Goal: Task Accomplishment & Management: Manage account settings

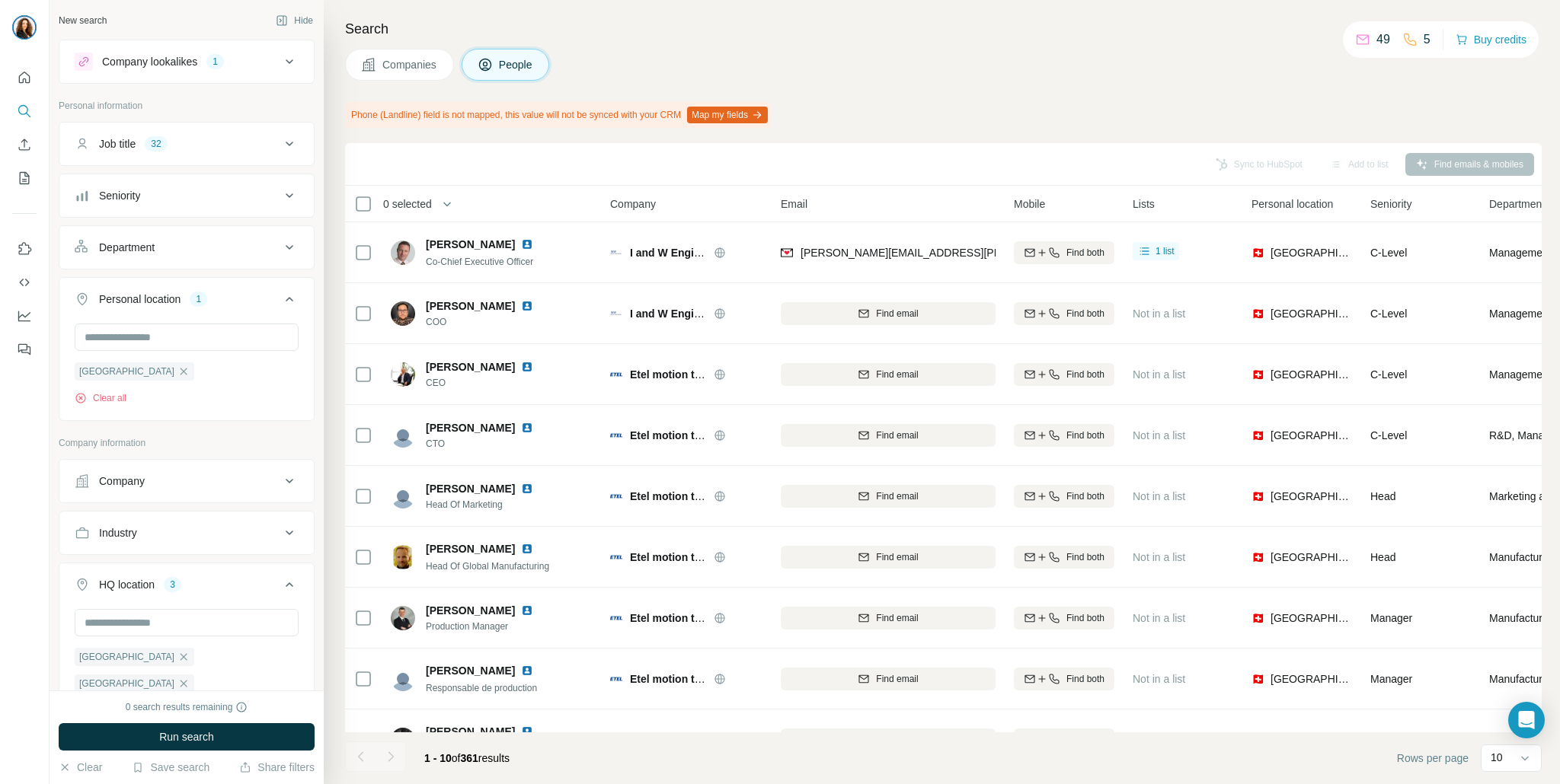
scroll to position [411, 0]
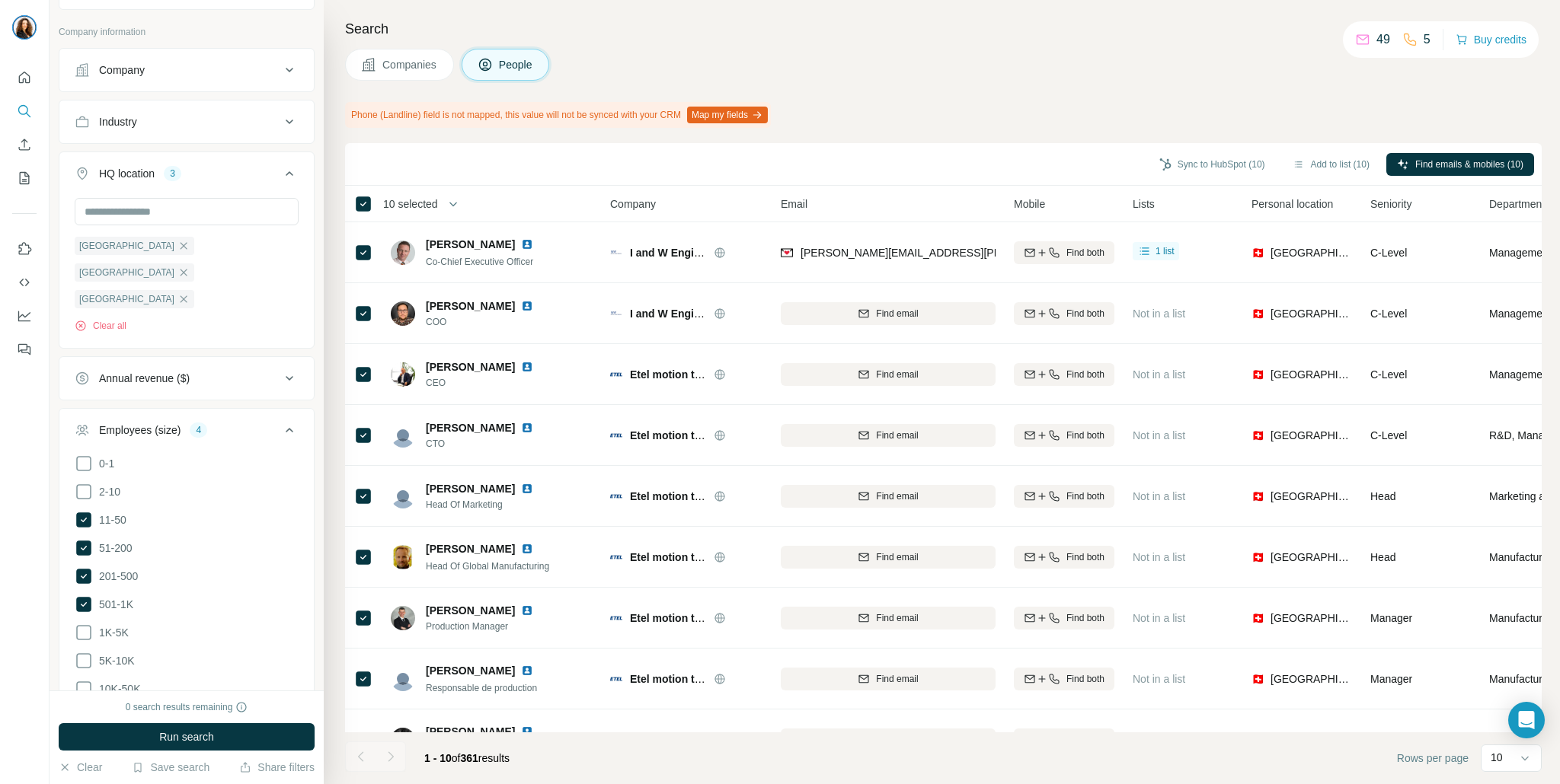
click at [1142, 99] on div "Search Companies People Phone (Landline) field is not mapped, this value will n…" at bounding box center [942, 392] width 1237 height 784
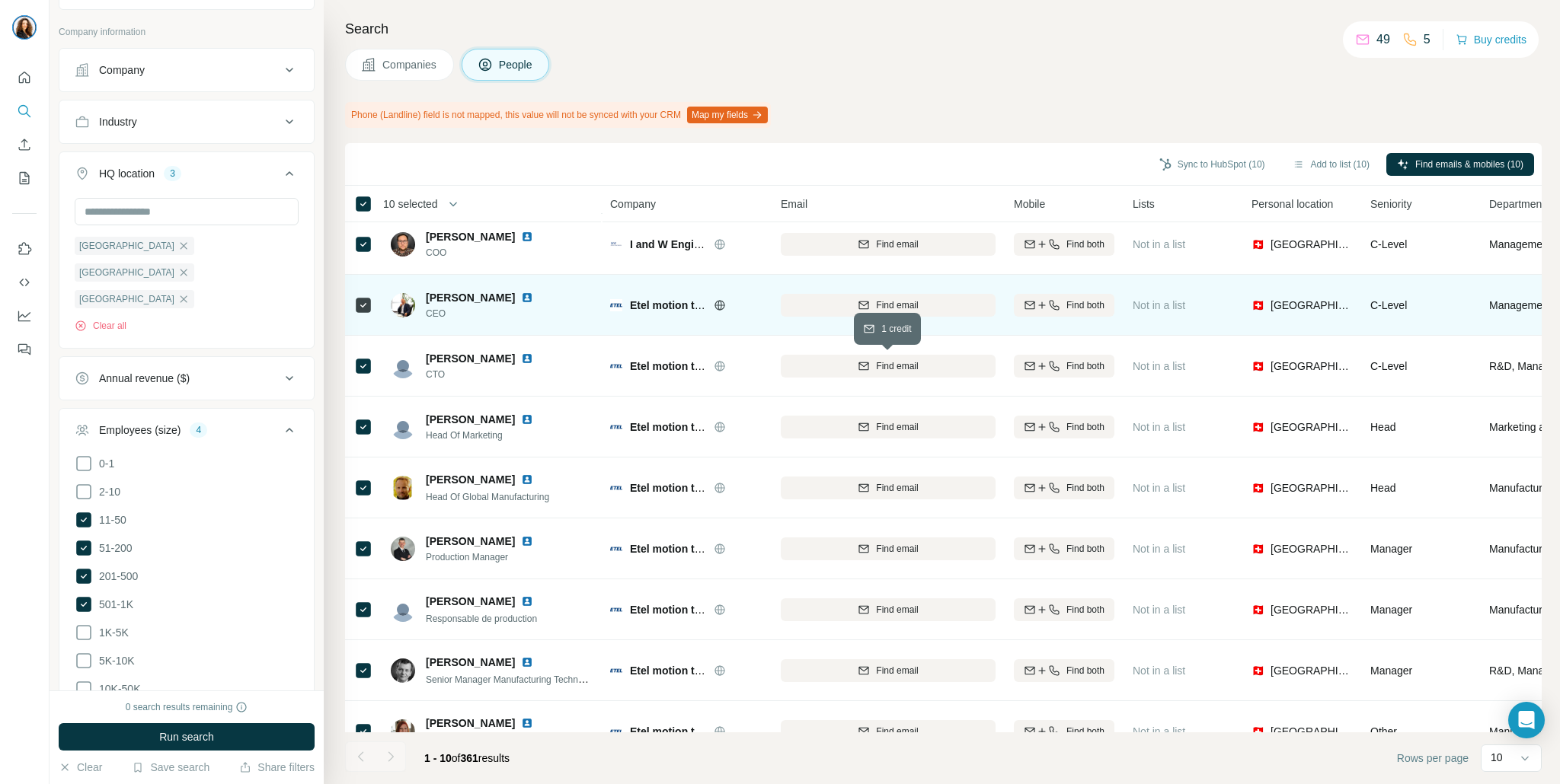
scroll to position [99, 0]
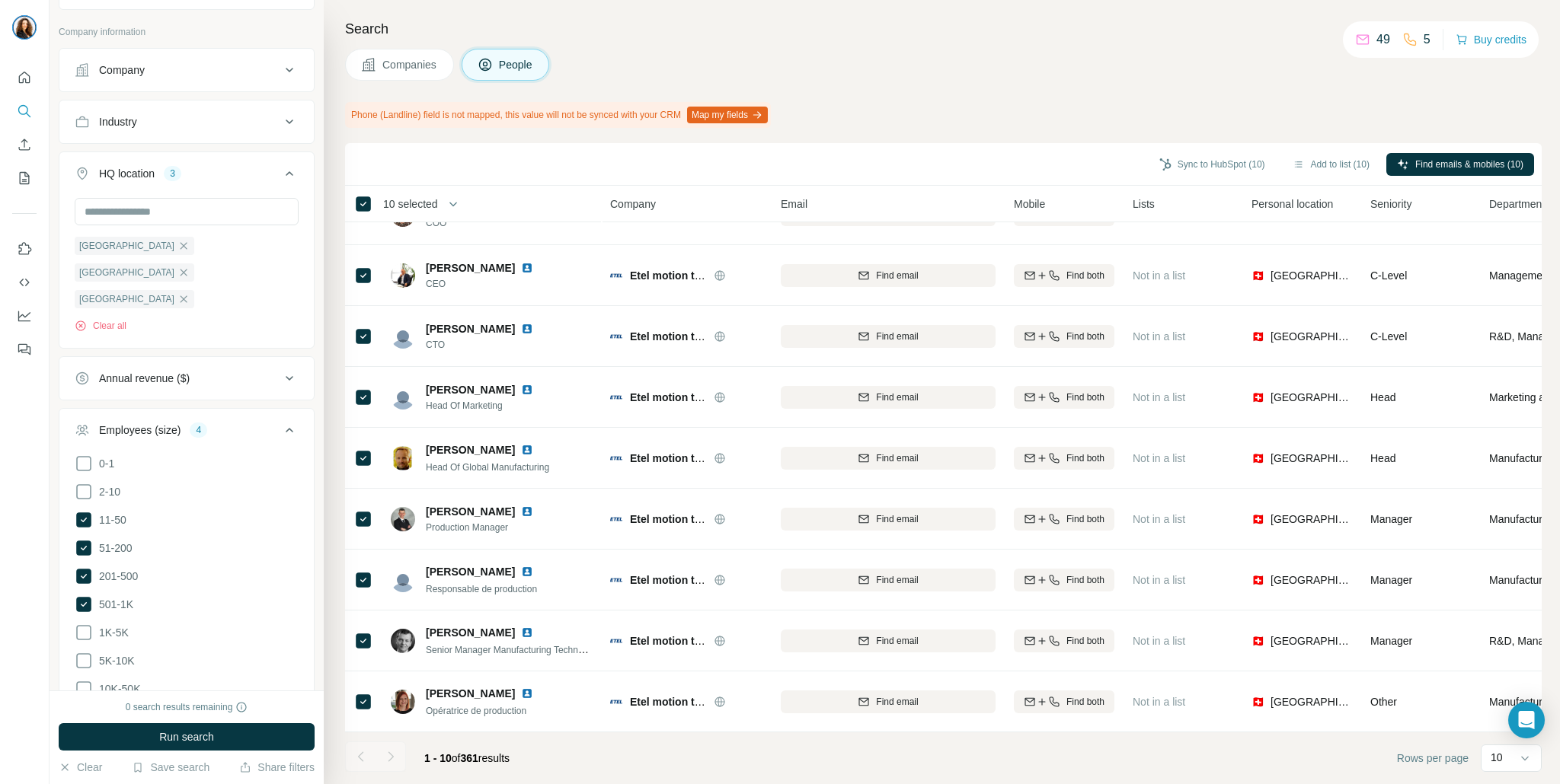
click at [431, 205] on span "10 selected" at bounding box center [411, 204] width 54 height 16
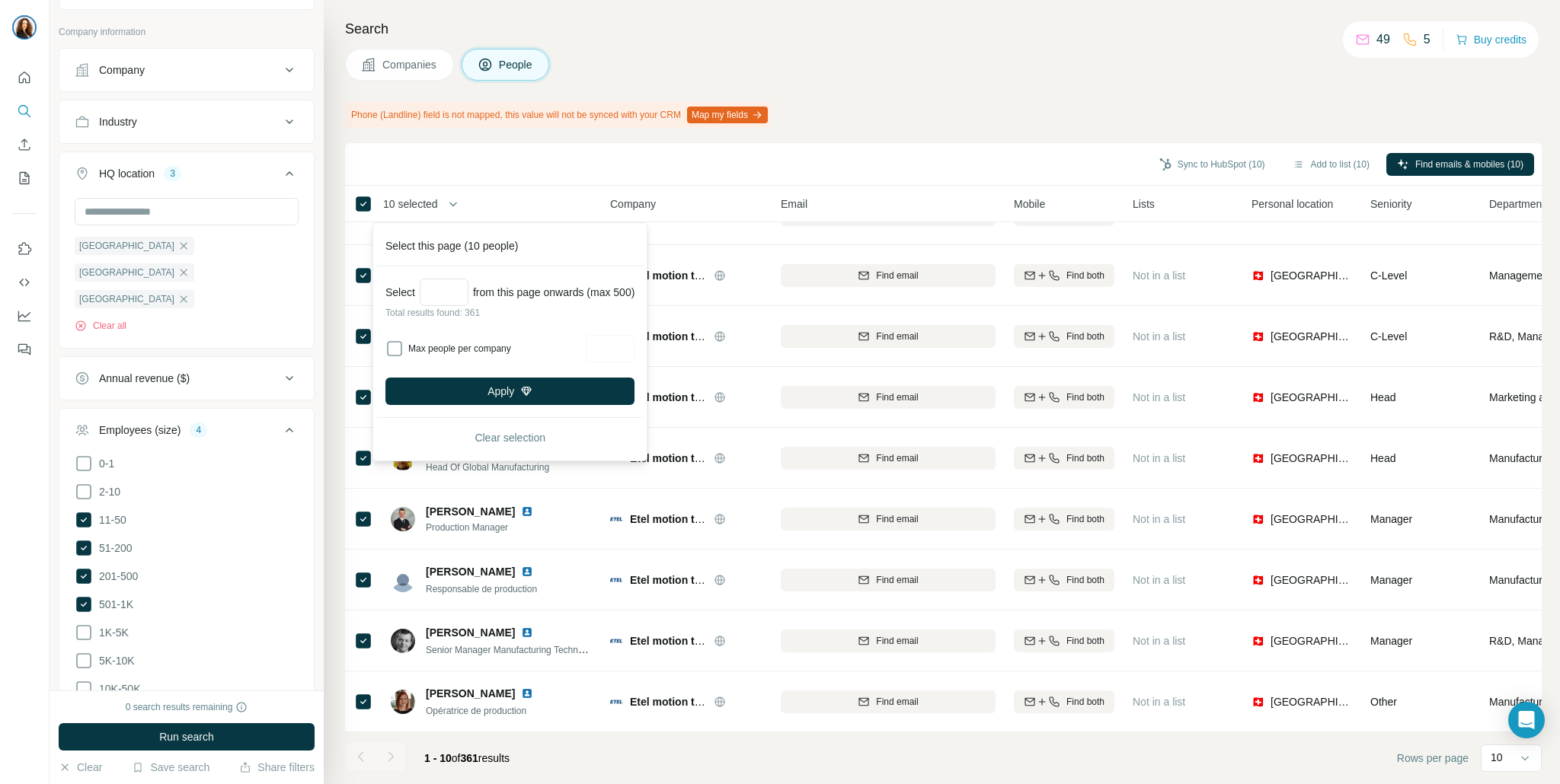
click at [566, 166] on div "Sync to HubSpot (10) Add to list (10) Find emails & mobiles (10)" at bounding box center [943, 163] width 1181 height 26
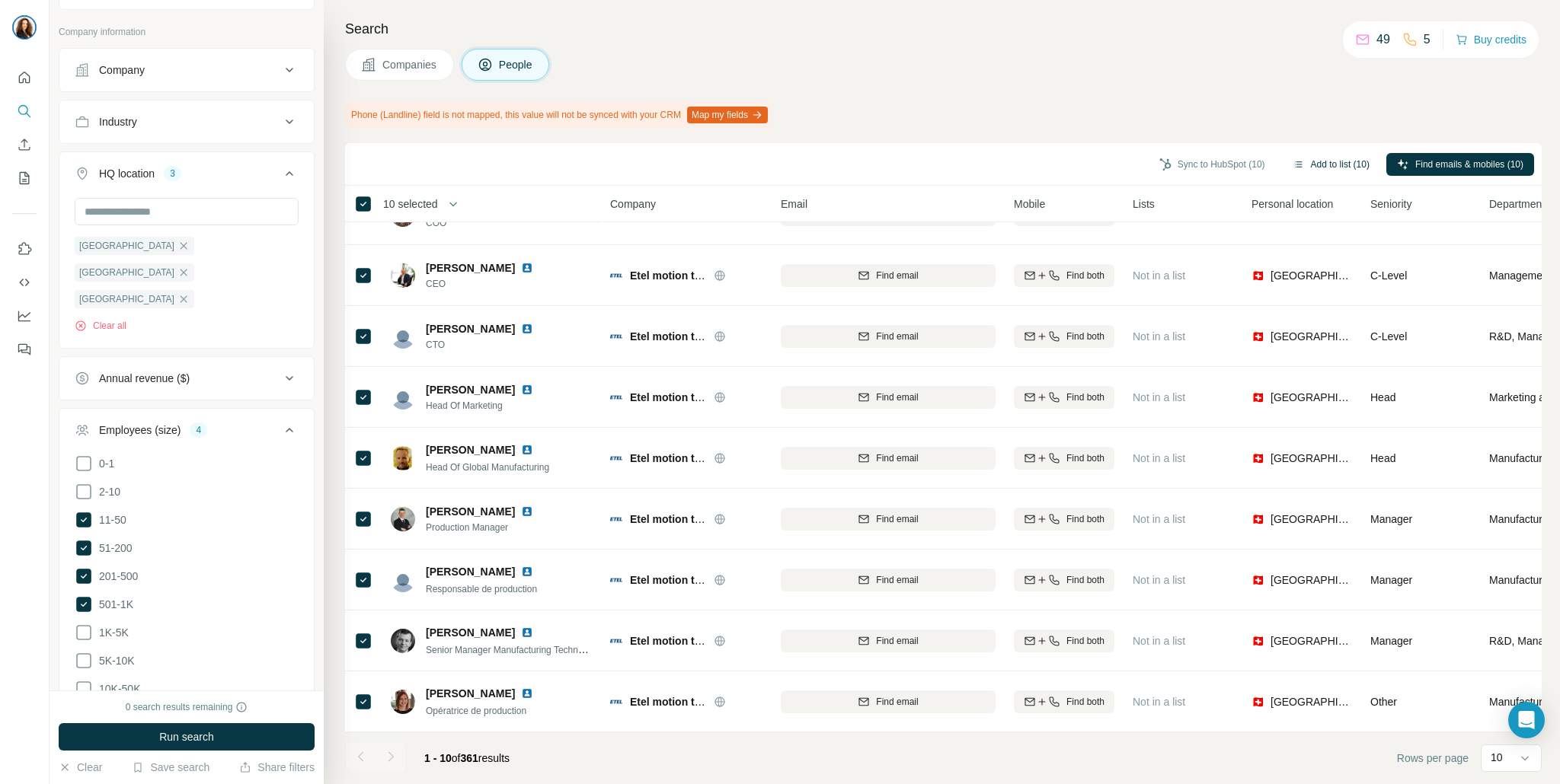
click at [1320, 163] on button "Add to list (10)" at bounding box center [1330, 163] width 98 height 22
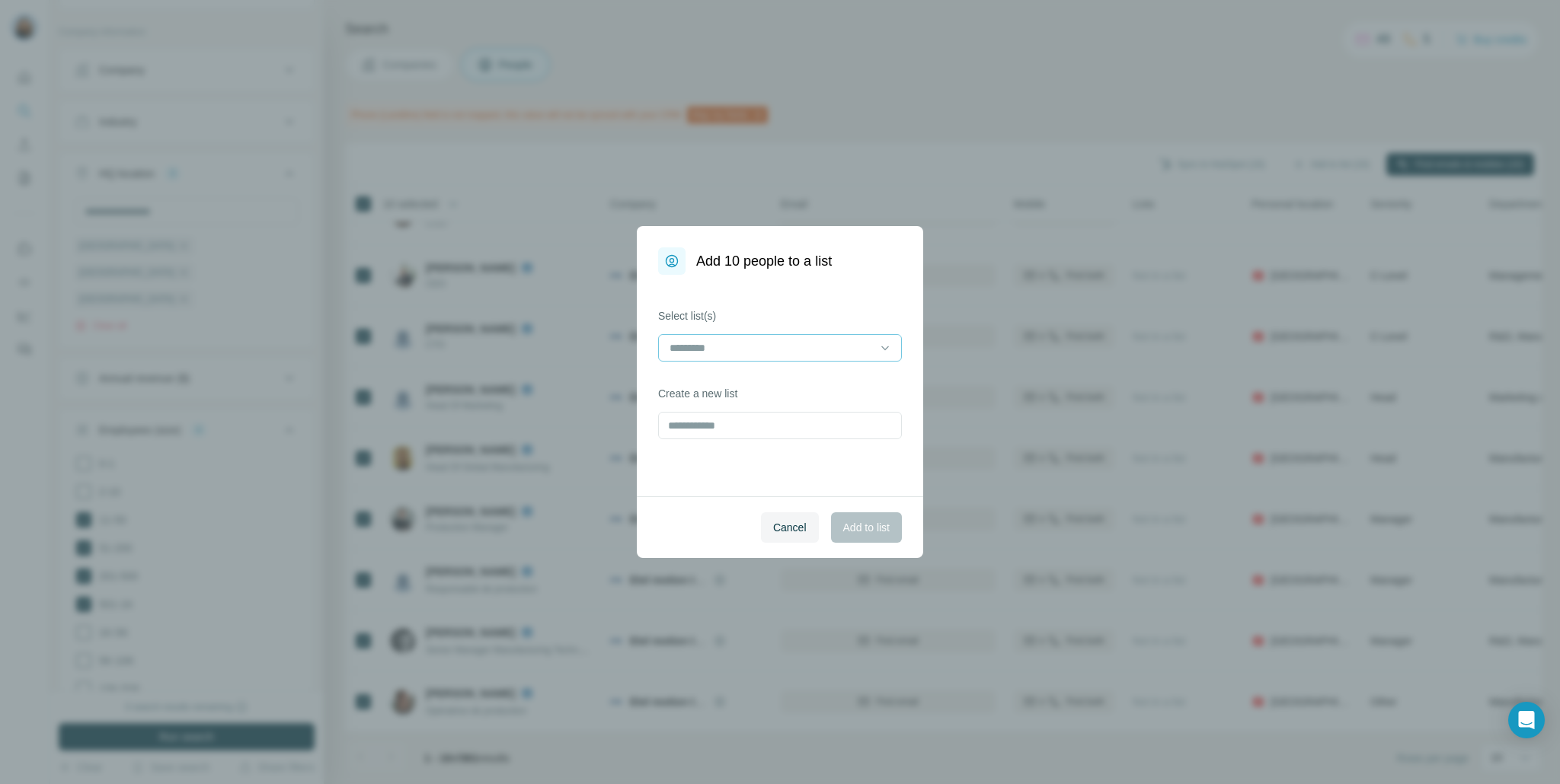
click at [744, 339] on input at bounding box center [771, 347] width 205 height 17
click at [720, 491] on div "Select list(s) Create a new list" at bounding box center [780, 386] width 286 height 222
click at [717, 440] on div "Select list(s) Create a new list" at bounding box center [780, 386] width 286 height 222
click at [717, 433] on input "text" at bounding box center [780, 426] width 244 height 27
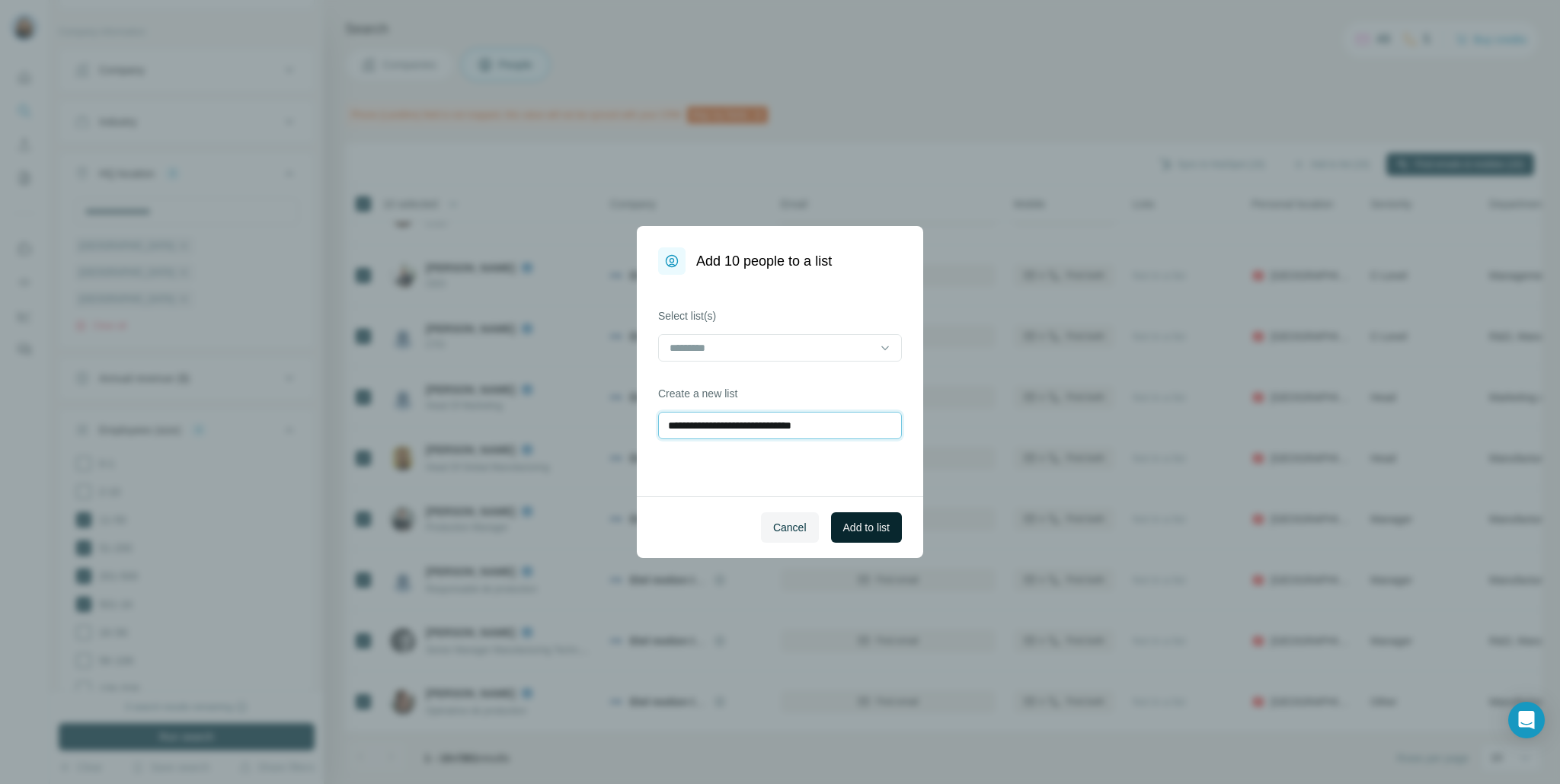
type input "**********"
click at [860, 528] on span "Add to list" at bounding box center [867, 528] width 47 height 16
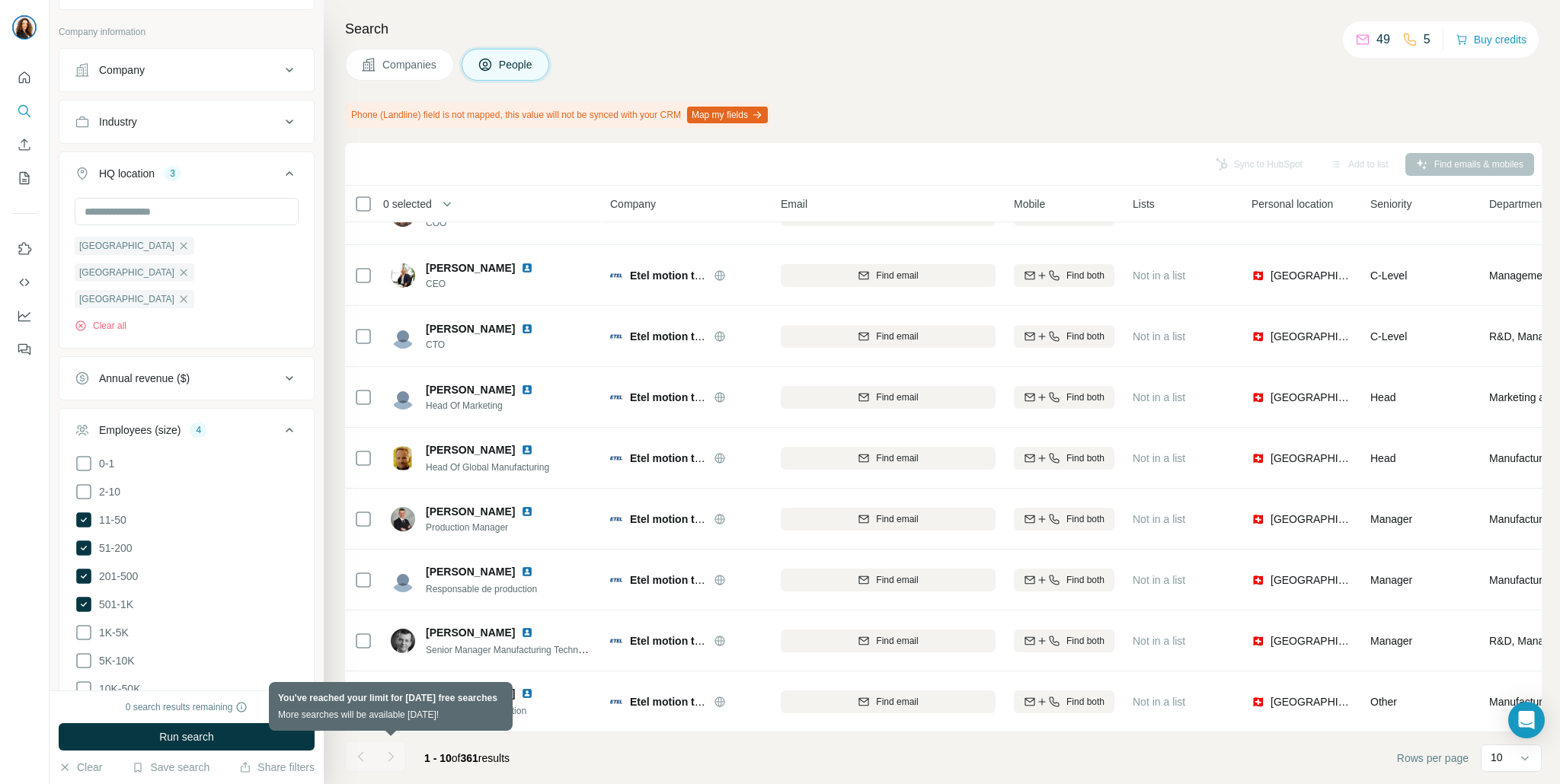
click at [394, 759] on div at bounding box center [390, 756] width 30 height 30
click at [388, 756] on div at bounding box center [390, 756] width 30 height 30
click at [479, 763] on span "361" at bounding box center [470, 758] width 18 height 13
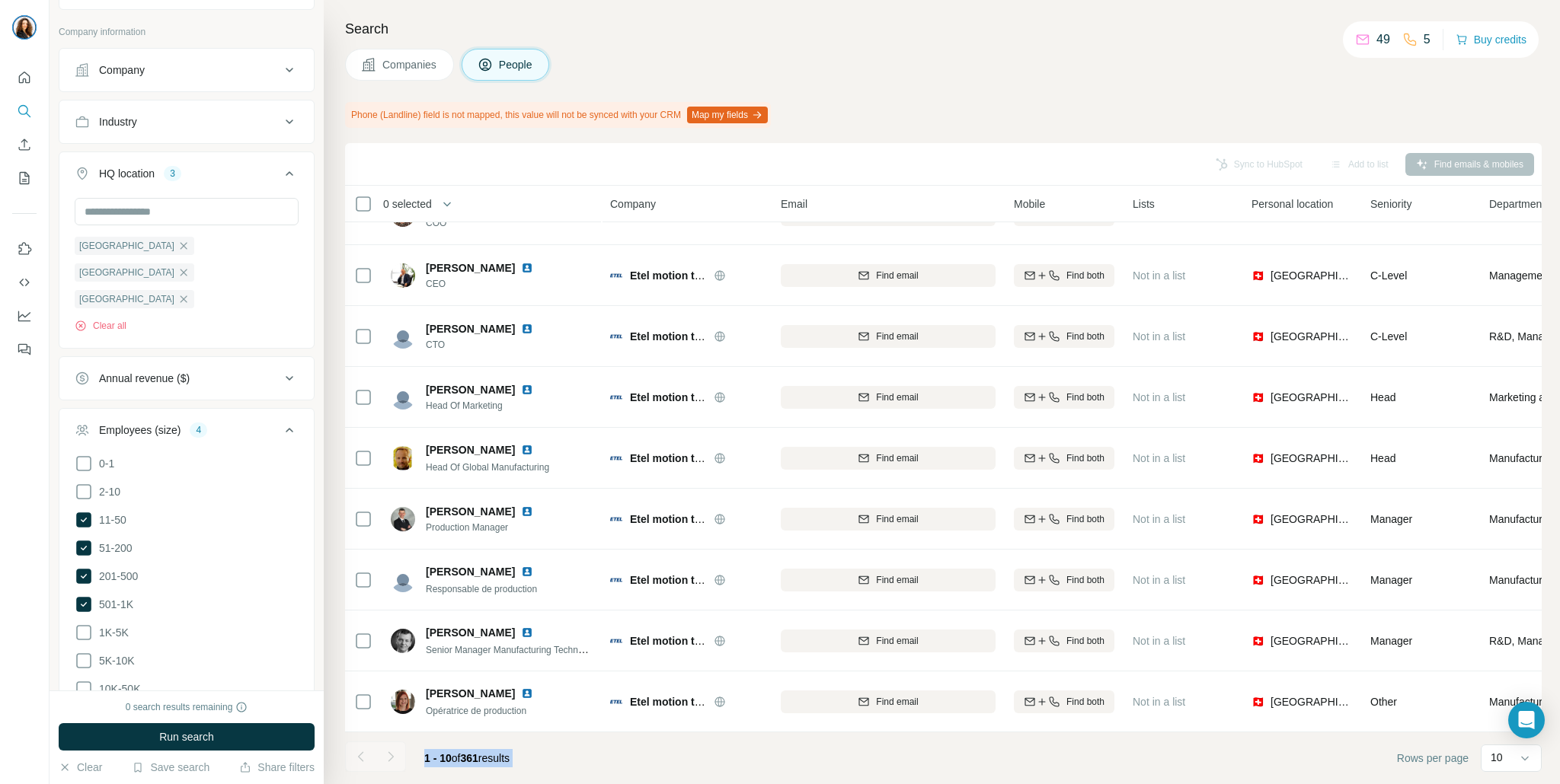
click at [479, 763] on span "361" at bounding box center [470, 758] width 18 height 13
click at [573, 766] on footer "1 - 10 of 361 results Rows per page 10" at bounding box center [944, 758] width 1197 height 52
click at [1530, 752] on icon at bounding box center [1525, 759] width 16 height 16
click at [1503, 648] on p "60" at bounding box center [1500, 642] width 13 height 16
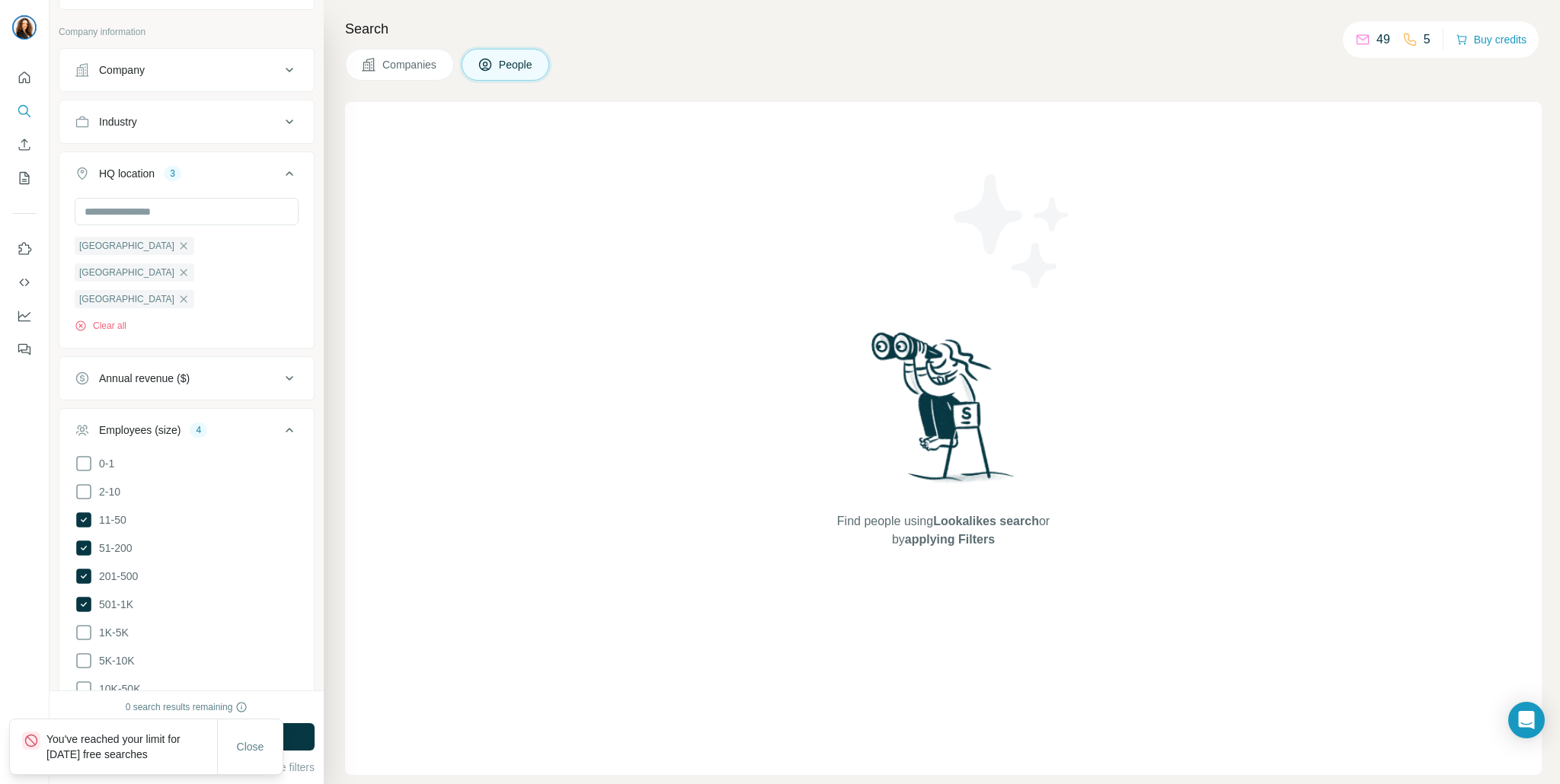
click at [1513, 766] on div "Find people using Lookalikes search or by applying Filters" at bounding box center [944, 439] width 1197 height 673
click at [165, 765] on button "Save search" at bounding box center [170, 767] width 78 height 16
click at [619, 639] on div "Find people using Lookalikes search or by applying Filters" at bounding box center [944, 439] width 1197 height 673
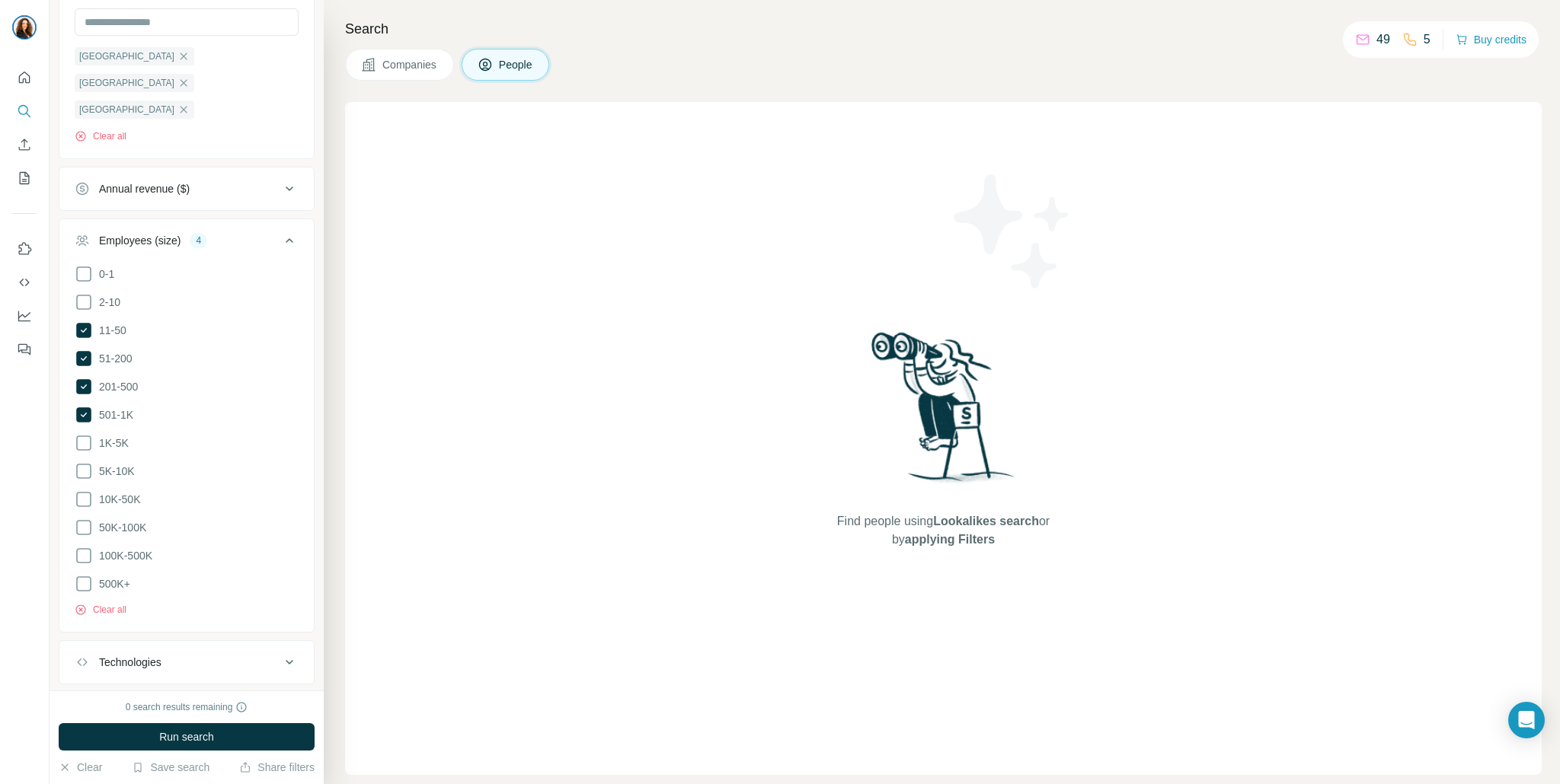
scroll to position [656, 0]
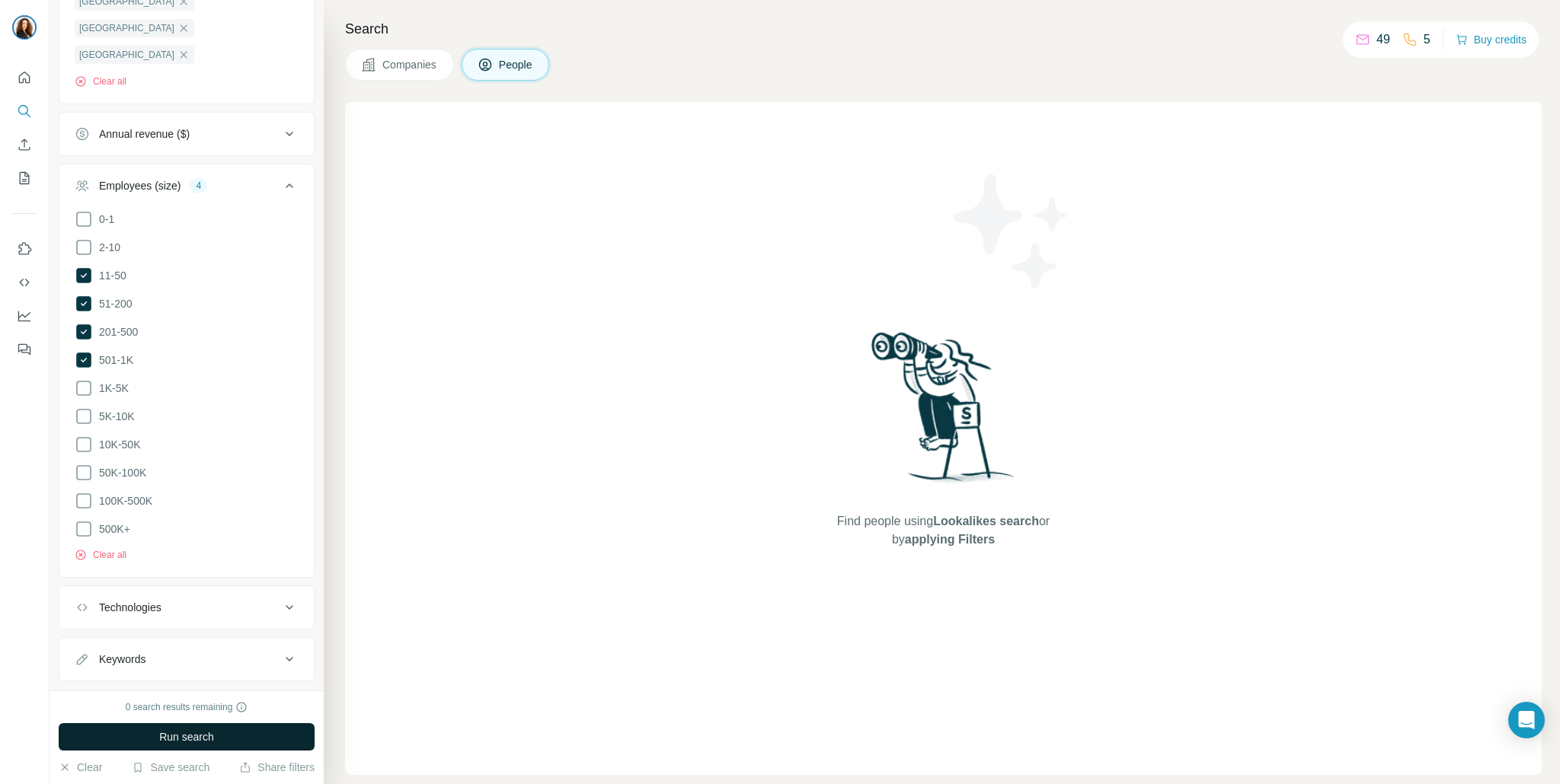
click at [156, 749] on button "Run search" at bounding box center [186, 737] width 256 height 27
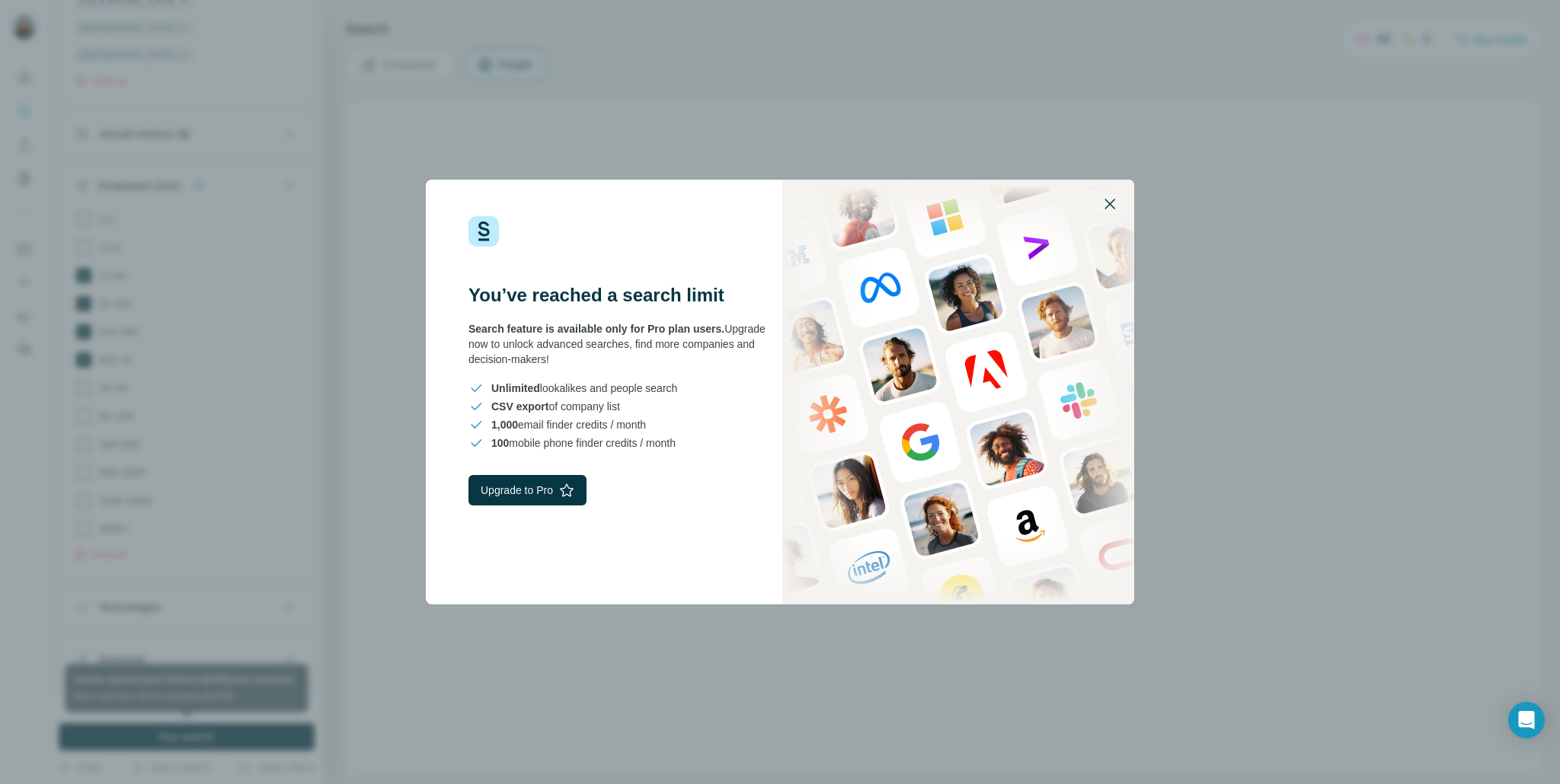
click at [1105, 201] on icon "button" at bounding box center [1109, 203] width 18 height 18
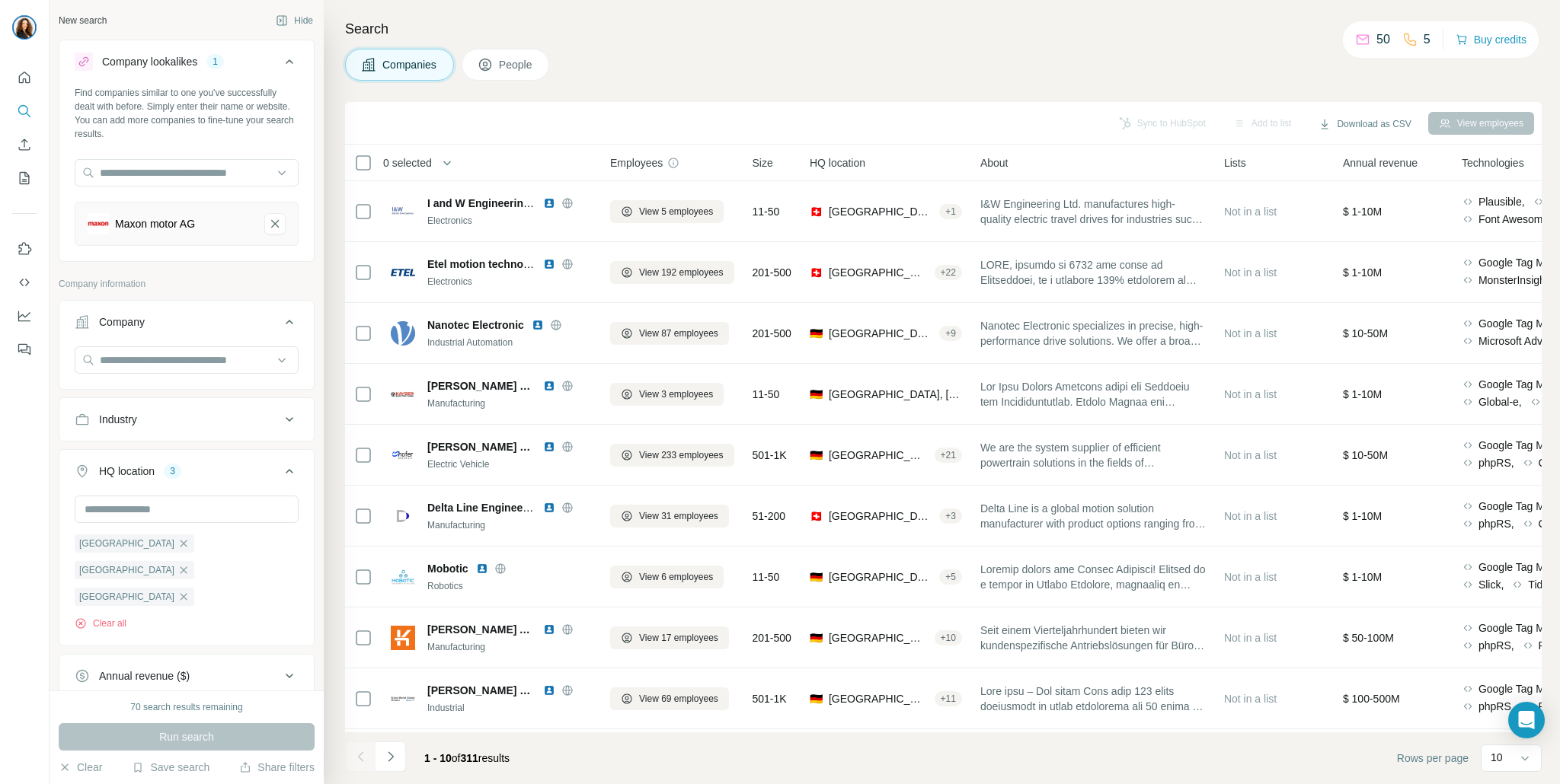
scroll to position [103, 0]
click at [525, 69] on span "People" at bounding box center [517, 65] width 35 height 16
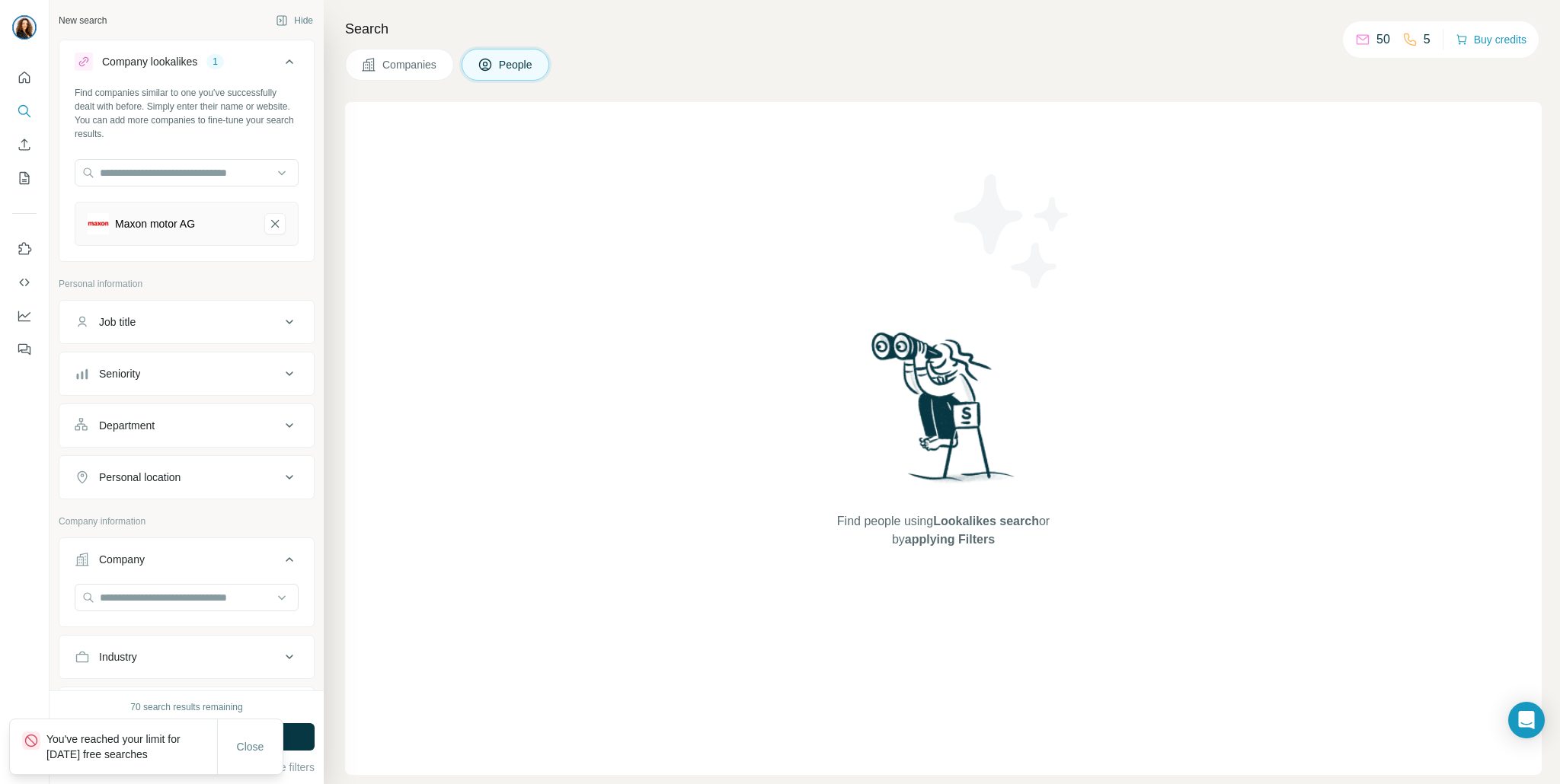
click at [416, 65] on span "Companies" at bounding box center [410, 65] width 55 height 16
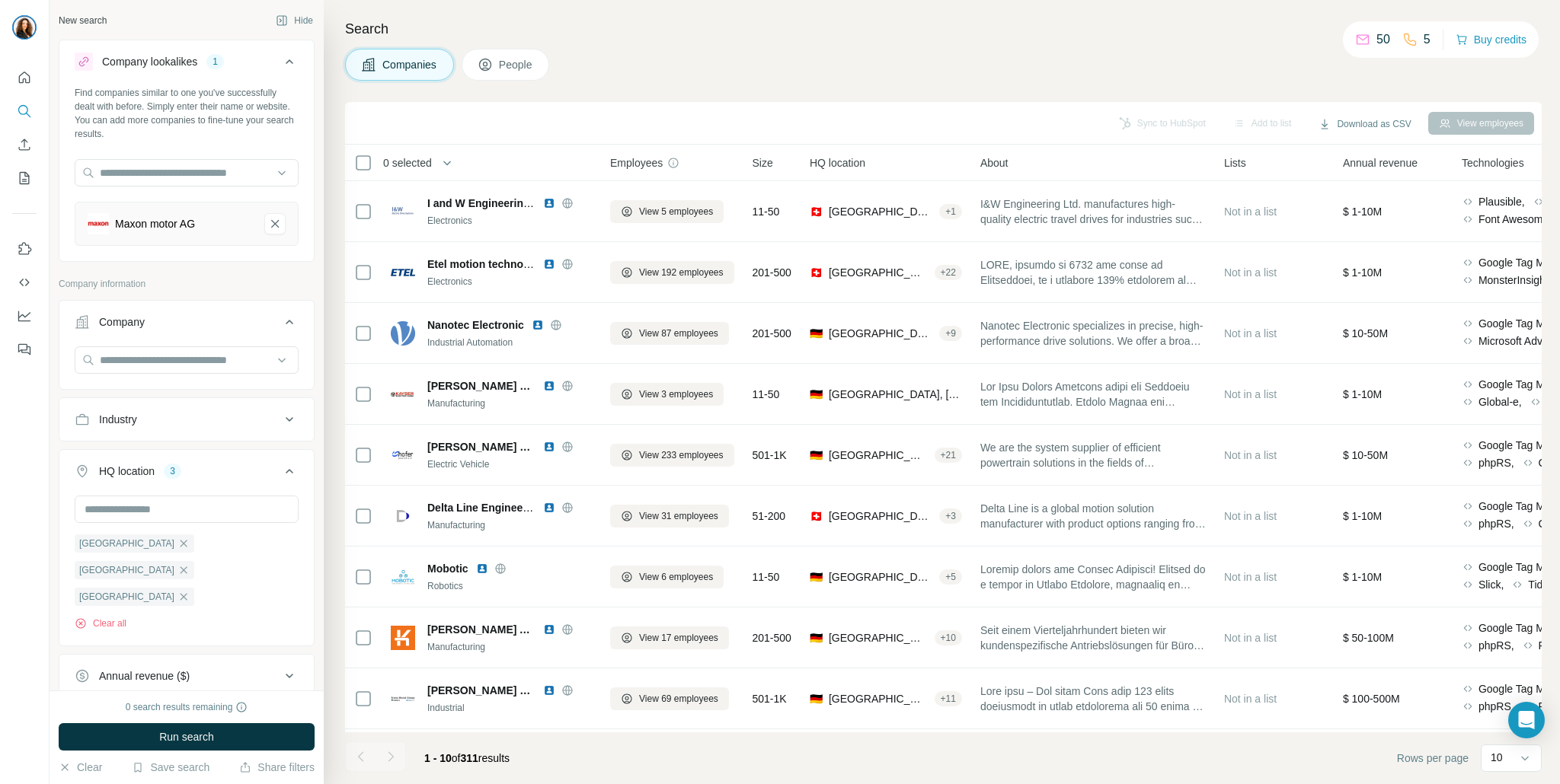
click at [234, 766] on div "Clear Save search Share filters" at bounding box center [186, 767] width 256 height 16
click at [174, 769] on button "Save search" at bounding box center [170, 767] width 78 height 16
click at [188, 710] on div "Save search" at bounding box center [213, 710] width 161 height 30
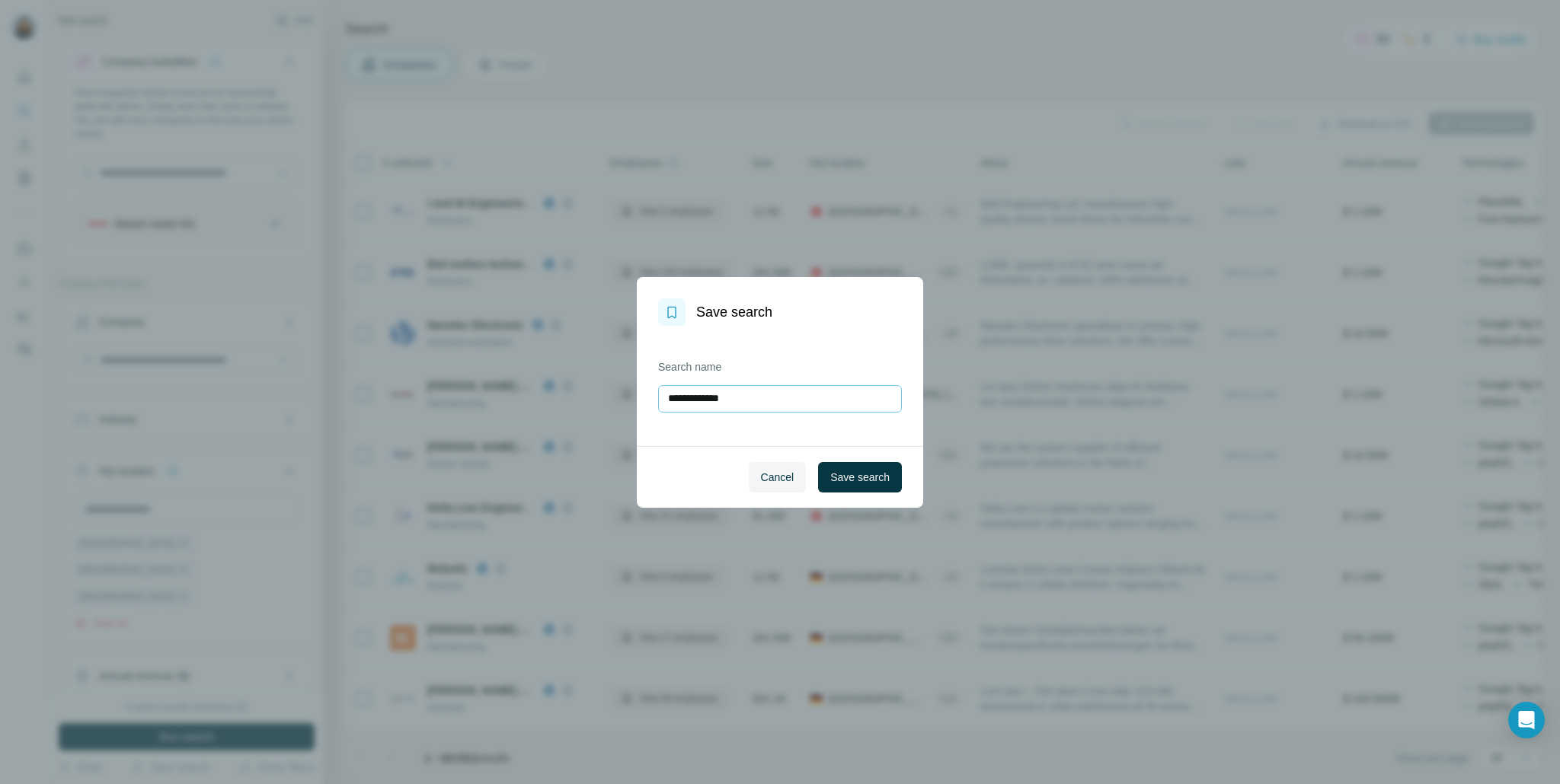
click at [761, 403] on input "**********" at bounding box center [780, 399] width 244 height 27
click at [763, 465] on button "Cancel" at bounding box center [778, 477] width 57 height 30
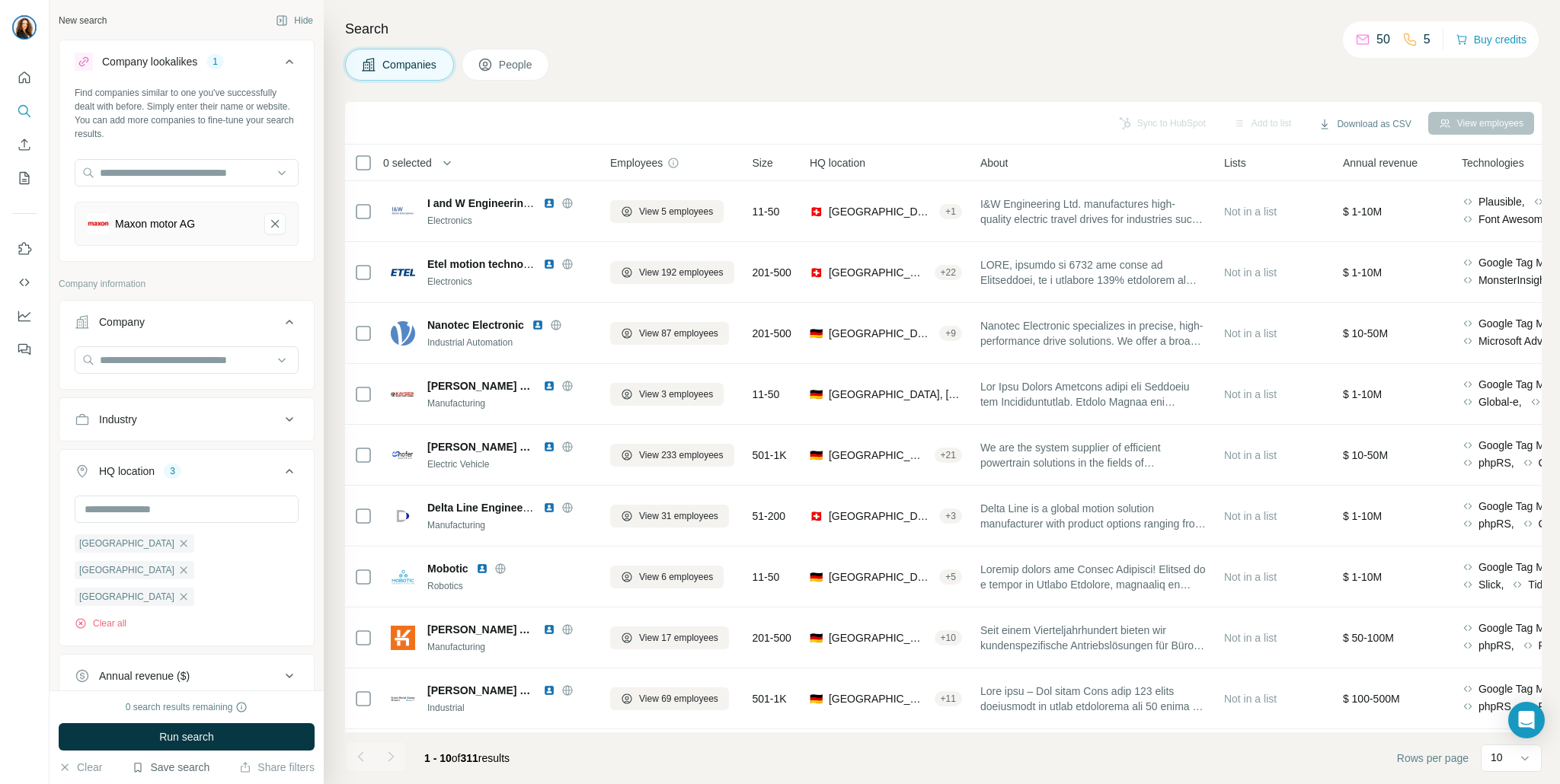
click at [182, 767] on button "Save search" at bounding box center [170, 767] width 78 height 16
click at [219, 721] on div "Save search" at bounding box center [213, 710] width 161 height 30
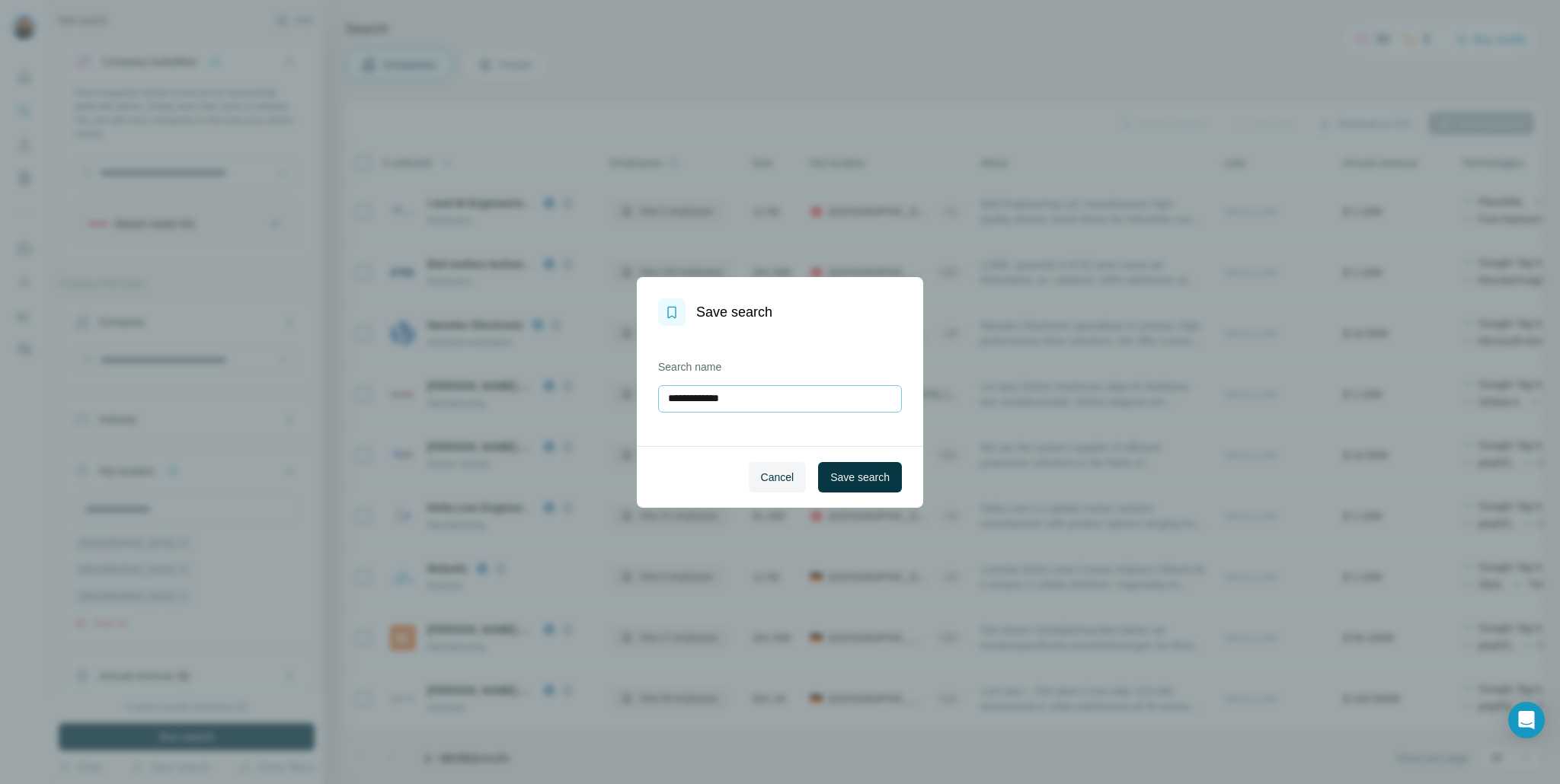
click at [786, 393] on input "**********" at bounding box center [780, 399] width 244 height 27
click at [745, 400] on input "**********" at bounding box center [780, 399] width 244 height 27
click at [753, 400] on input "**********" at bounding box center [780, 399] width 244 height 27
click at [864, 399] on input "**********" at bounding box center [780, 399] width 244 height 27
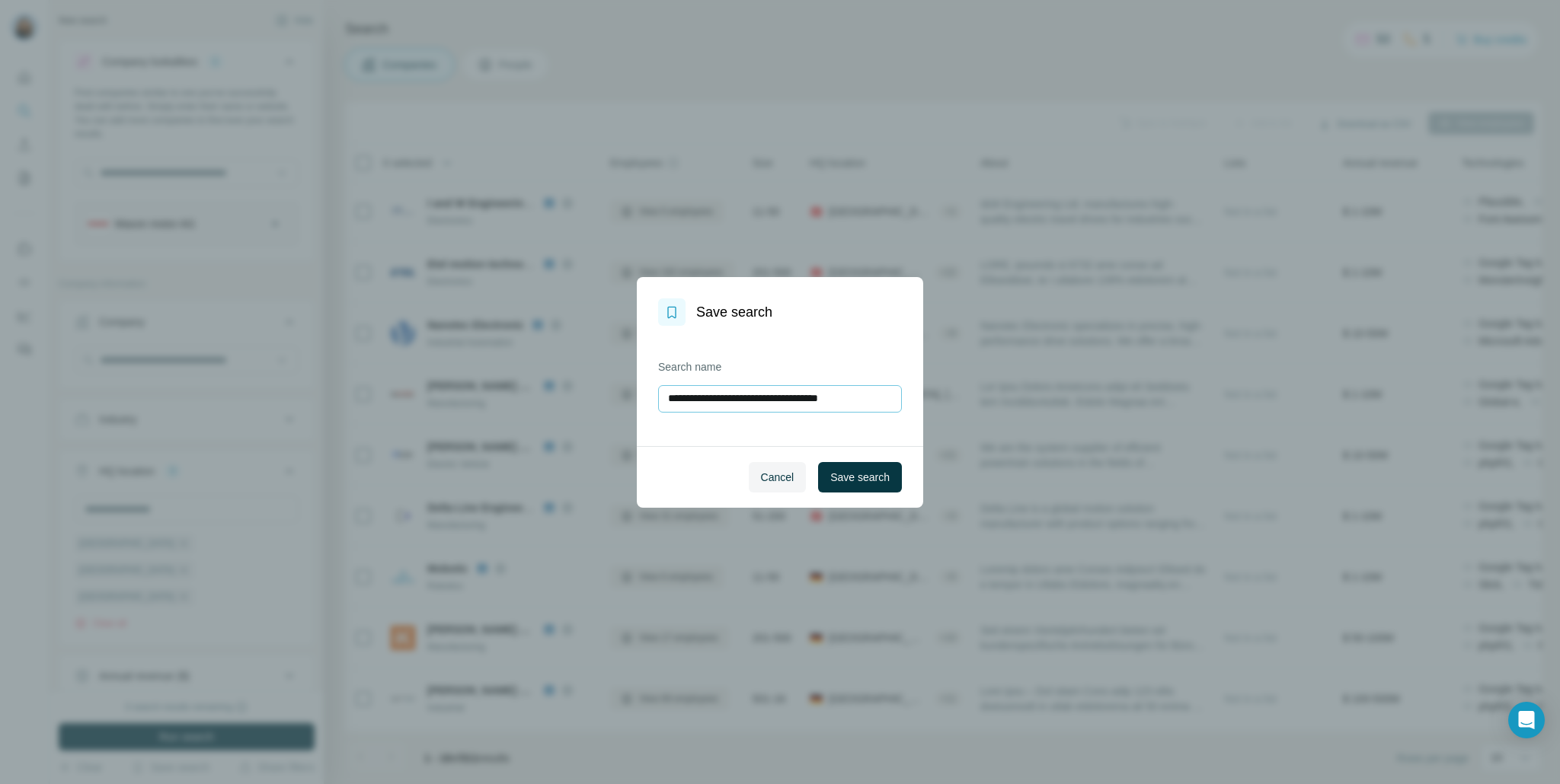
type input "**********"
click at [857, 478] on span "Save search" at bounding box center [859, 478] width 59 height 16
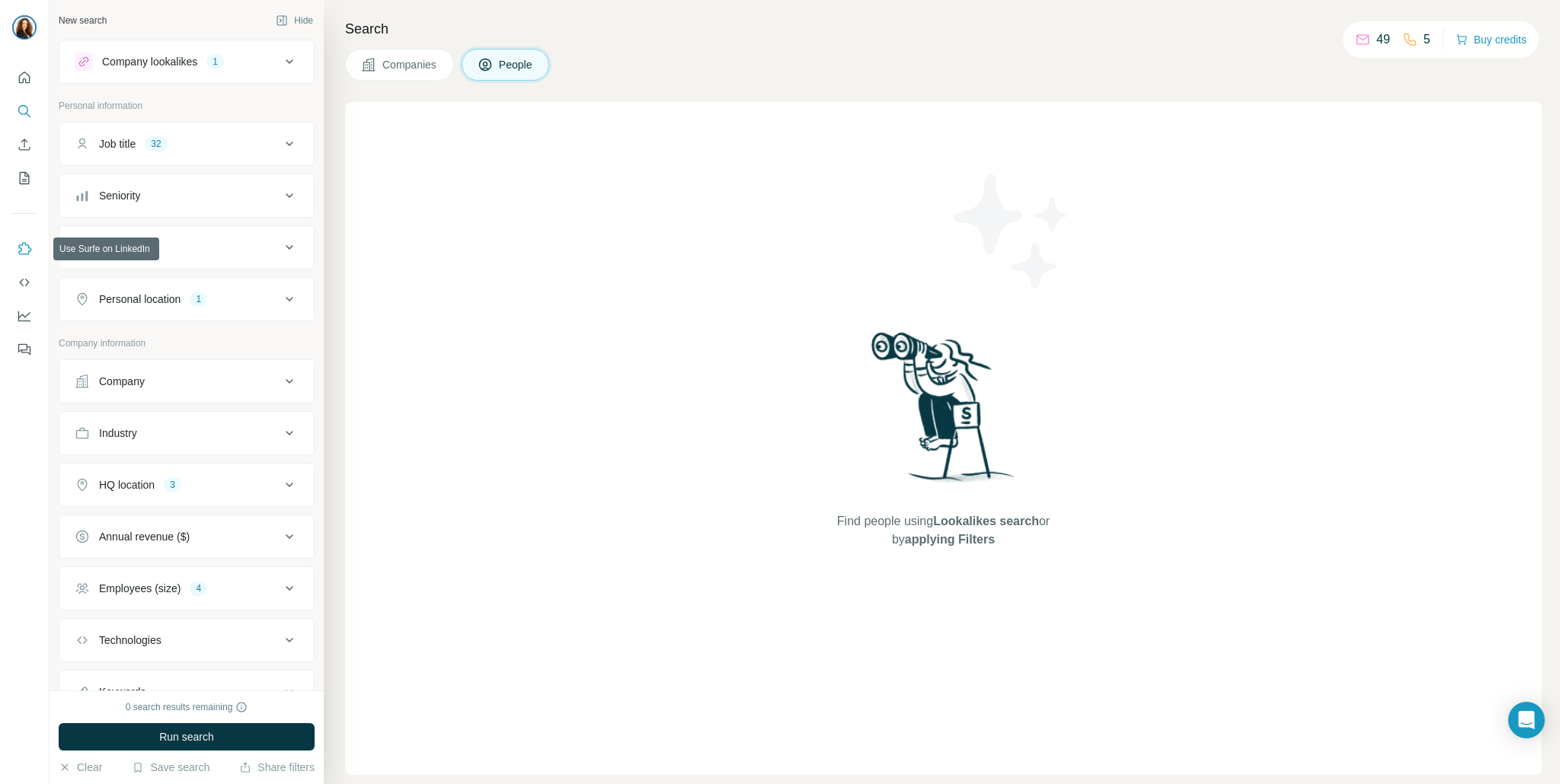
click at [16, 262] on button "Use Surfe on LinkedIn" at bounding box center [24, 249] width 24 height 27
click at [21, 277] on icon "Use Surfe API" at bounding box center [24, 283] width 16 height 16
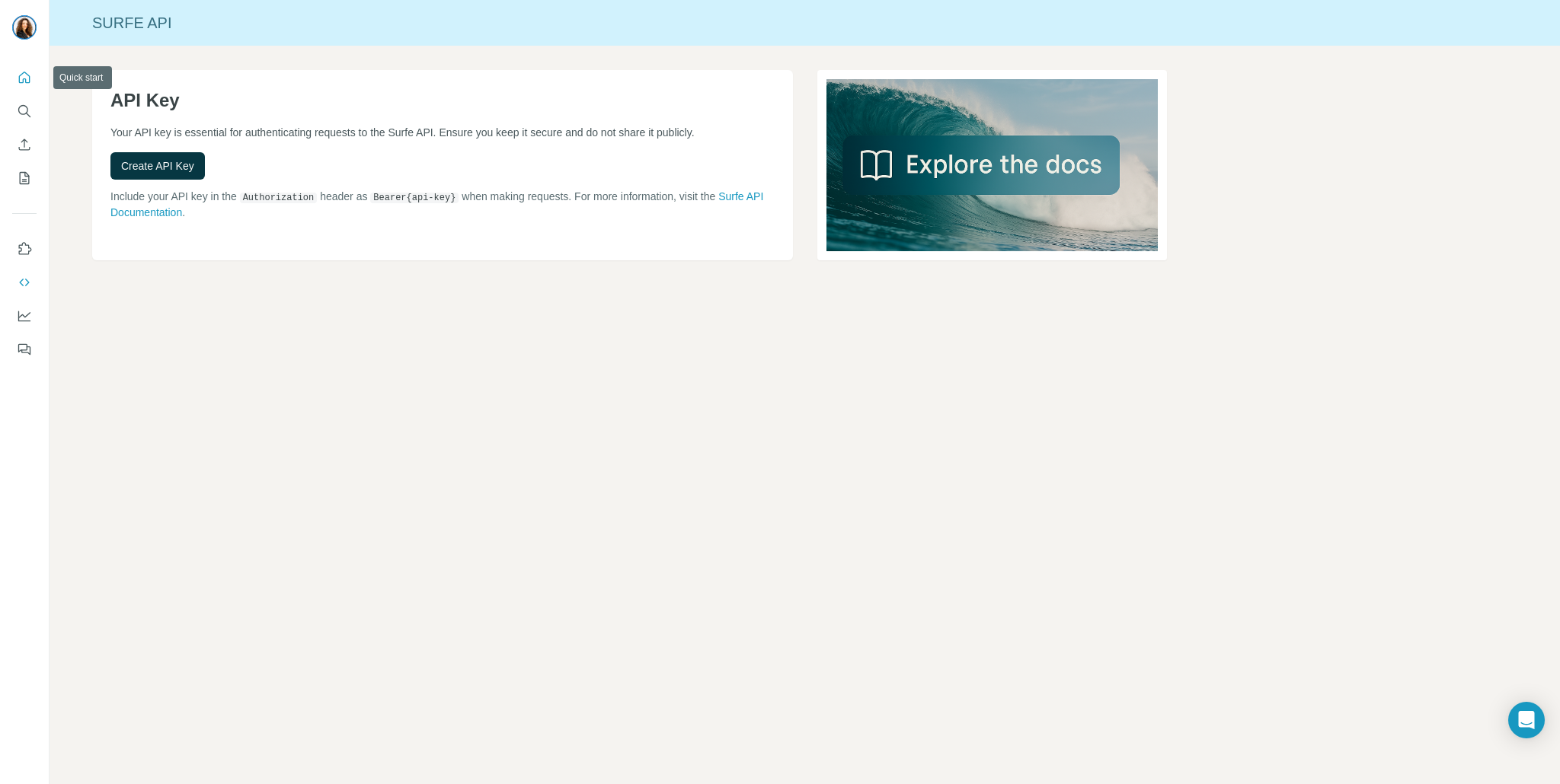
click at [18, 85] on icon "Quick start" at bounding box center [24, 78] width 16 height 16
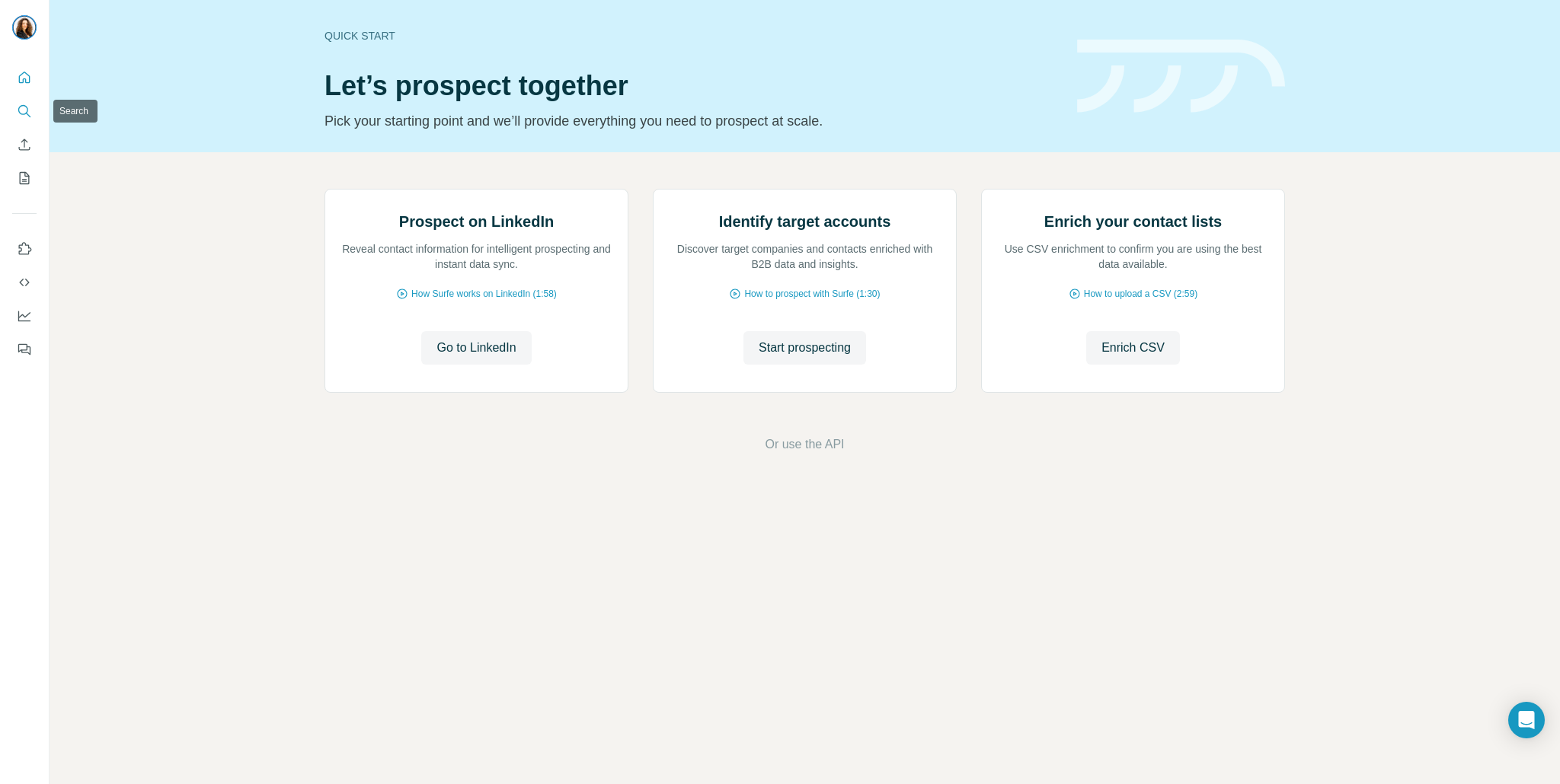
click at [18, 115] on icon "Search" at bounding box center [24, 111] width 16 height 16
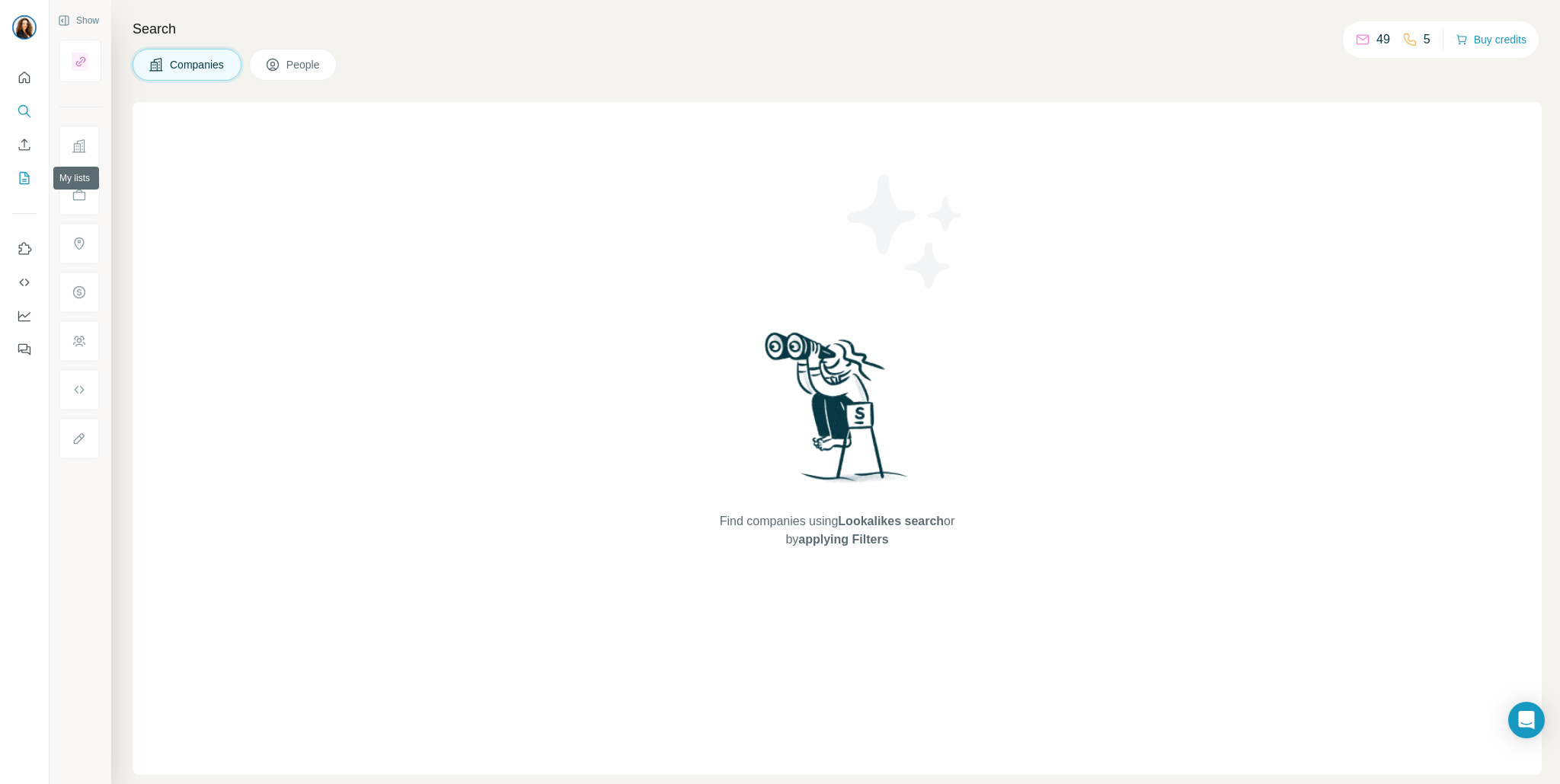
click at [19, 183] on icon "My lists" at bounding box center [24, 178] width 16 height 16
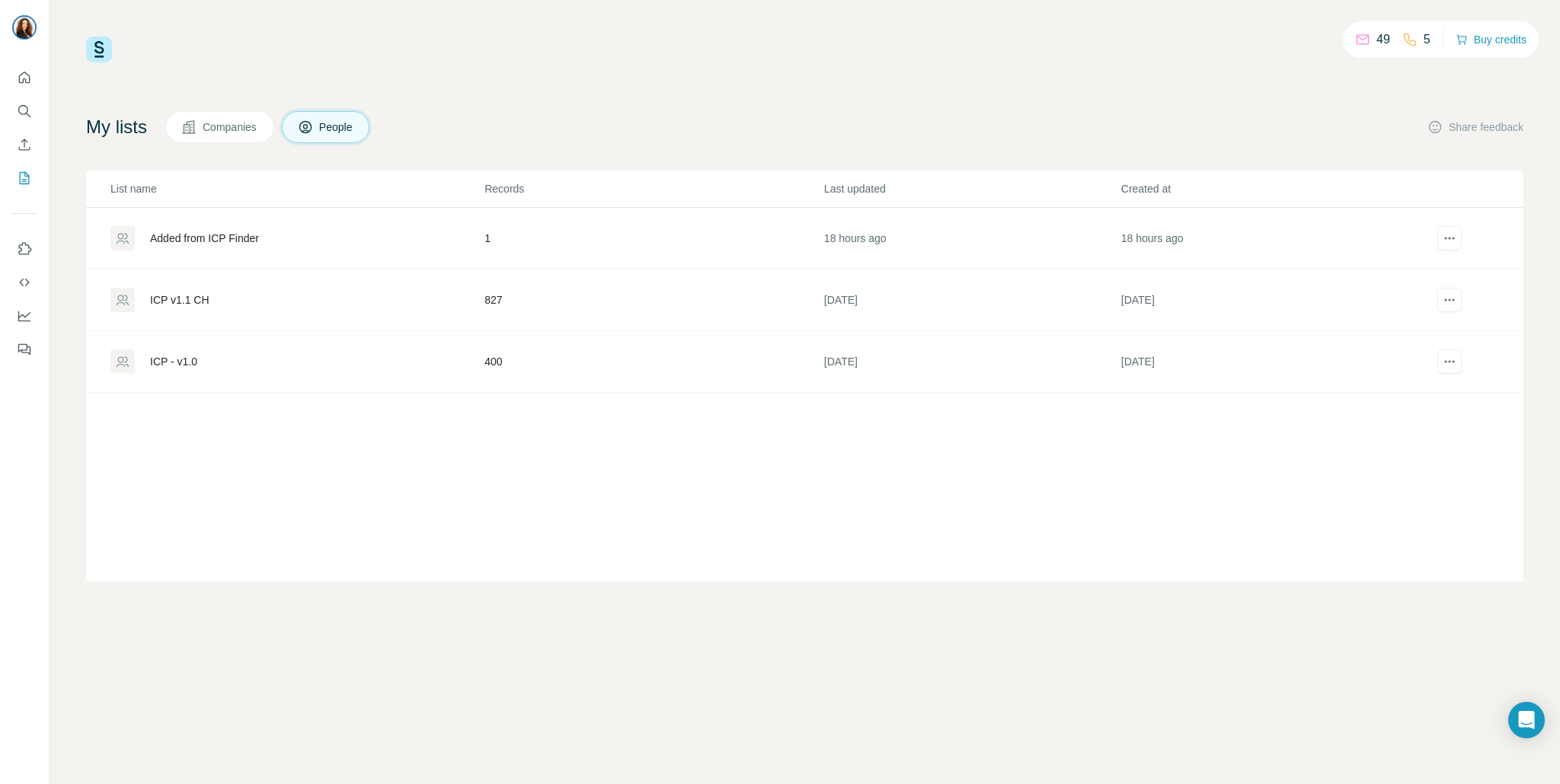
click at [312, 254] on td "Added from ICP Finder" at bounding box center [284, 238] width 398 height 61
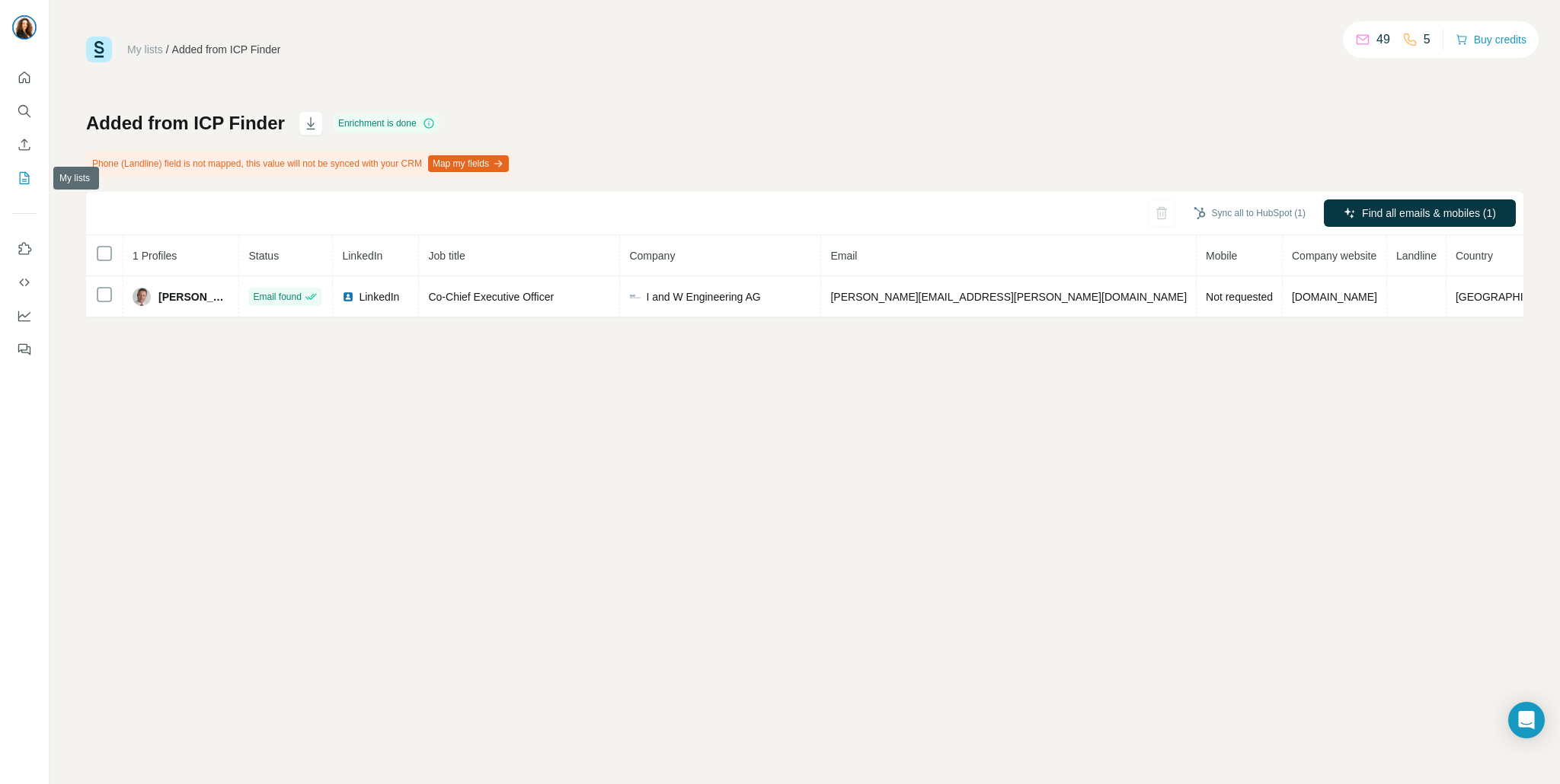
click at [23, 172] on icon "My lists" at bounding box center [24, 178] width 10 height 13
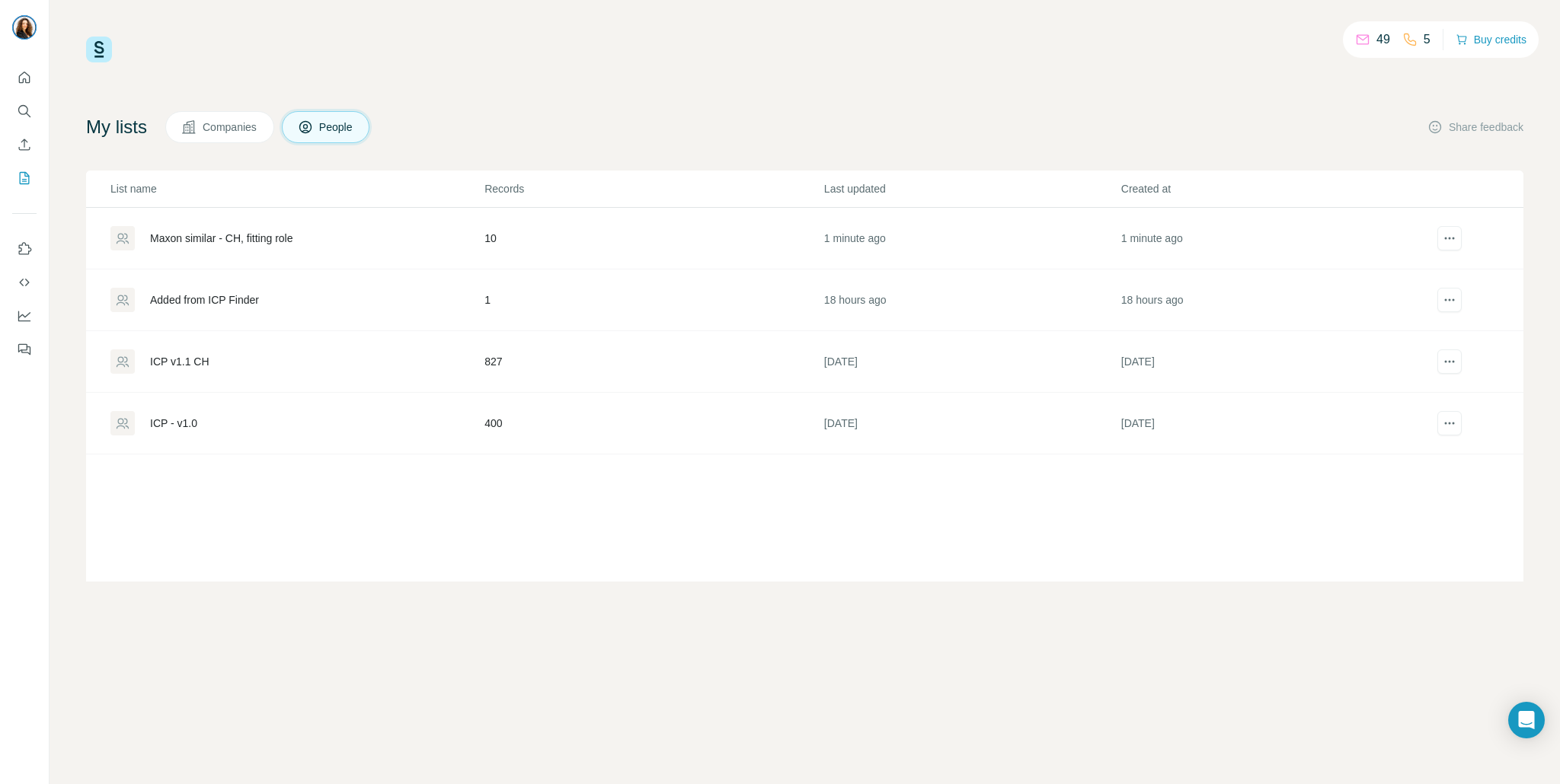
click at [243, 217] on td "Maxon similar - CH, fitting role" at bounding box center [284, 238] width 398 height 61
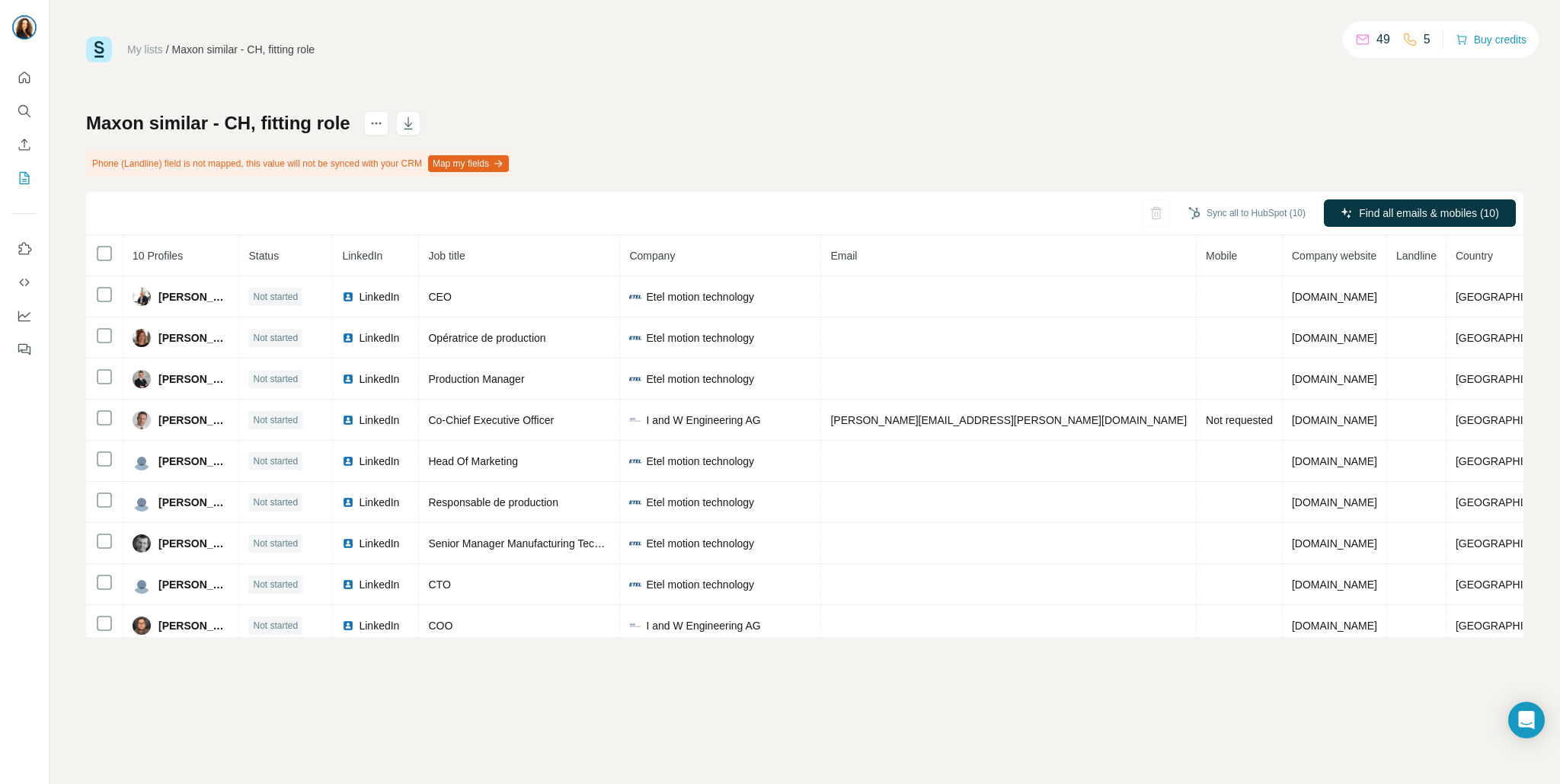
click at [675, 258] on span "Company" at bounding box center [652, 256] width 46 height 13
click at [675, 257] on span "Company" at bounding box center [652, 256] width 46 height 13
click at [378, 120] on icon "actions" at bounding box center [377, 124] width 16 height 16
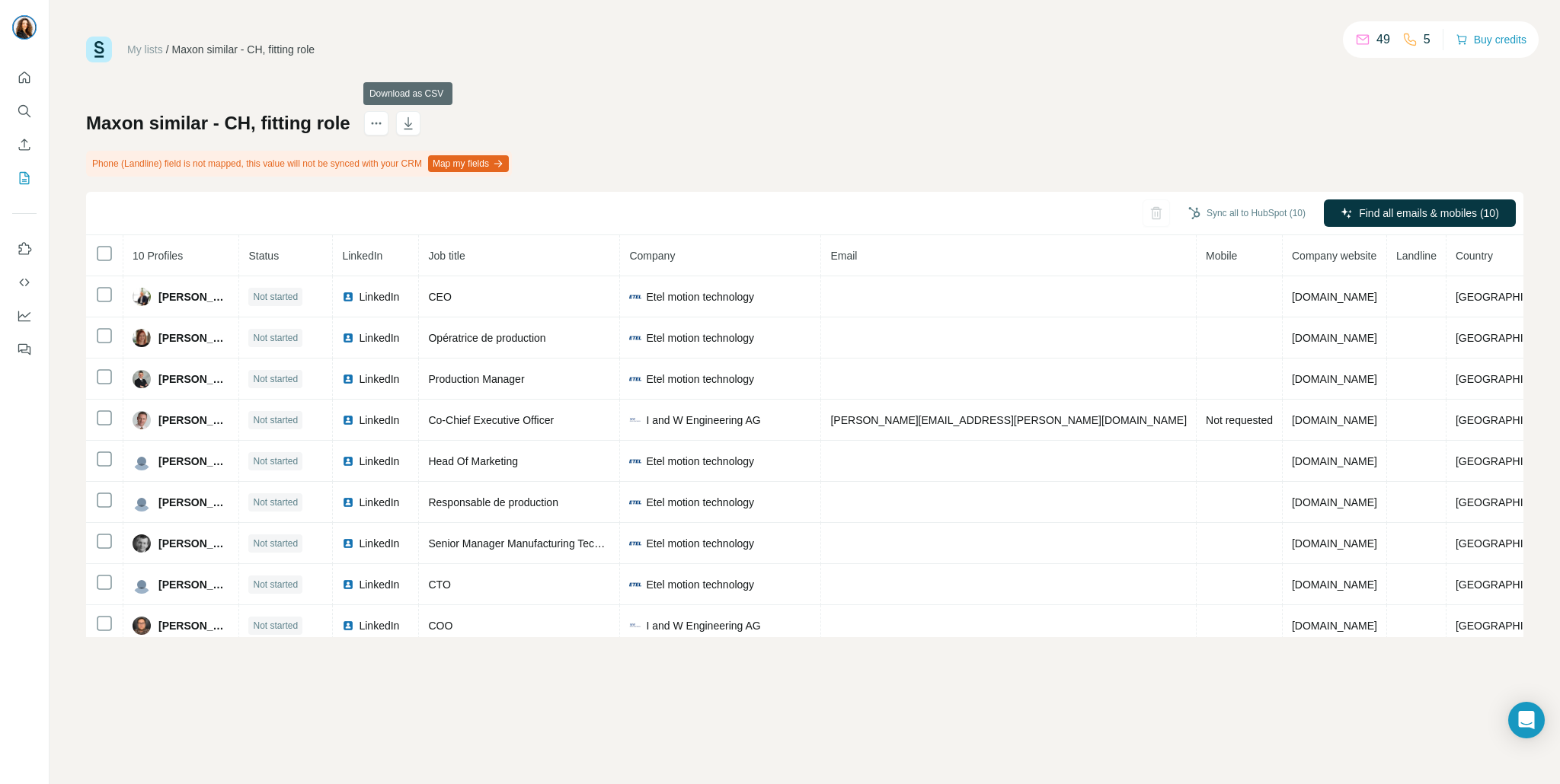
click at [604, 85] on div "My lists / Maxon similar - CH, fitting role 49 5 Buy credits Maxon similar - CH…" at bounding box center [804, 338] width 1437 height 601
click at [1047, 207] on div "Sync all to HubSpot (10) Find all emails & mobiles (10)" at bounding box center [804, 213] width 1437 height 44
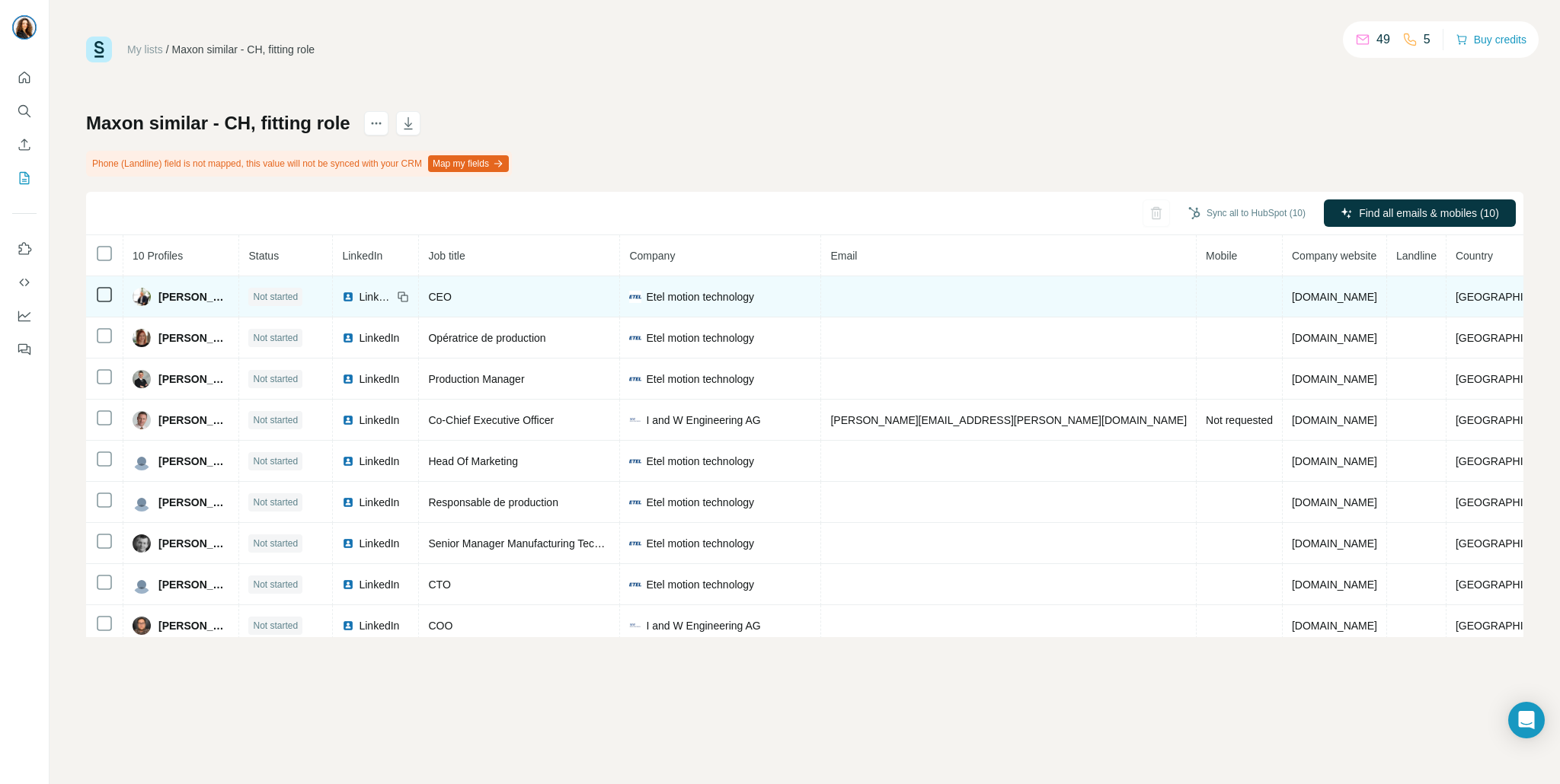
click at [754, 303] on span "Etel motion technology" at bounding box center [700, 297] width 108 height 16
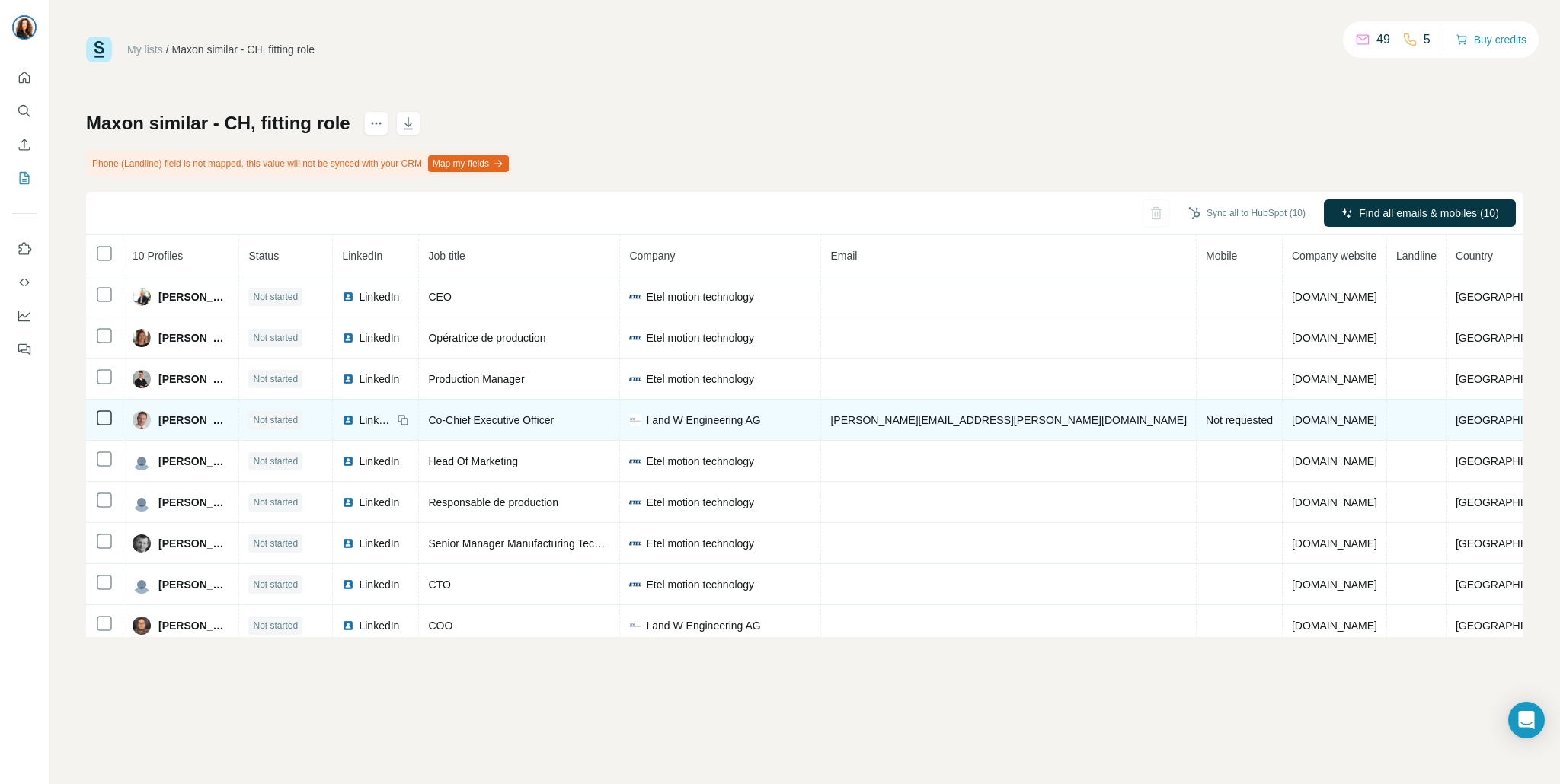
click at [760, 414] on span "I and W Engineering AG" at bounding box center [703, 420] width 114 height 16
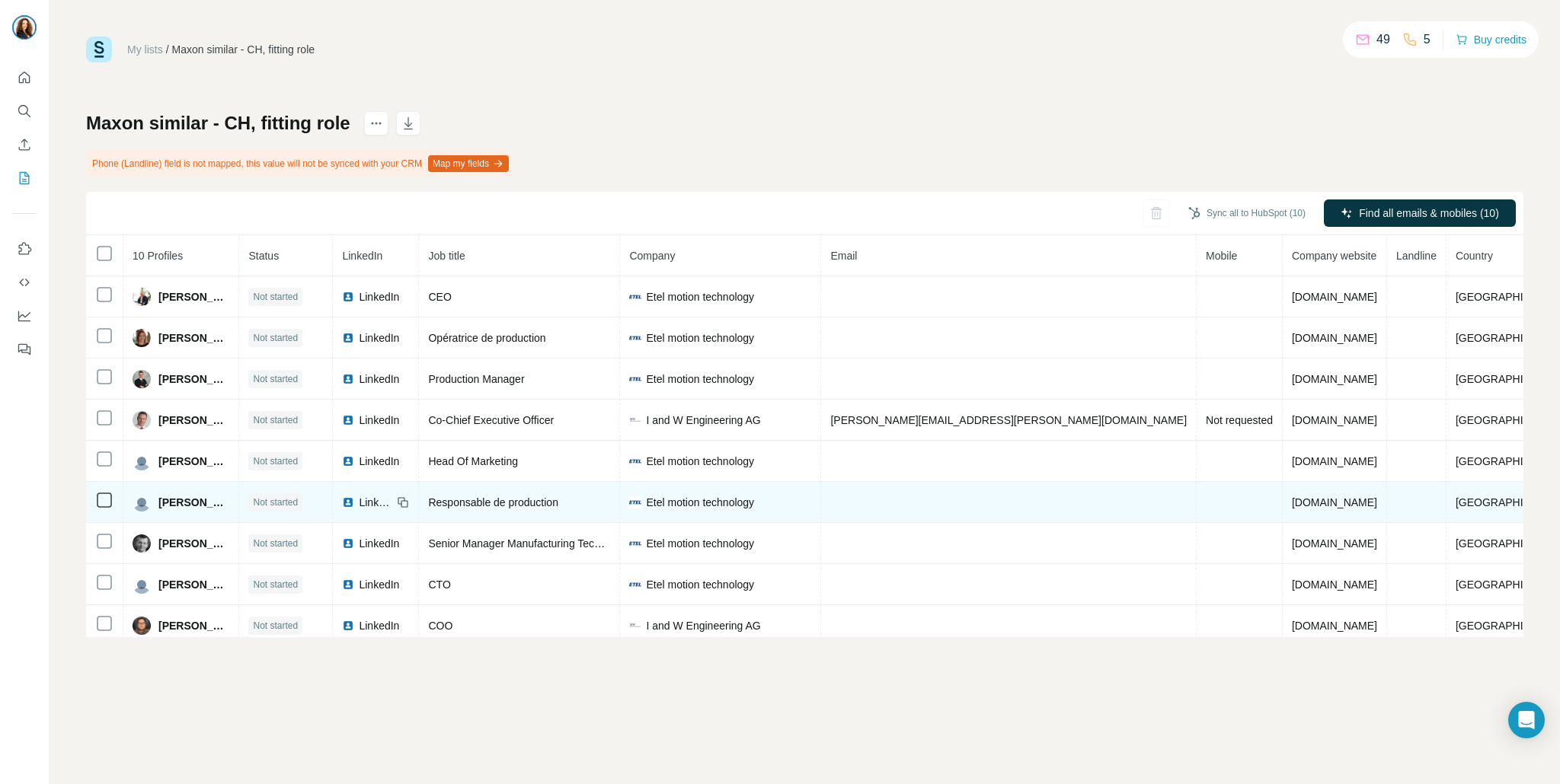
click at [794, 514] on td "Etel motion technology" at bounding box center [720, 503] width 201 height 41
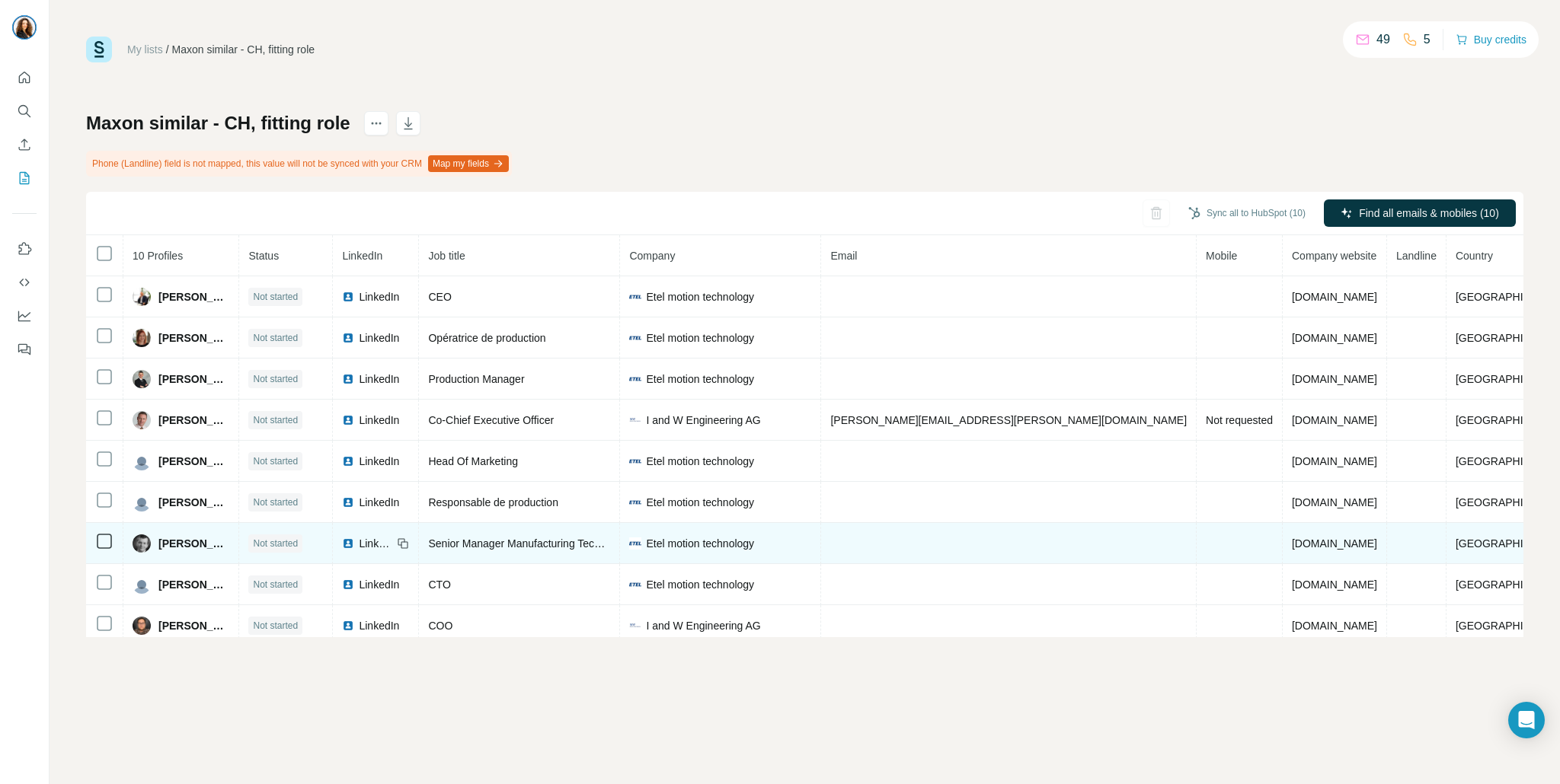
click at [794, 562] on td "Etel motion technology" at bounding box center [720, 544] width 201 height 41
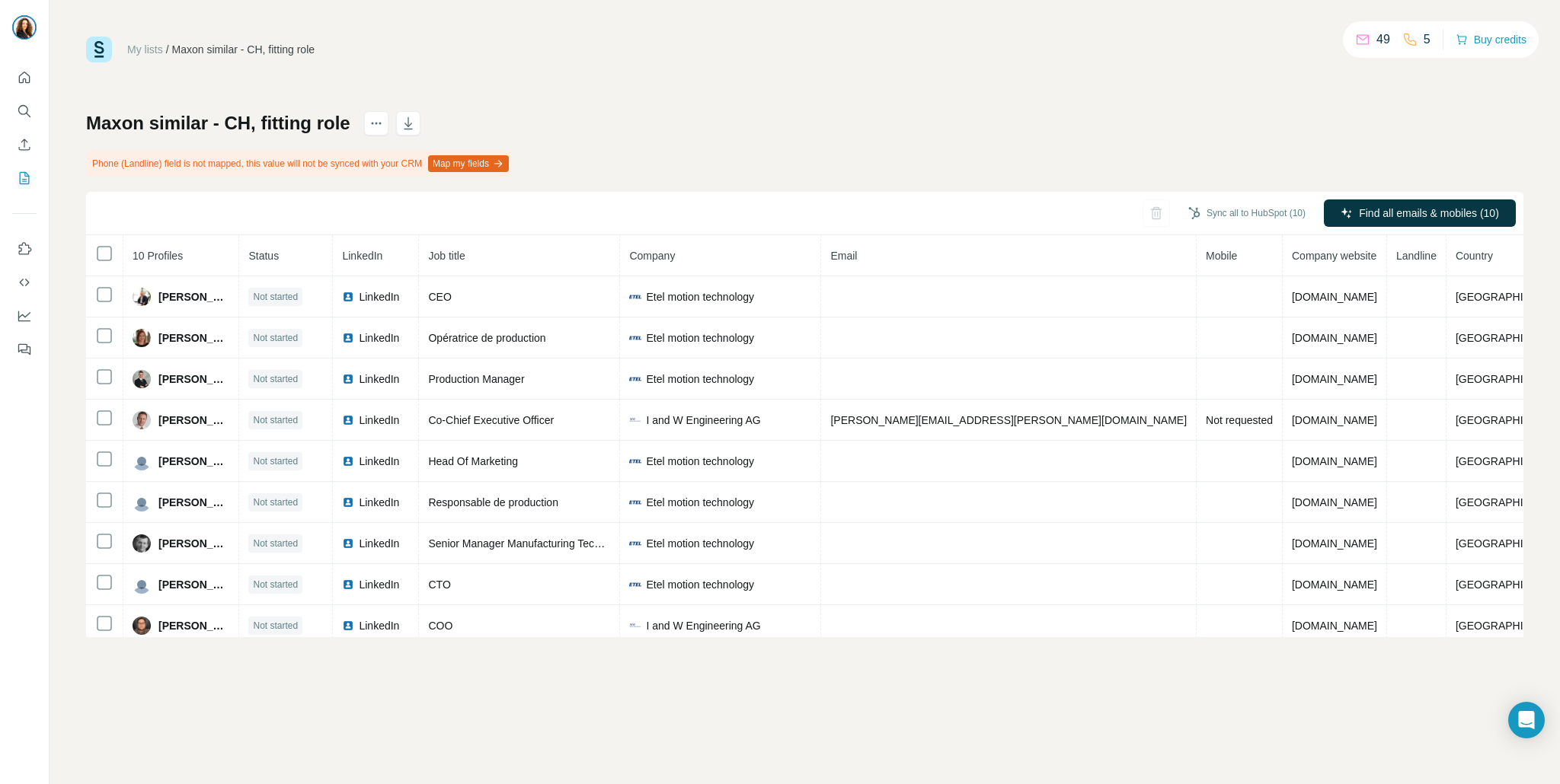
click at [760, 233] on div "Sync all to HubSpot (10) Find all emails & mobiles (10)" at bounding box center [804, 213] width 1437 height 44
click at [760, 271] on th "Company" at bounding box center [720, 256] width 201 height 41
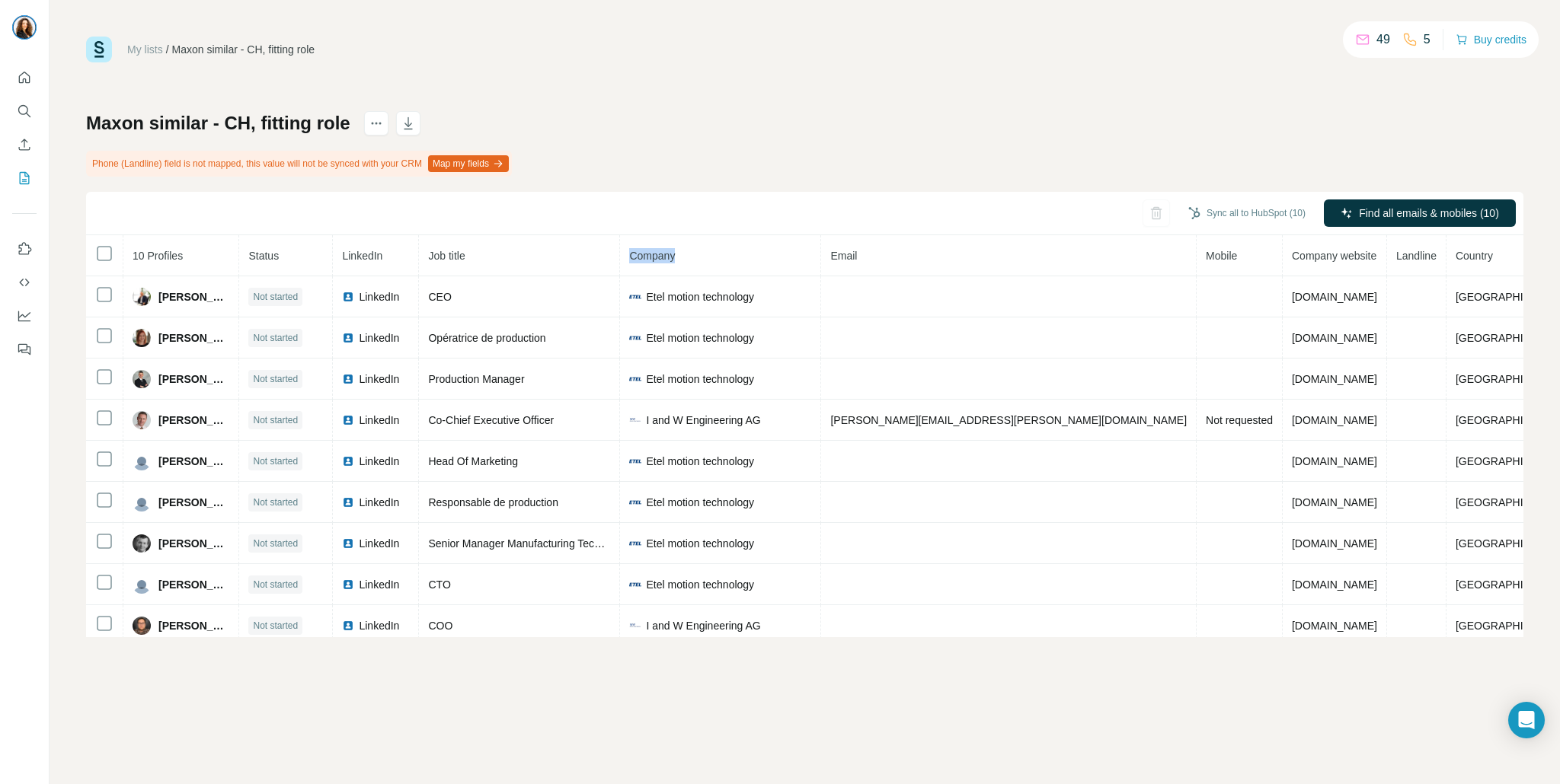
click at [760, 271] on th "Company" at bounding box center [720, 256] width 201 height 41
click at [1209, 67] on div "My lists / Maxon similar - CH, fitting role 49 5 Buy credits Maxon similar - CH…" at bounding box center [804, 338] width 1437 height 601
click at [22, 77] on icon "Quick start" at bounding box center [24, 78] width 16 height 16
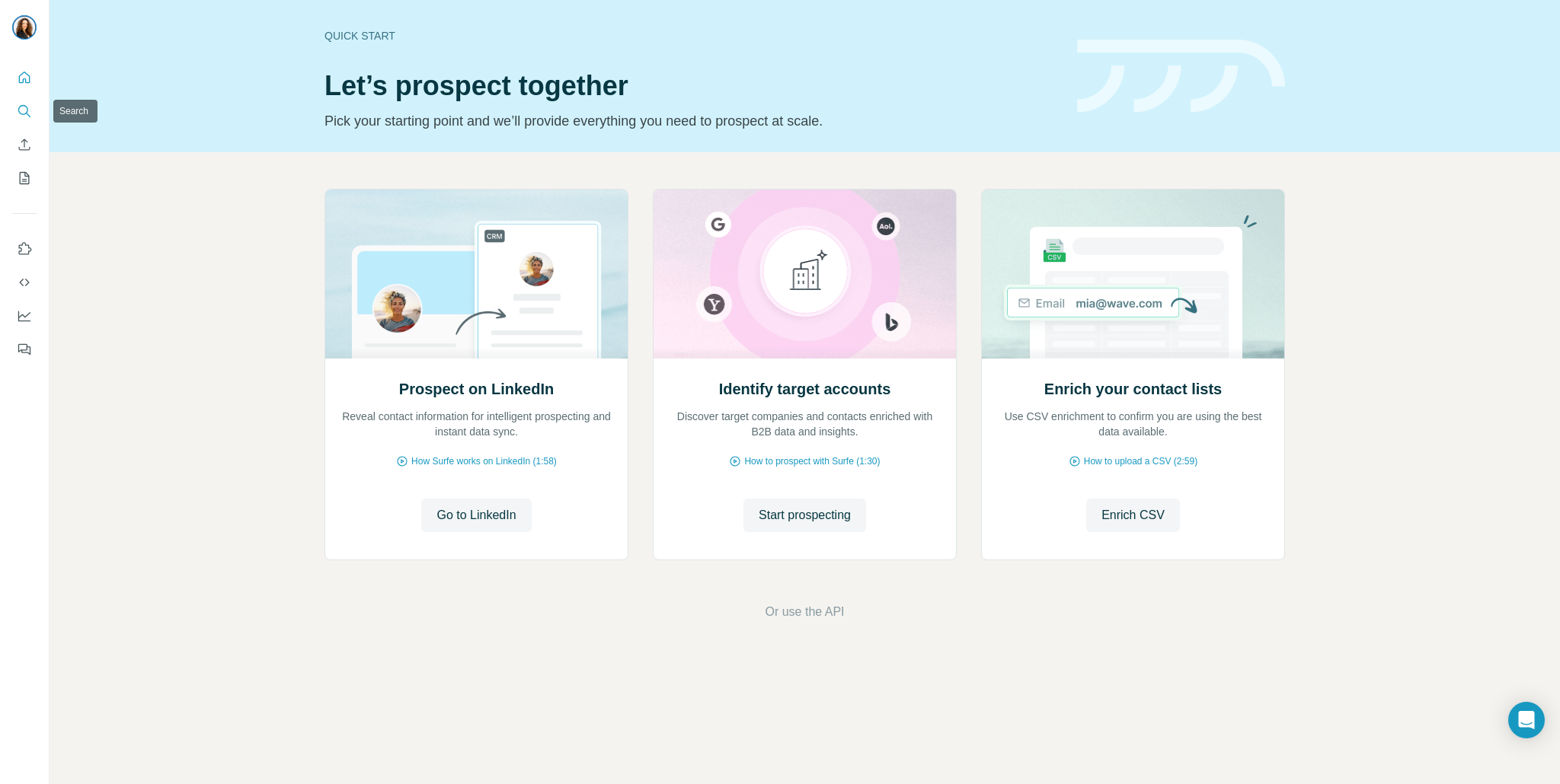
click at [21, 111] on icon "Search" at bounding box center [24, 111] width 16 height 16
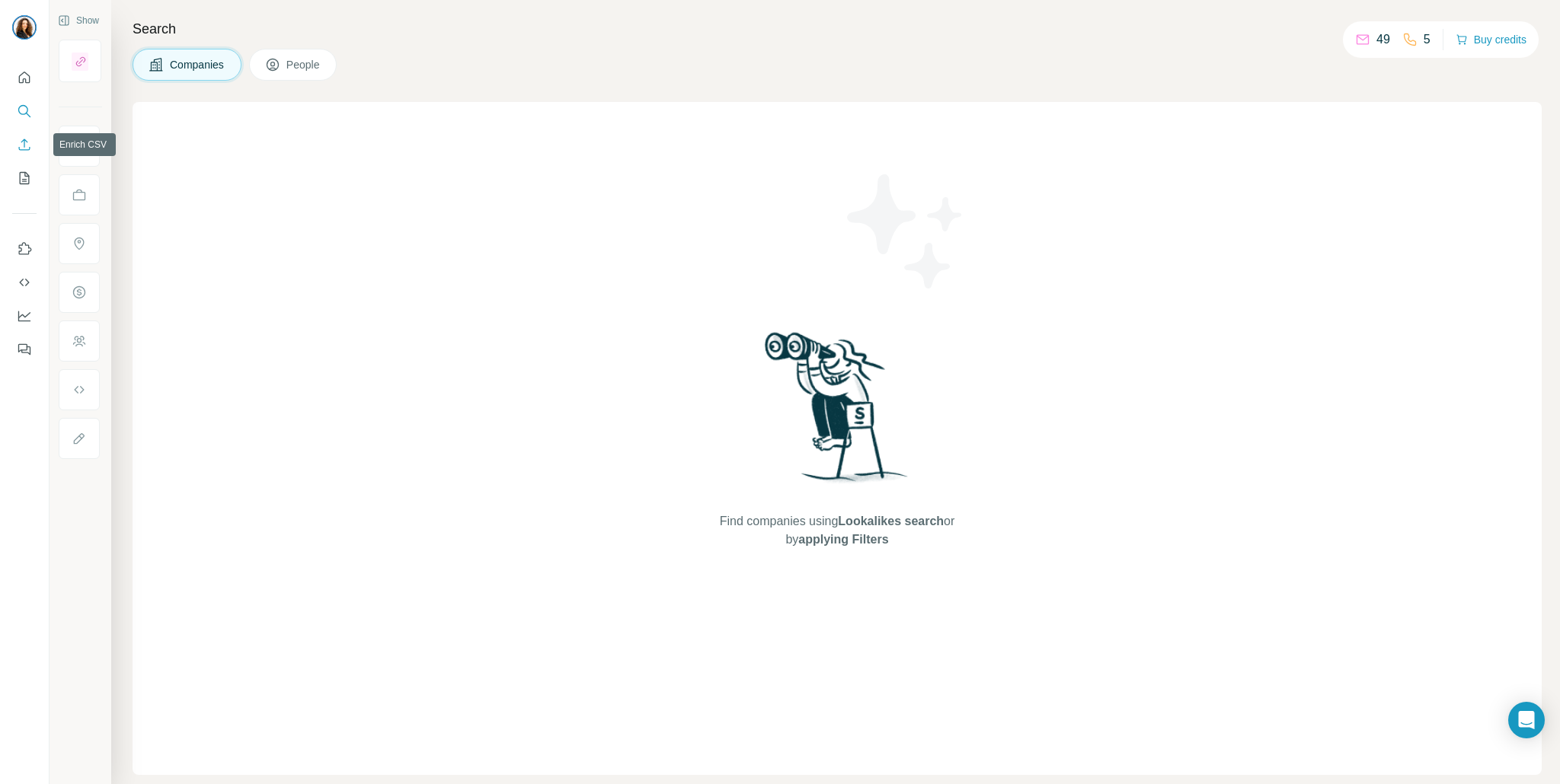
click at [21, 152] on icon "Enrich CSV" at bounding box center [24, 145] width 16 height 16
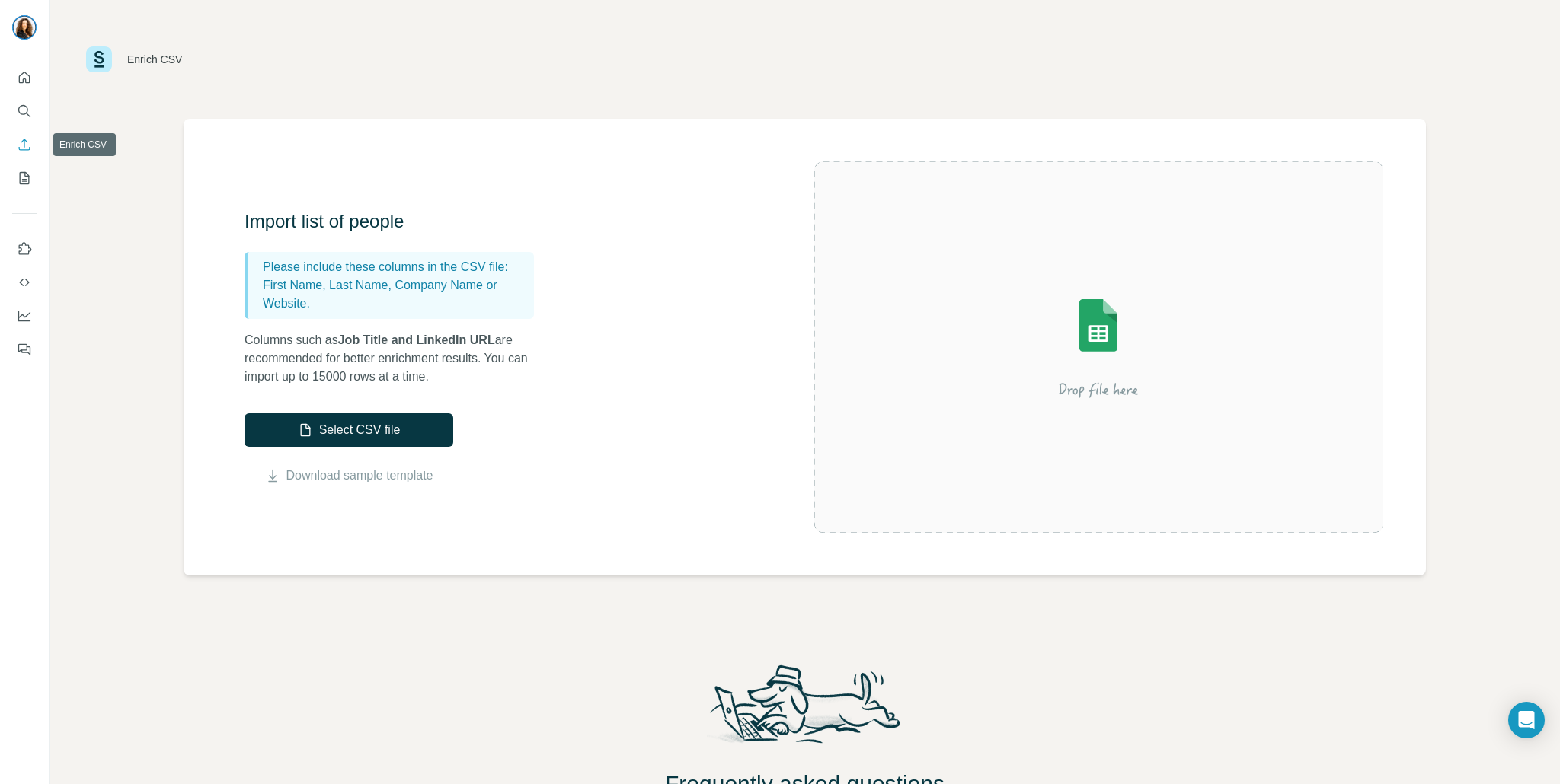
click at [23, 111] on icon "Search" at bounding box center [24, 111] width 16 height 16
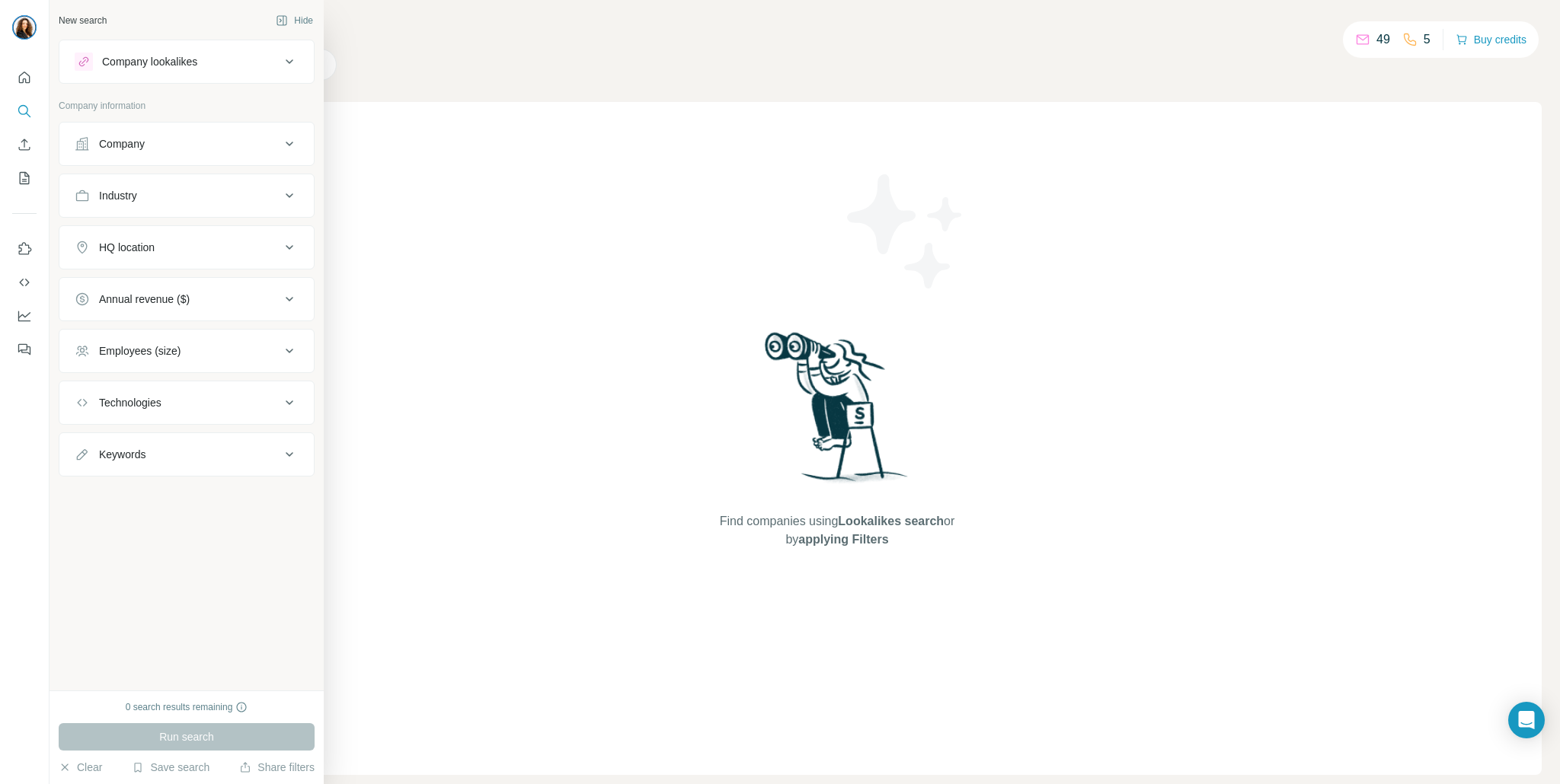
click at [196, 758] on div "0 search results remaining Run search Clear Save search Share filters" at bounding box center [187, 737] width 274 height 93
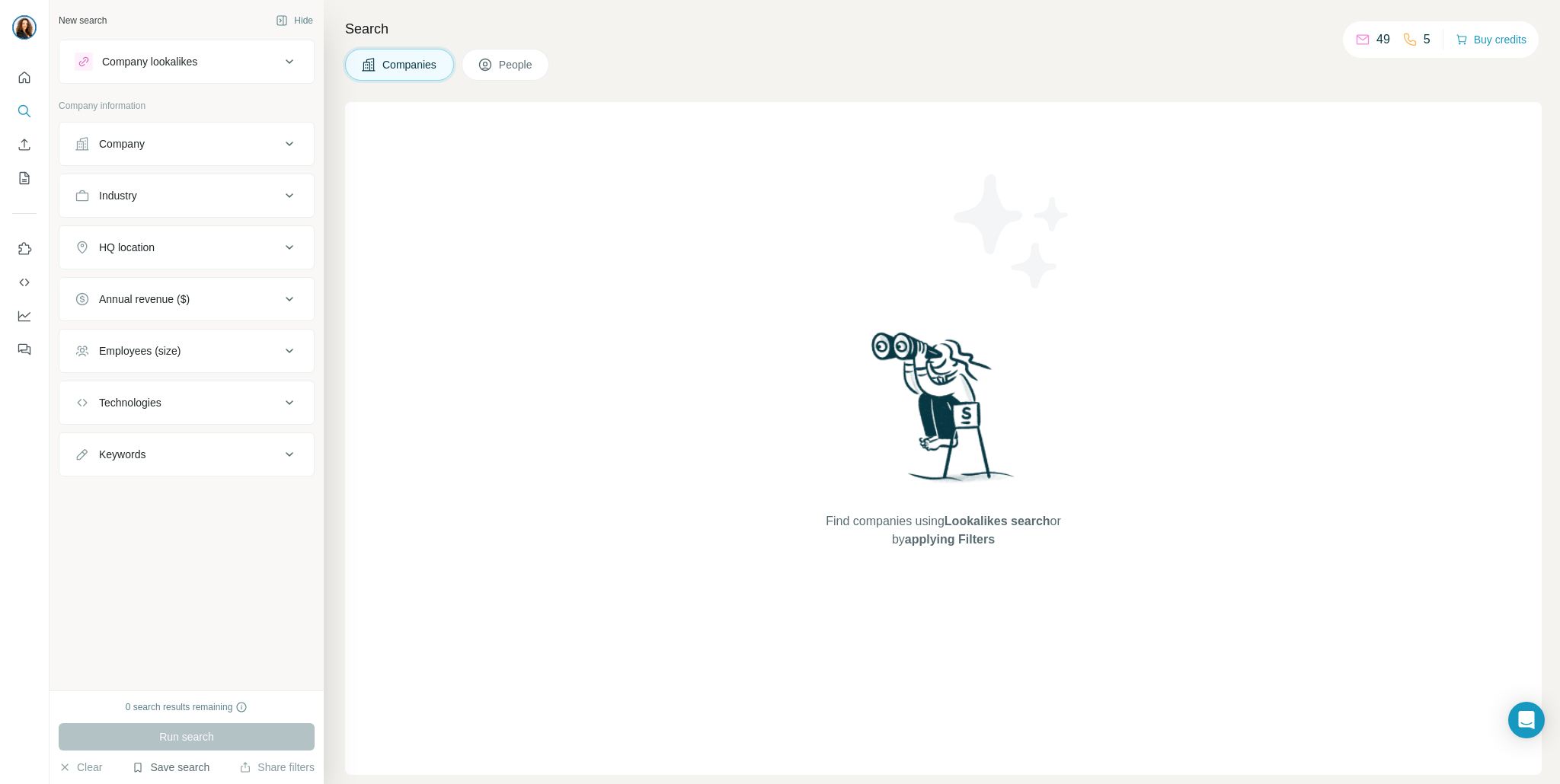
click at [189, 764] on button "Save search" at bounding box center [170, 767] width 78 height 16
click at [228, 745] on div "View my saved searches" at bounding box center [213, 740] width 161 height 30
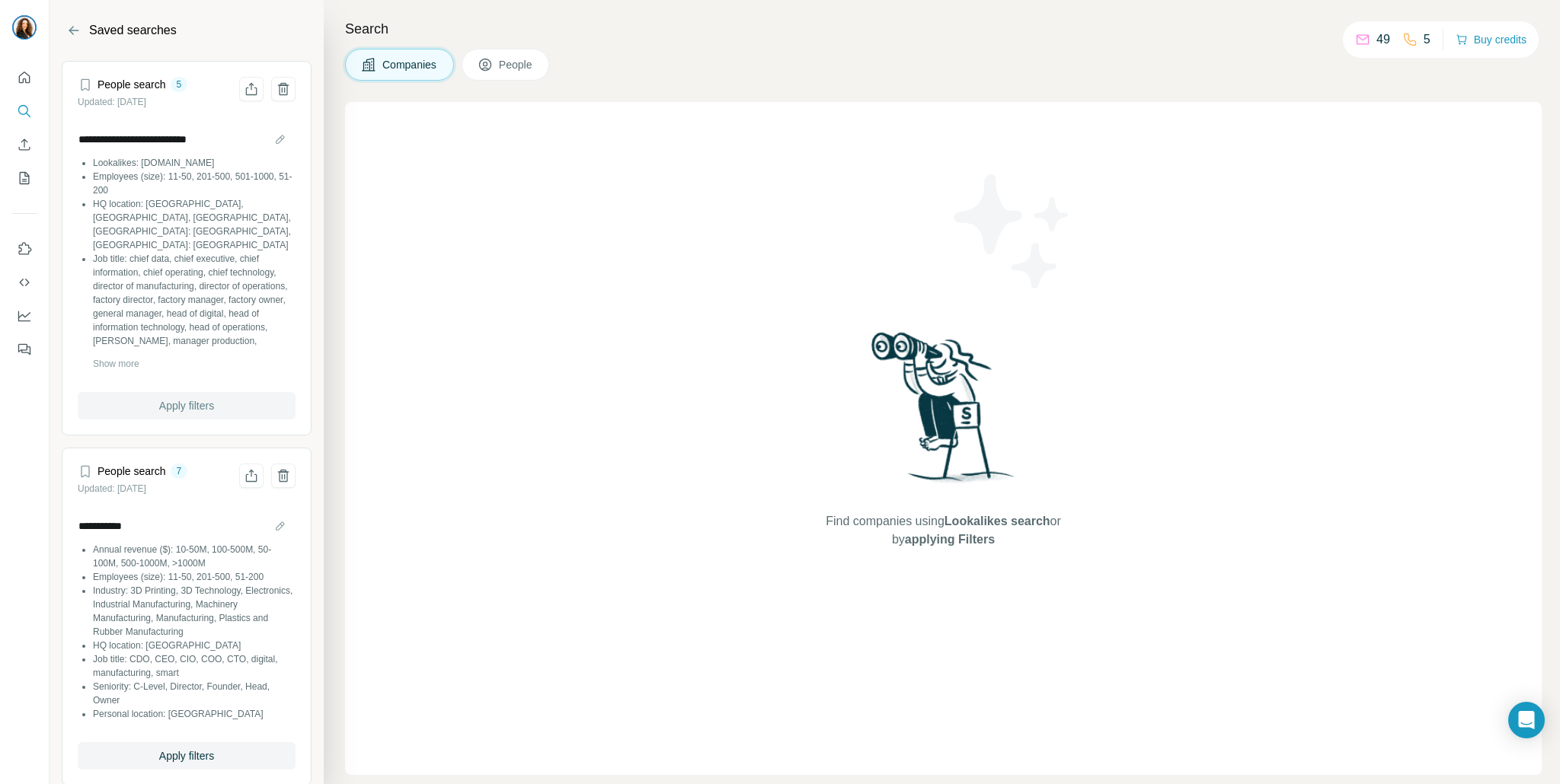
click at [214, 404] on span "Apply filters" at bounding box center [187, 406] width 54 height 16
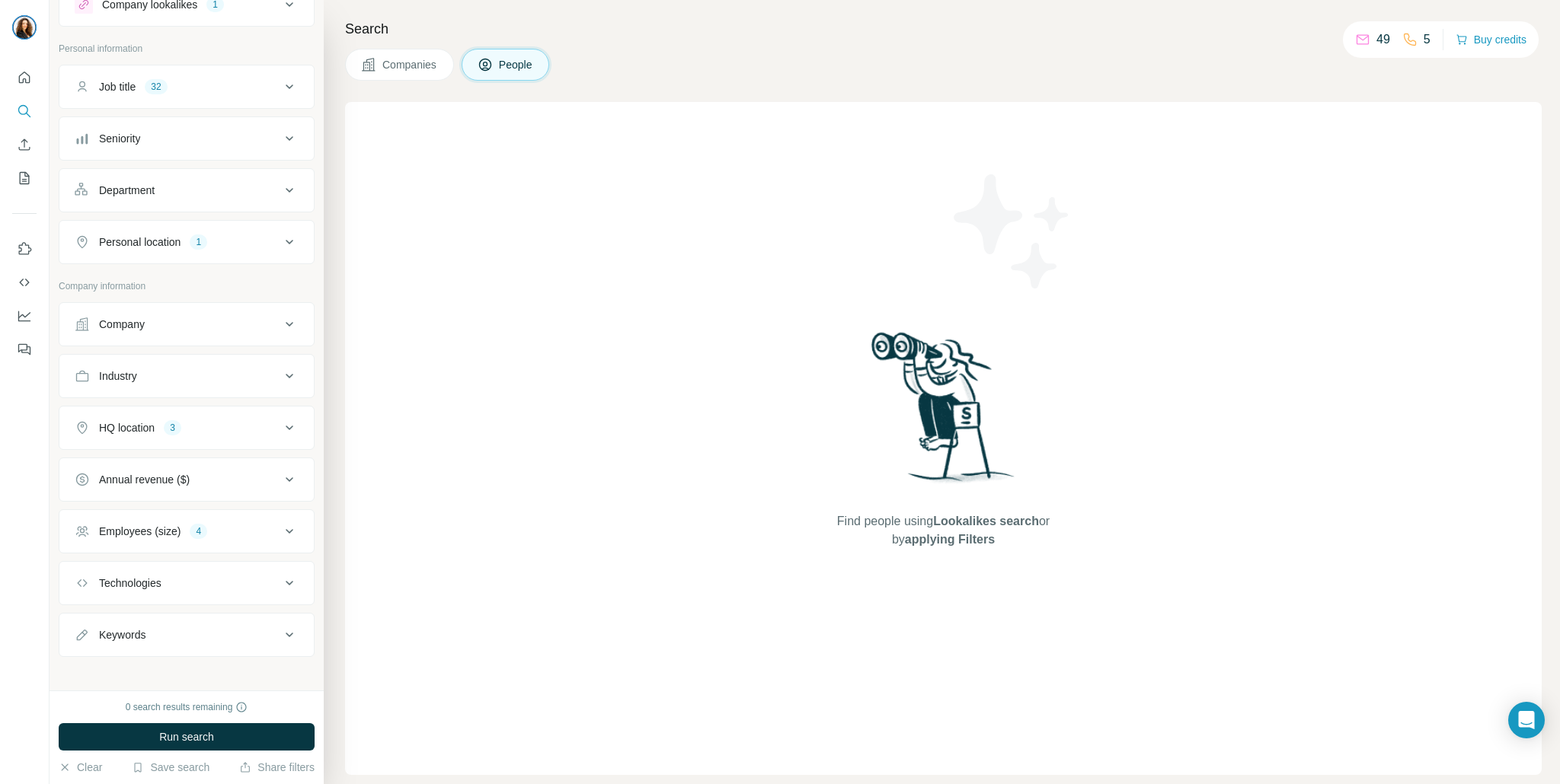
scroll to position [66, 0]
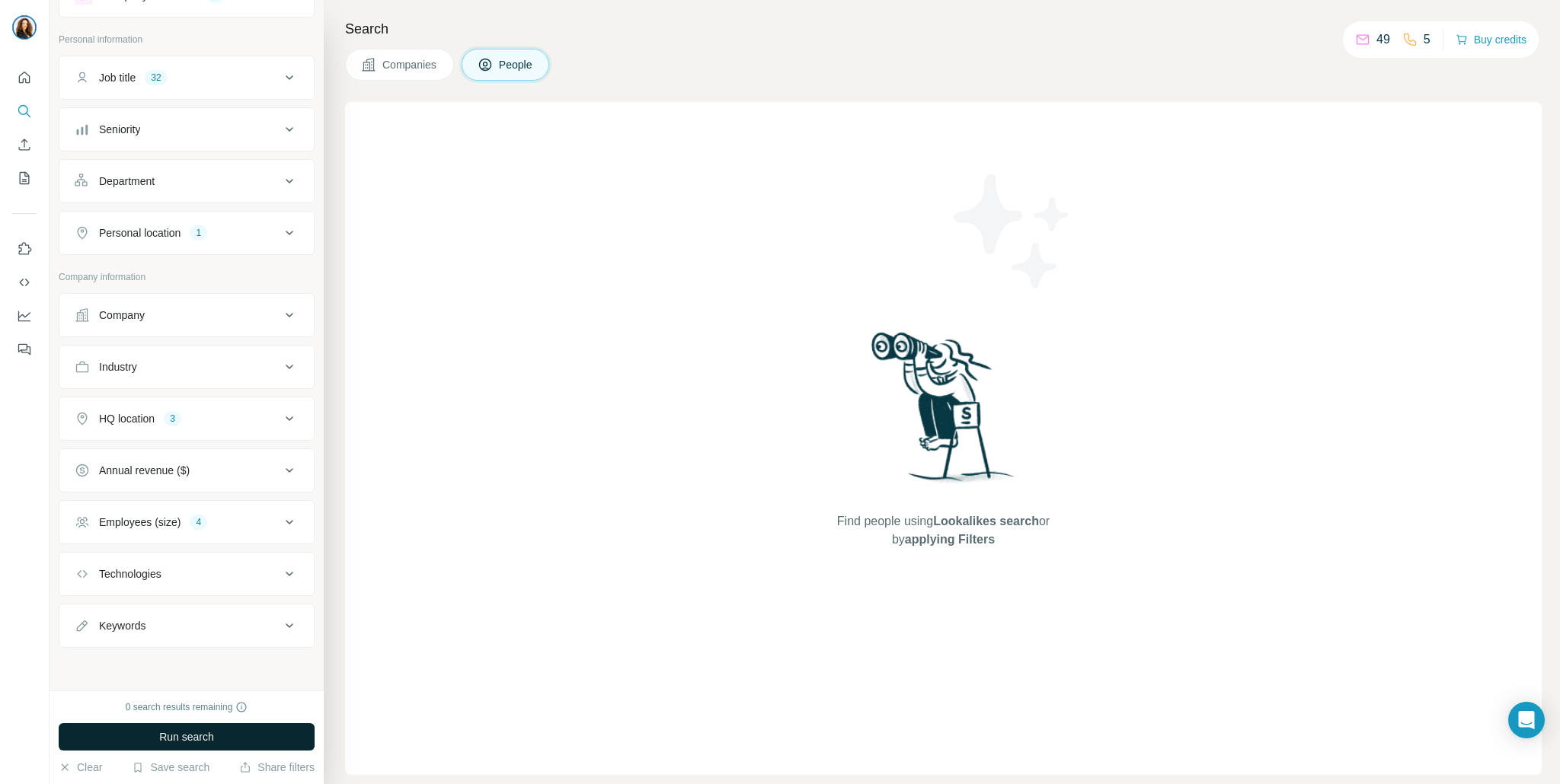
click at [147, 746] on button "Run search" at bounding box center [186, 737] width 256 height 27
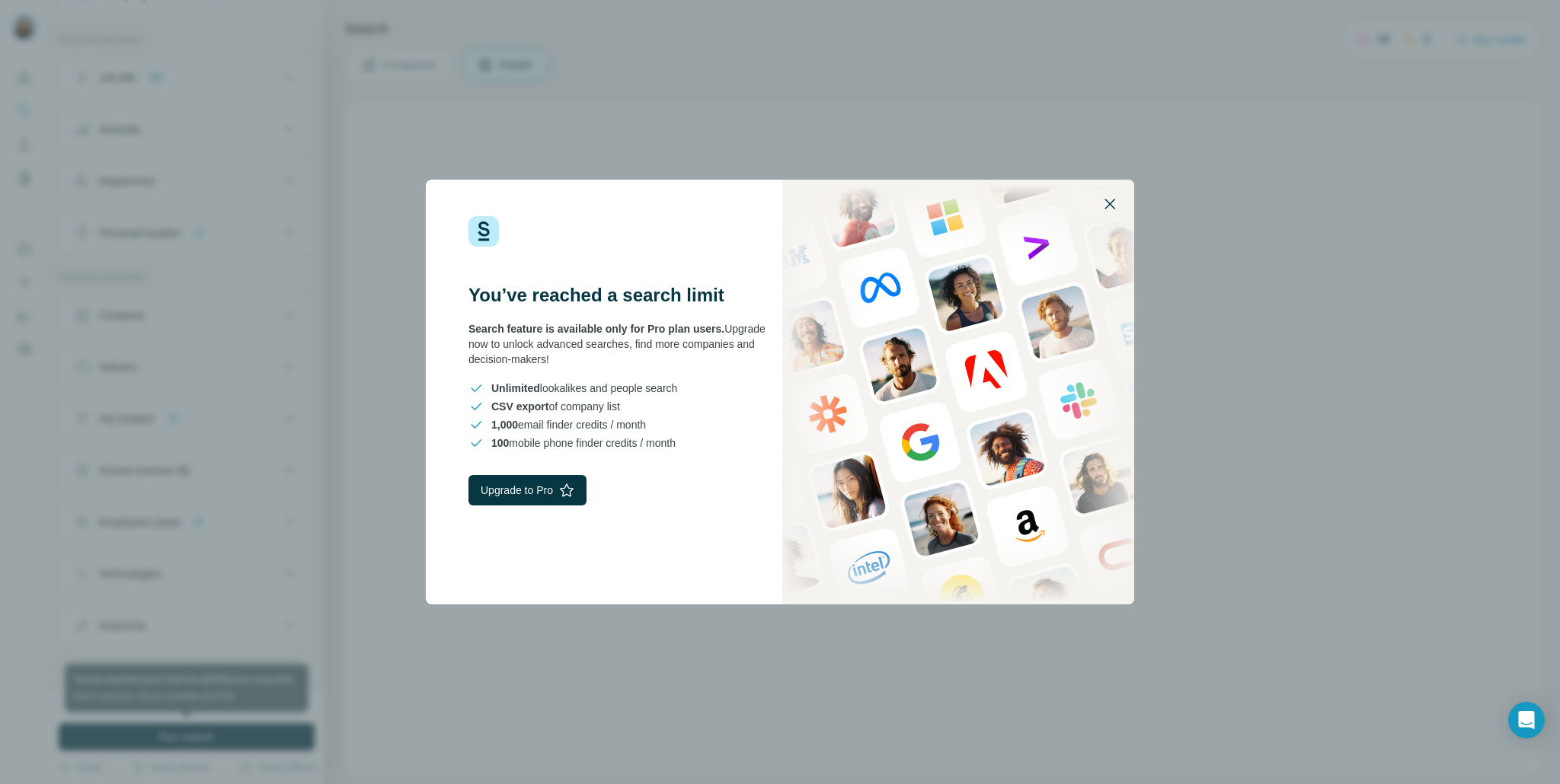
click at [1107, 201] on icon "button" at bounding box center [1109, 203] width 11 height 11
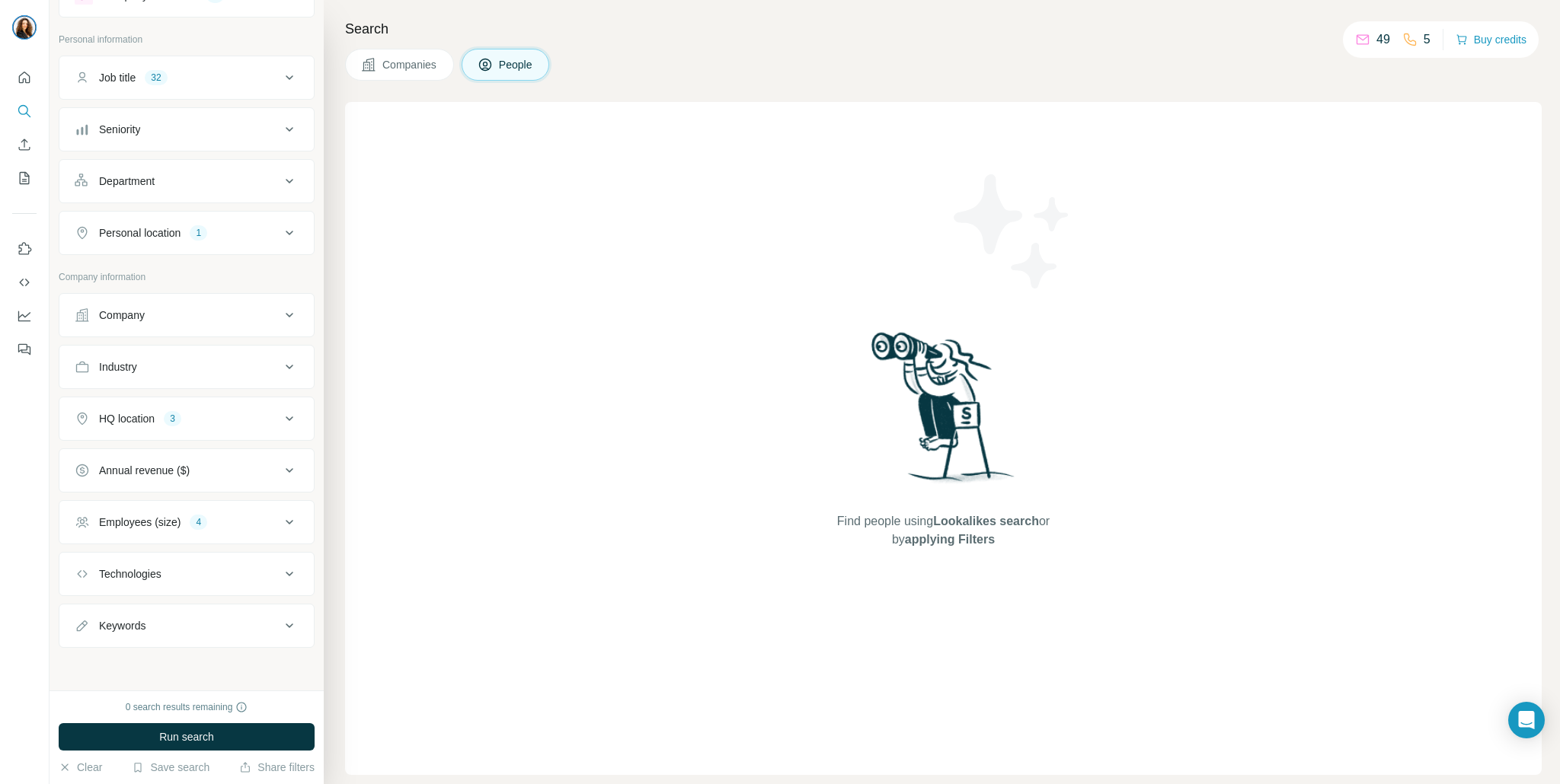
click at [194, 231] on div "1" at bounding box center [199, 232] width 18 height 14
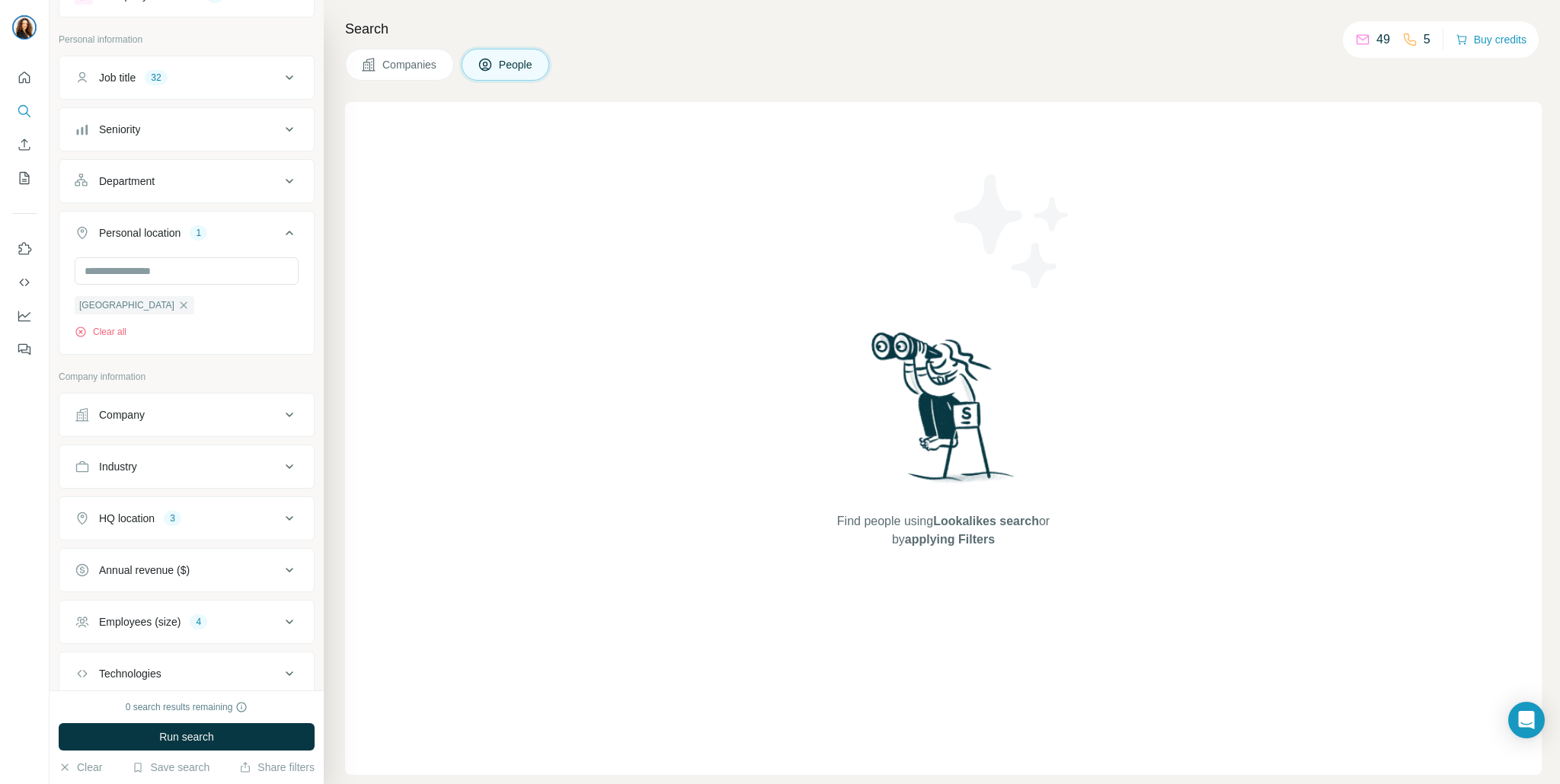
click at [195, 231] on div "1" at bounding box center [199, 232] width 18 height 14
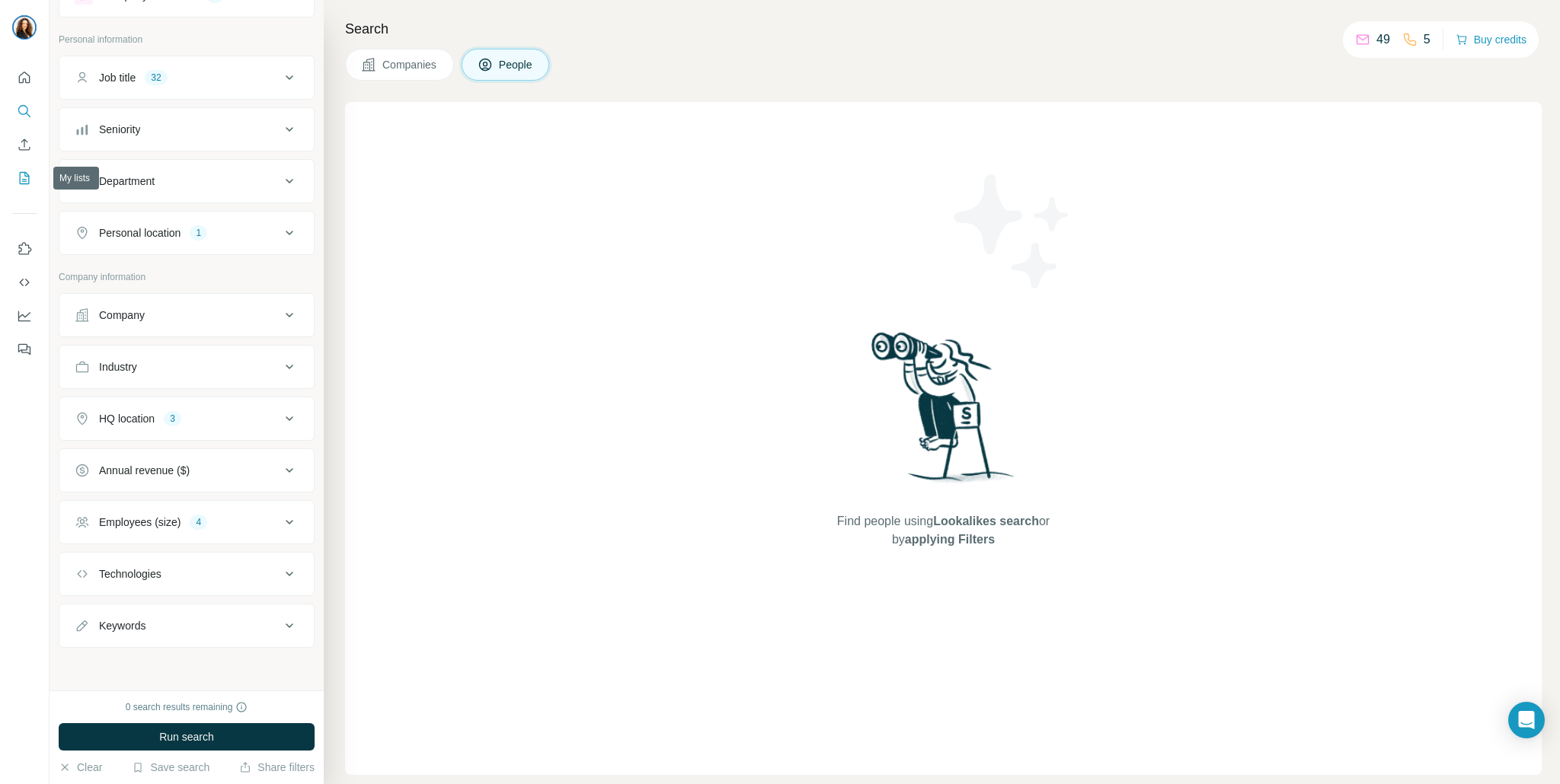
click at [28, 184] on icon "My lists" at bounding box center [24, 178] width 16 height 16
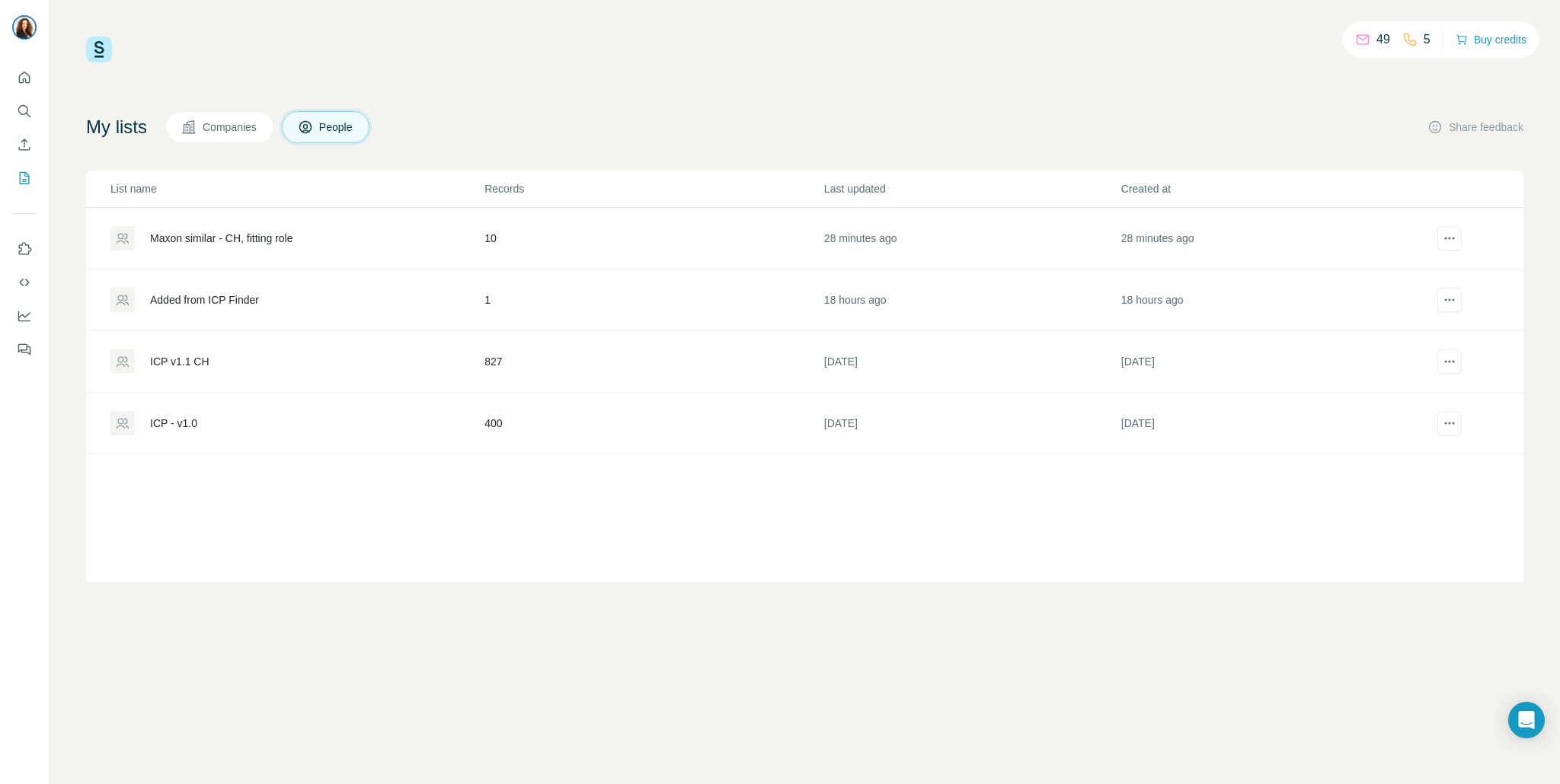
click at [269, 241] on div "Maxon similar - CH, fitting role" at bounding box center [221, 238] width 143 height 16
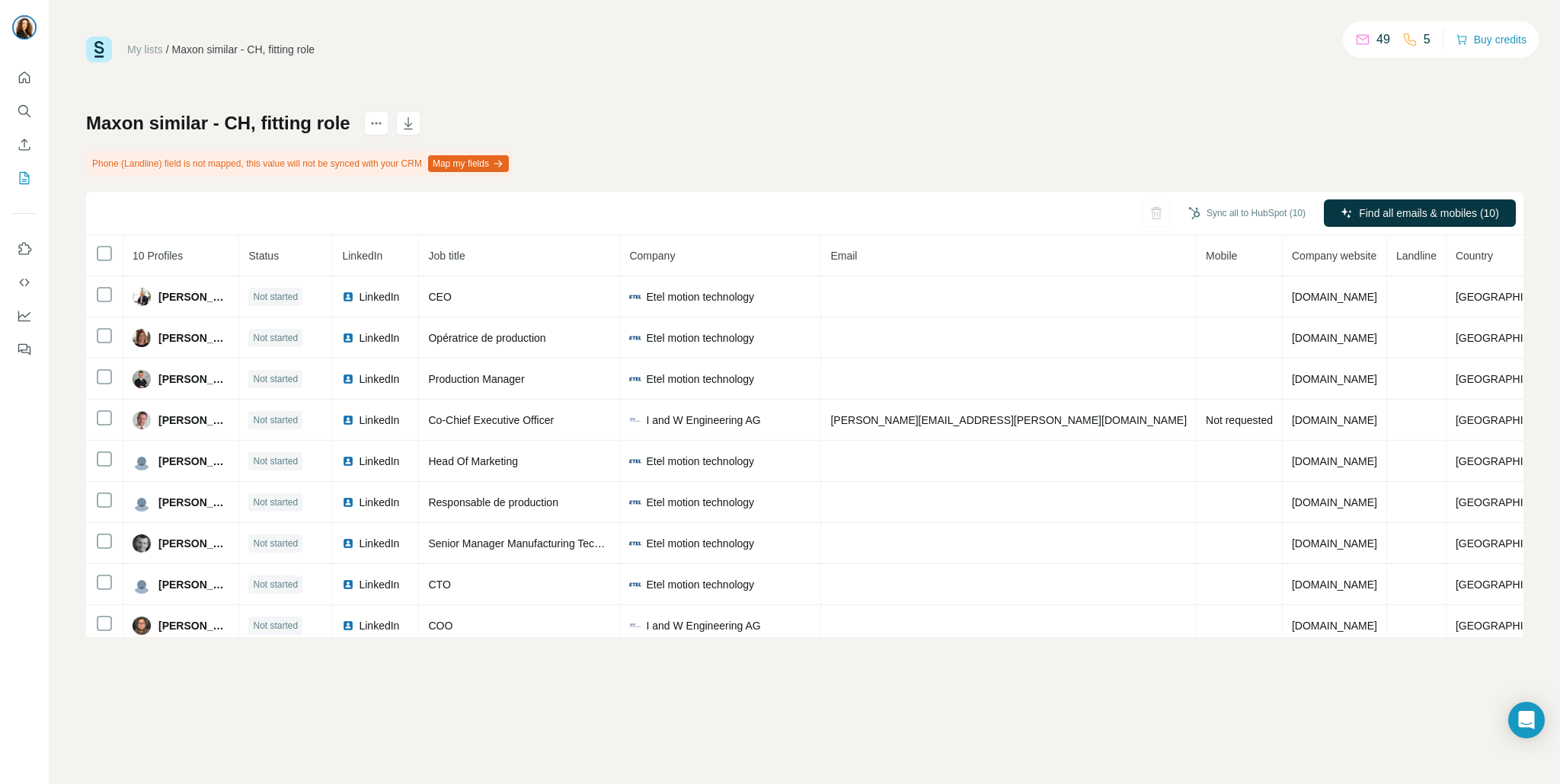
click at [802, 265] on th "Company" at bounding box center [720, 256] width 201 height 41
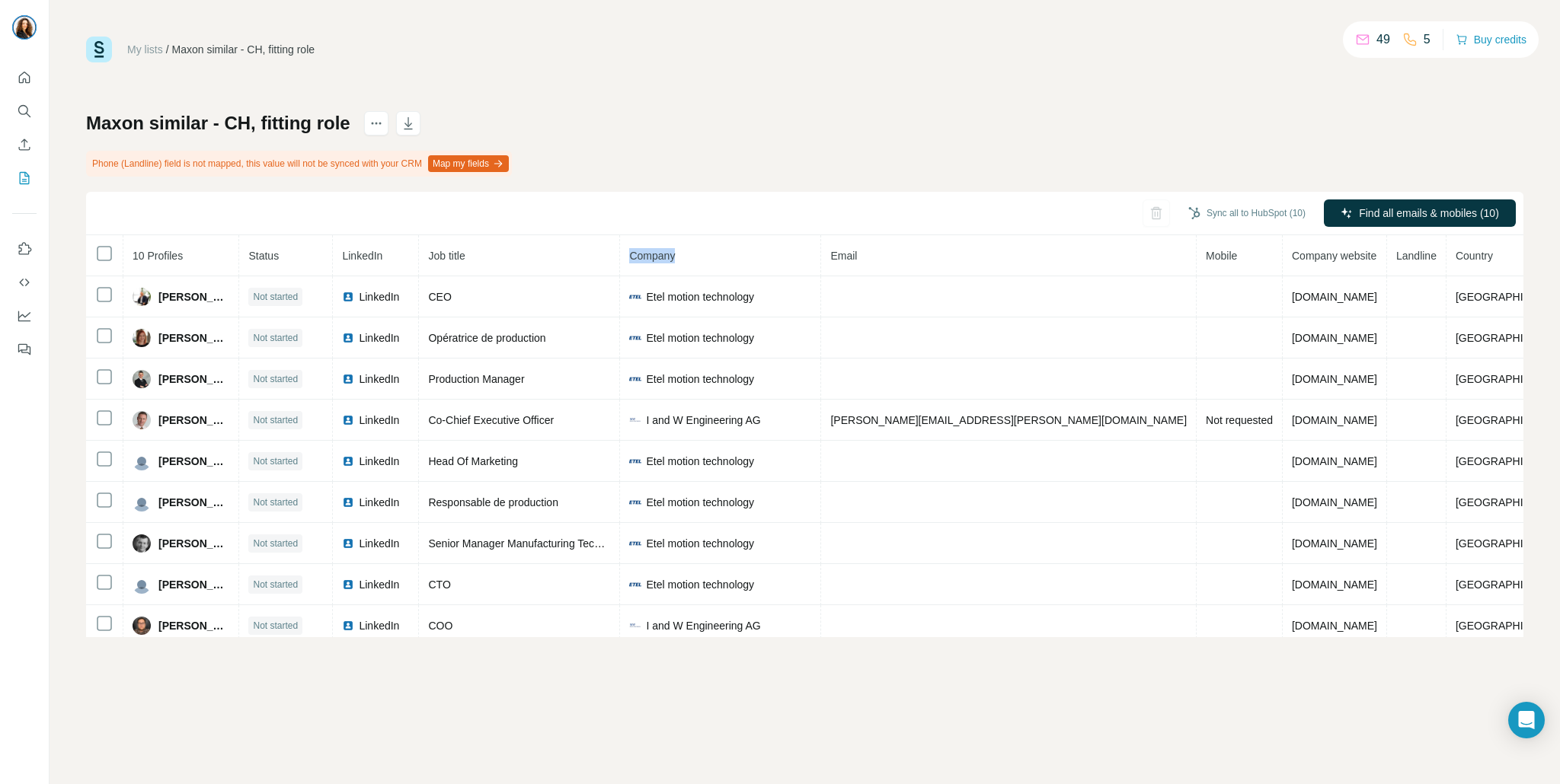
click at [802, 265] on th "Company" at bounding box center [720, 256] width 201 height 41
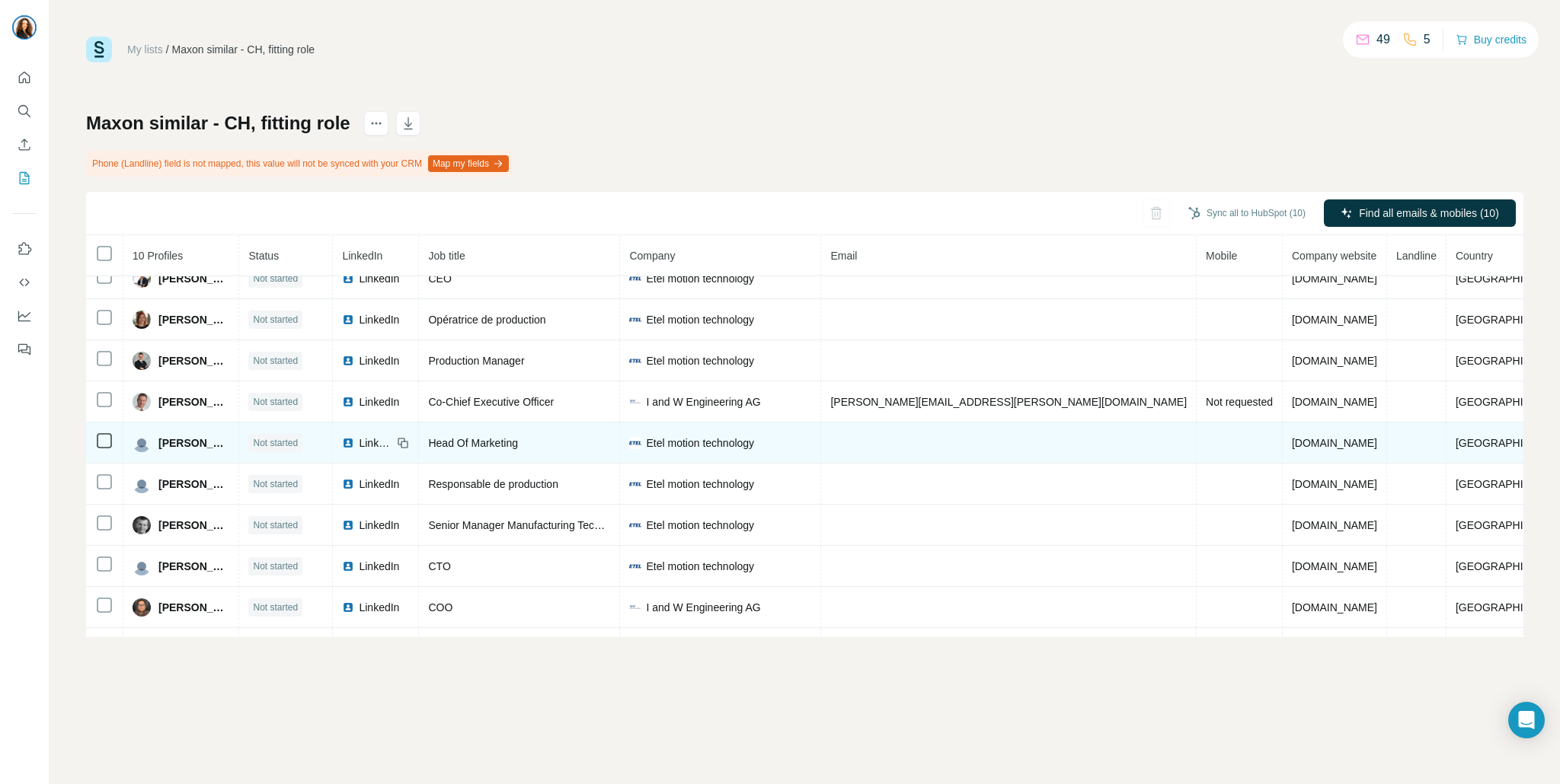
scroll to position [19, 0]
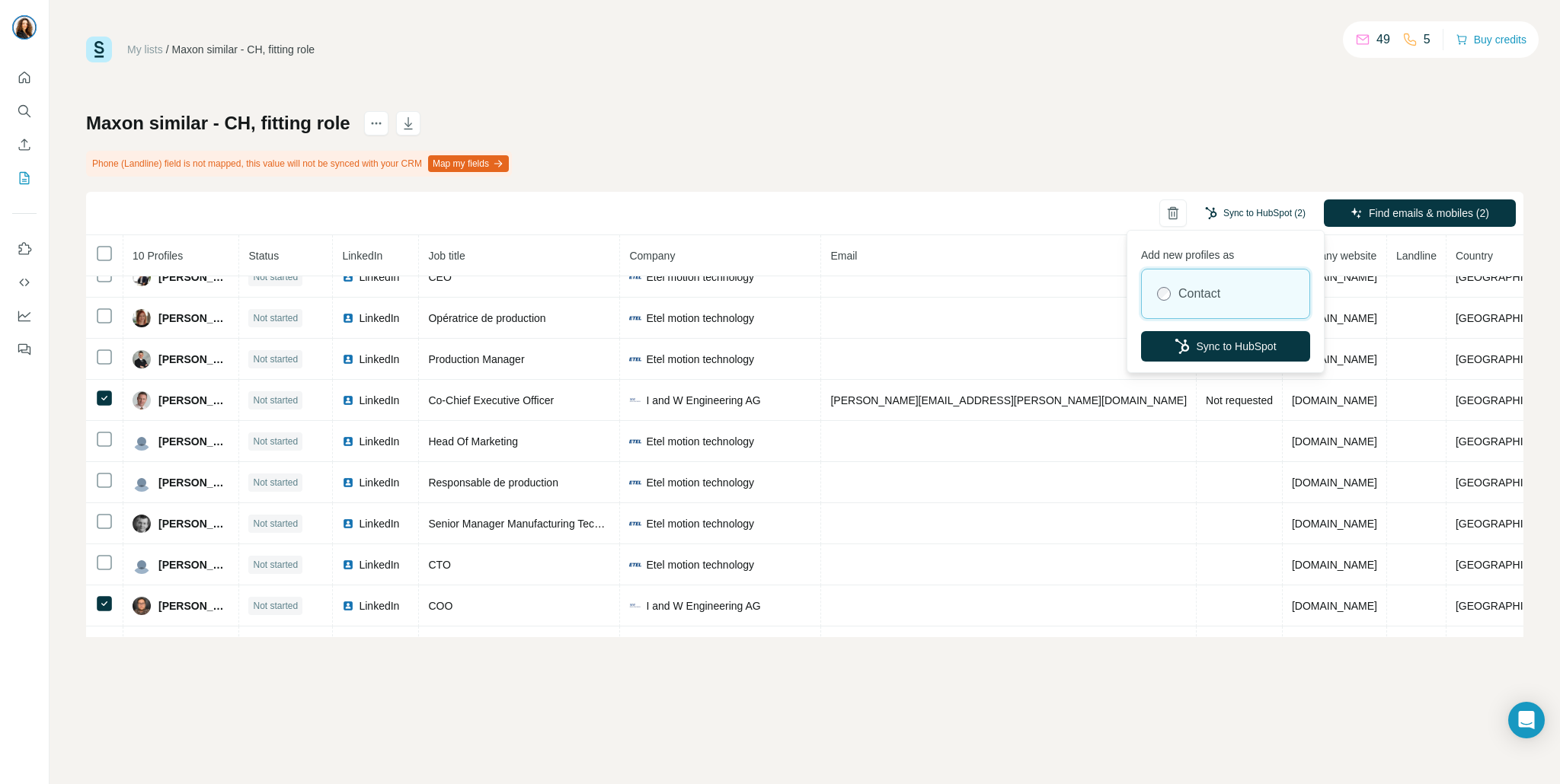
click at [1247, 218] on button "Sync to HubSpot (2)" at bounding box center [1254, 212] width 122 height 22
click at [1223, 343] on button "Sync to HubSpot" at bounding box center [1226, 346] width 169 height 30
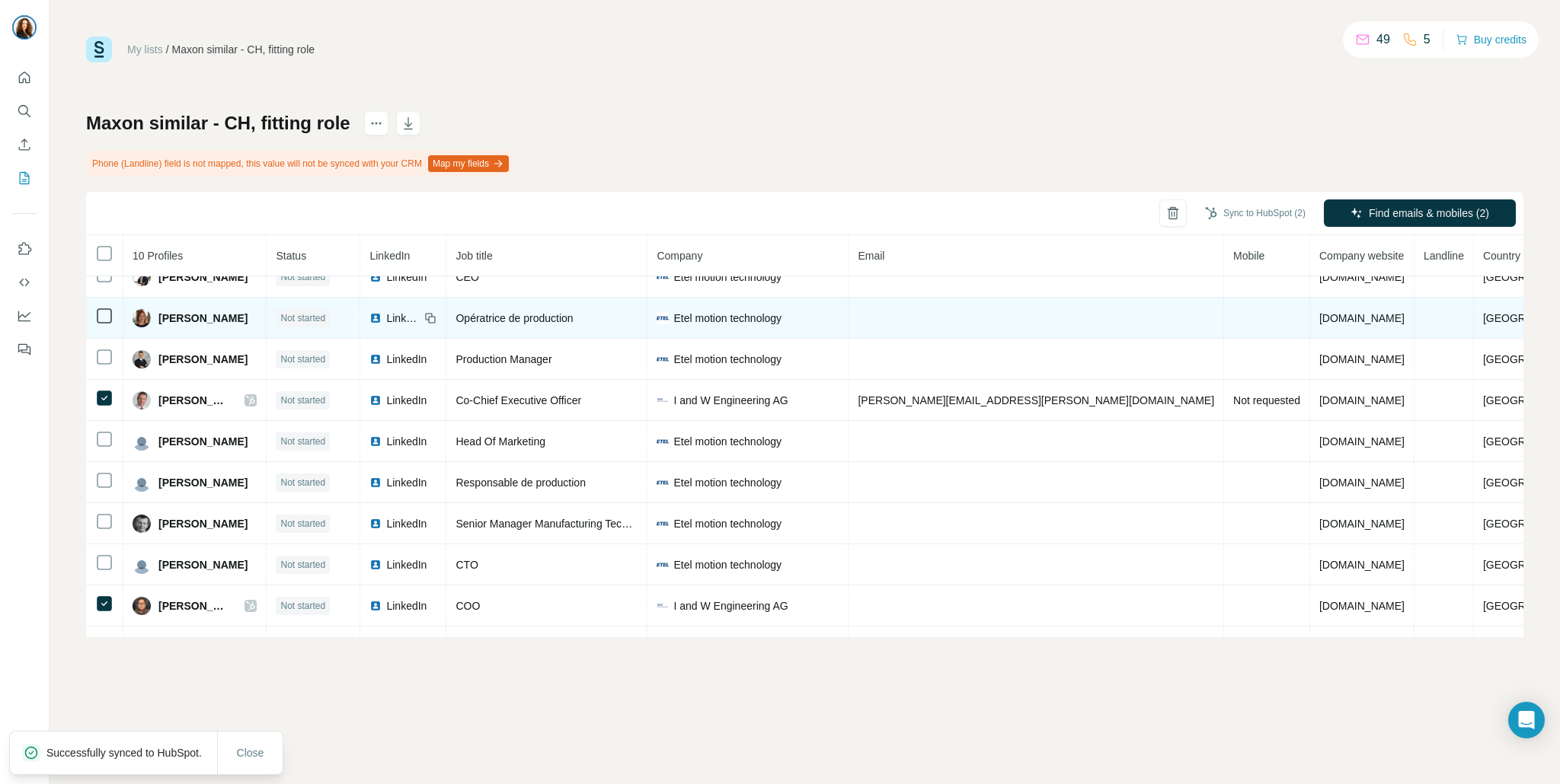
scroll to position [0, 0]
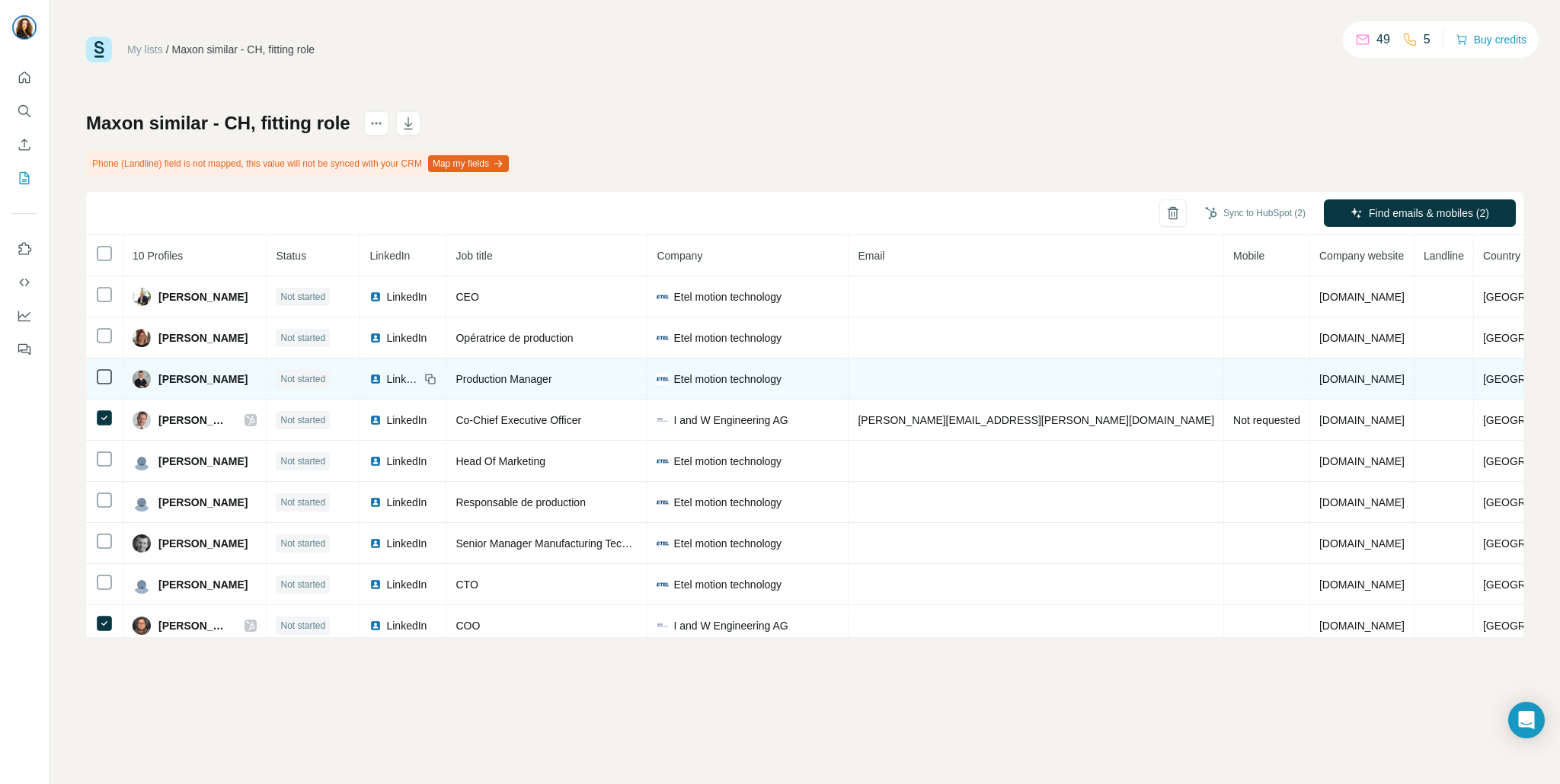
click at [998, 380] on td at bounding box center [1036, 379] width 376 height 41
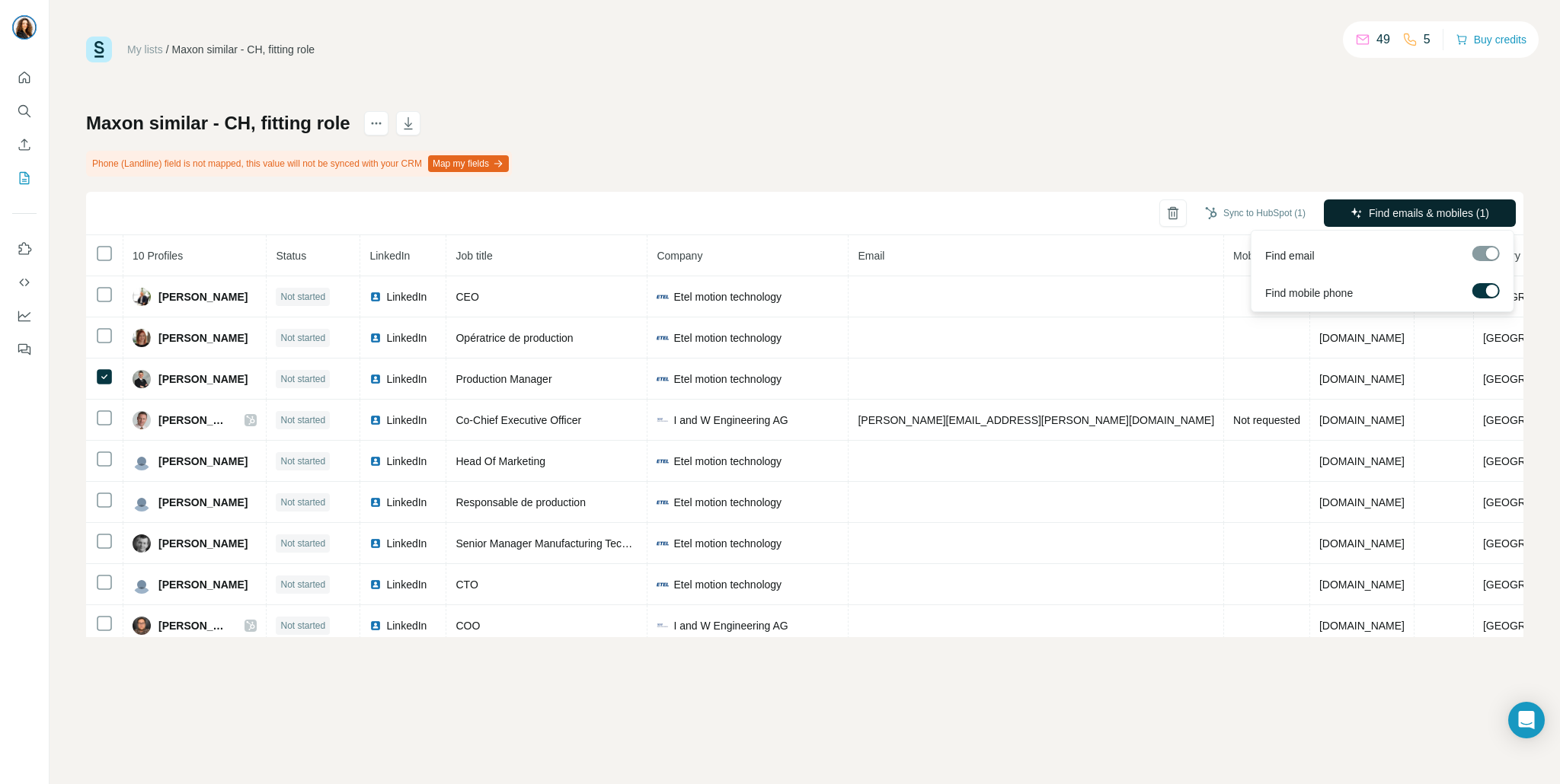
click at [1401, 203] on button "Find emails & mobiles (1)" at bounding box center [1420, 213] width 192 height 27
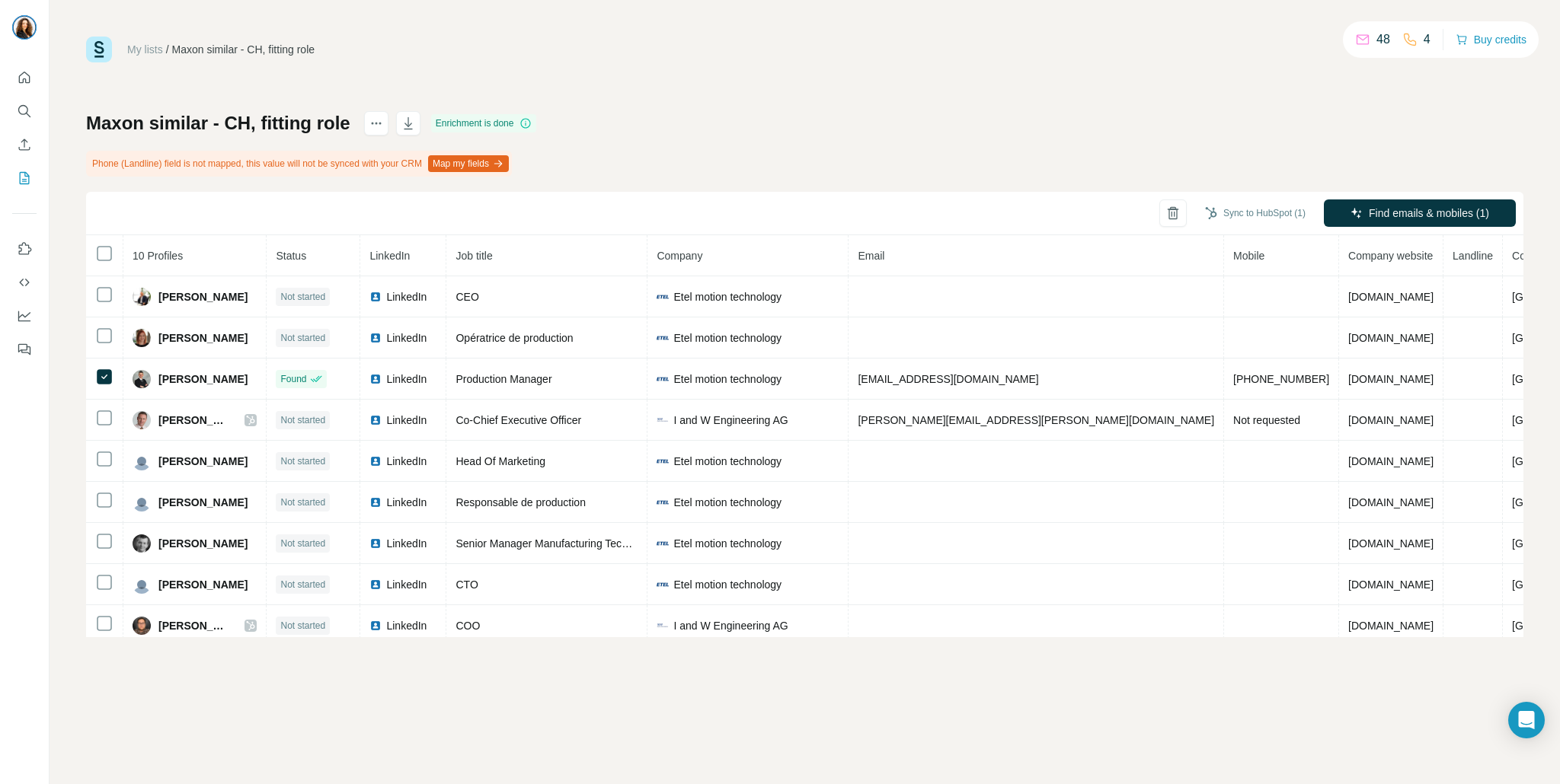
click at [944, 66] on div "My lists / Maxon similar - CH, fitting role 48 4 Buy credits Maxon similar - CH…" at bounding box center [804, 338] width 1437 height 601
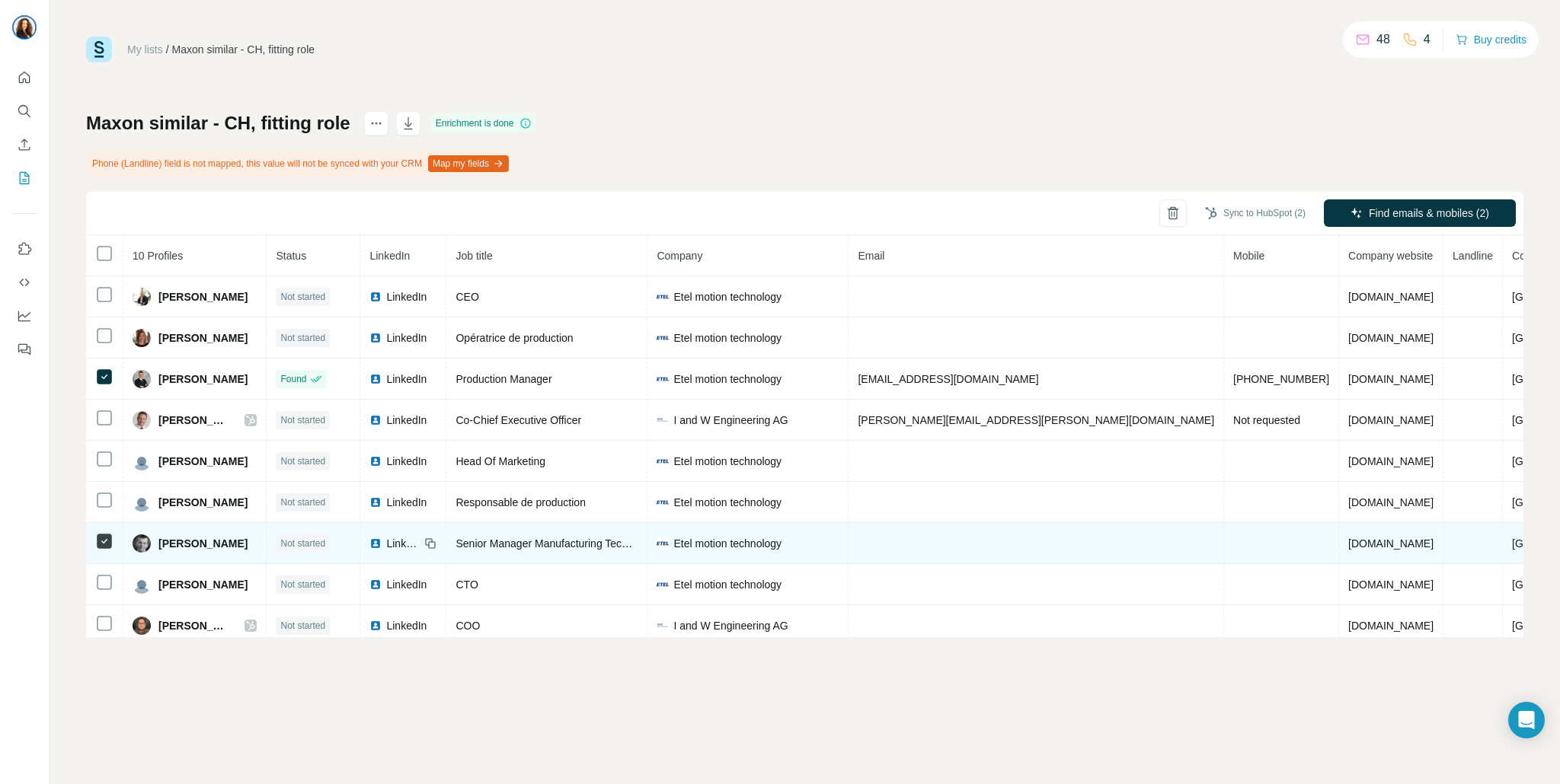
scroll to position [51, 0]
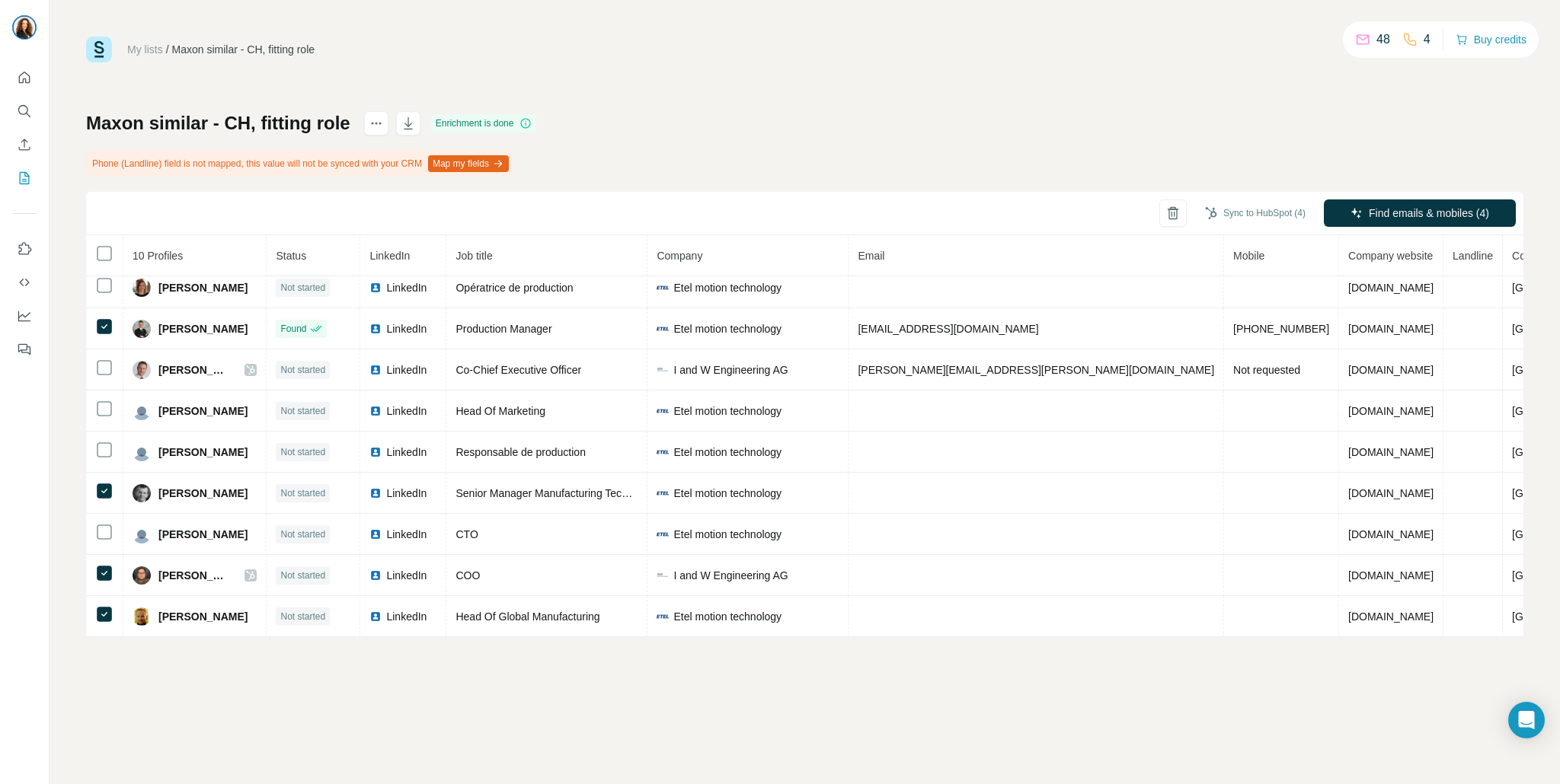
click at [647, 252] on th "Job title" at bounding box center [547, 256] width 201 height 41
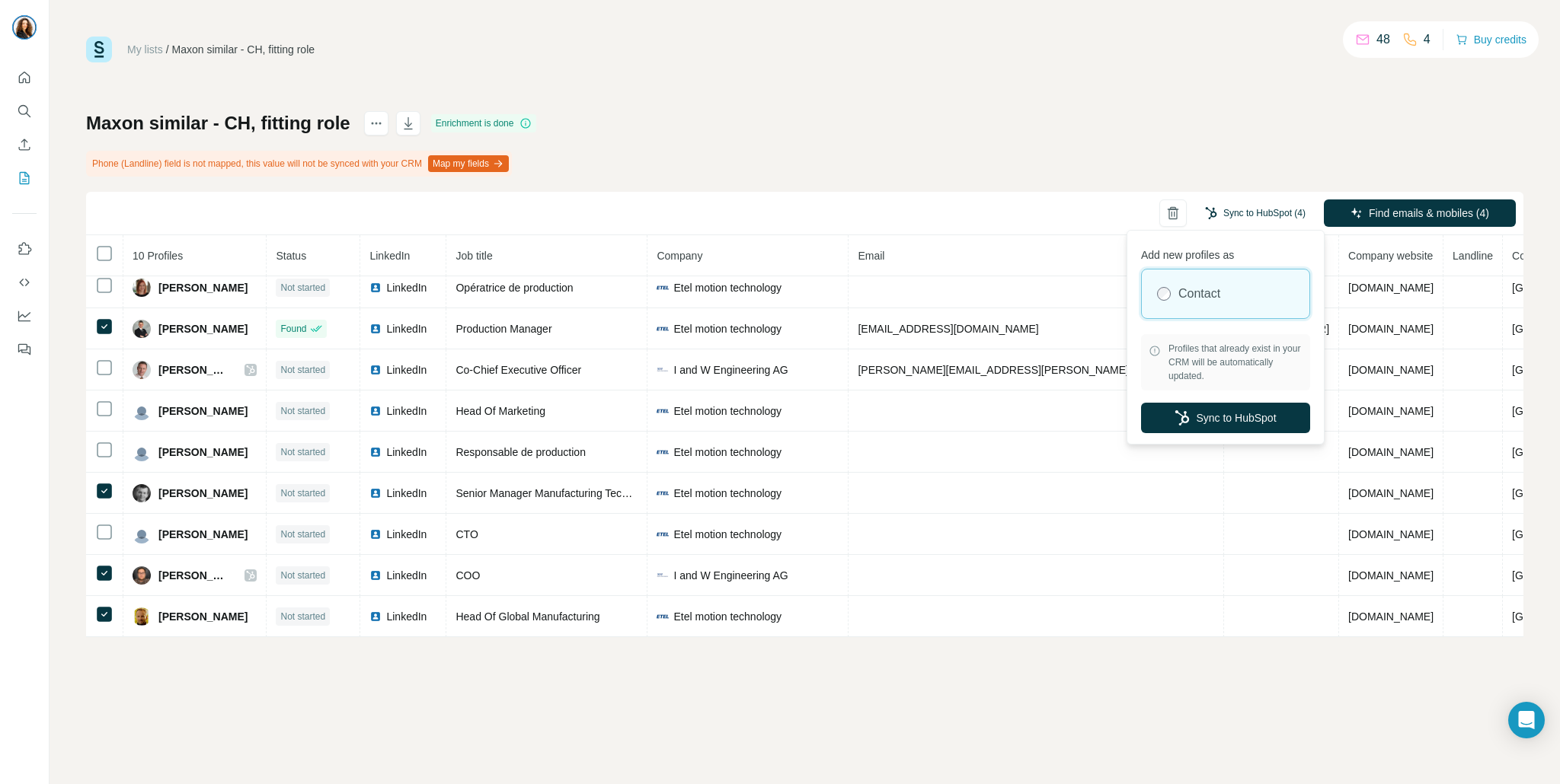
click at [1262, 207] on button "Sync to HubSpot (4)" at bounding box center [1254, 212] width 122 height 22
click at [1215, 412] on button "Sync to HubSpot" at bounding box center [1226, 417] width 169 height 30
click at [1260, 216] on button "Sync to HubSpot (4)" at bounding box center [1254, 212] width 122 height 22
click at [1198, 419] on button "Sync to HubSpot" at bounding box center [1226, 417] width 169 height 30
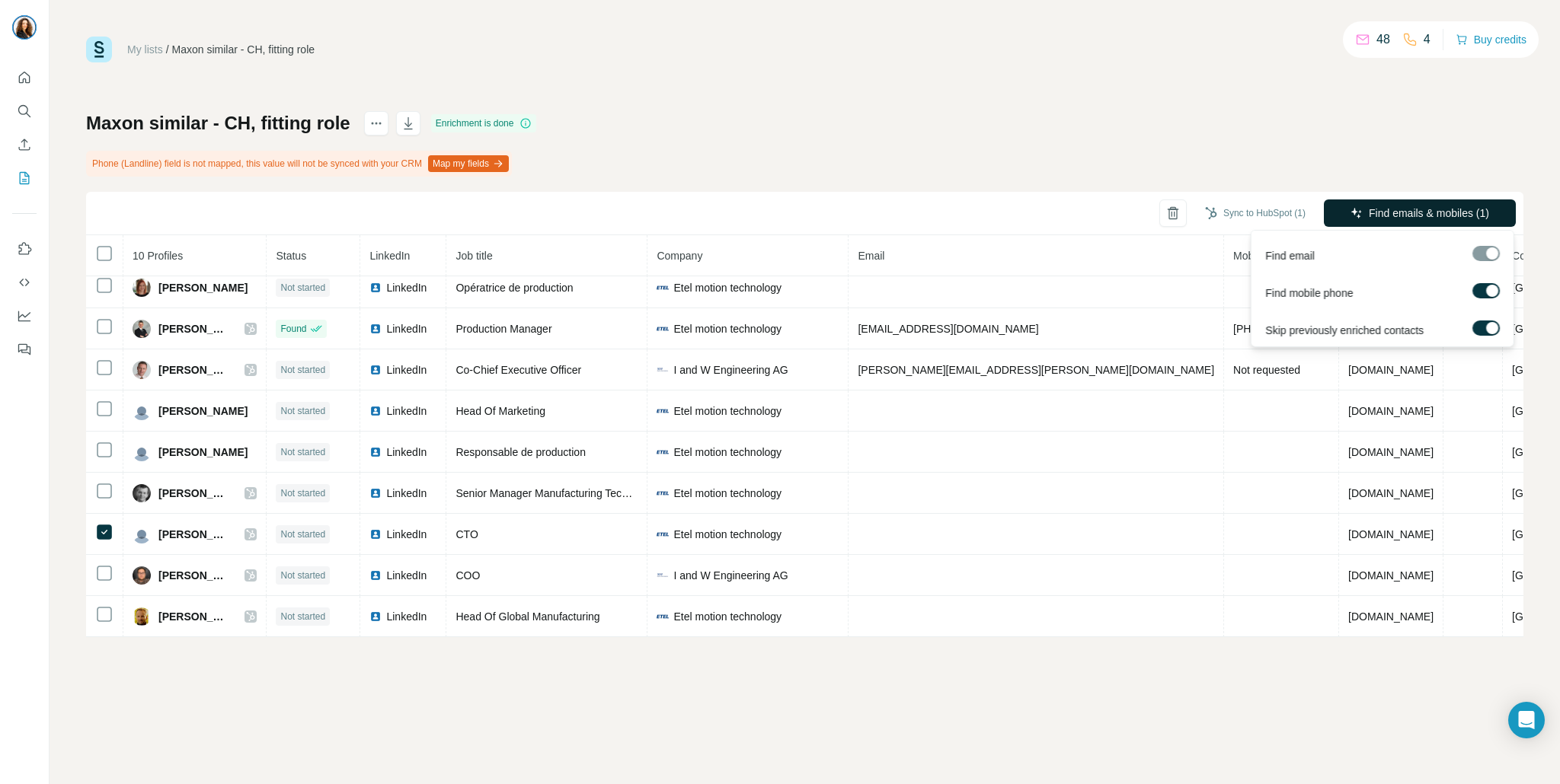
click at [1462, 208] on span "Find emails & mobiles (1)" at bounding box center [1430, 213] width 121 height 16
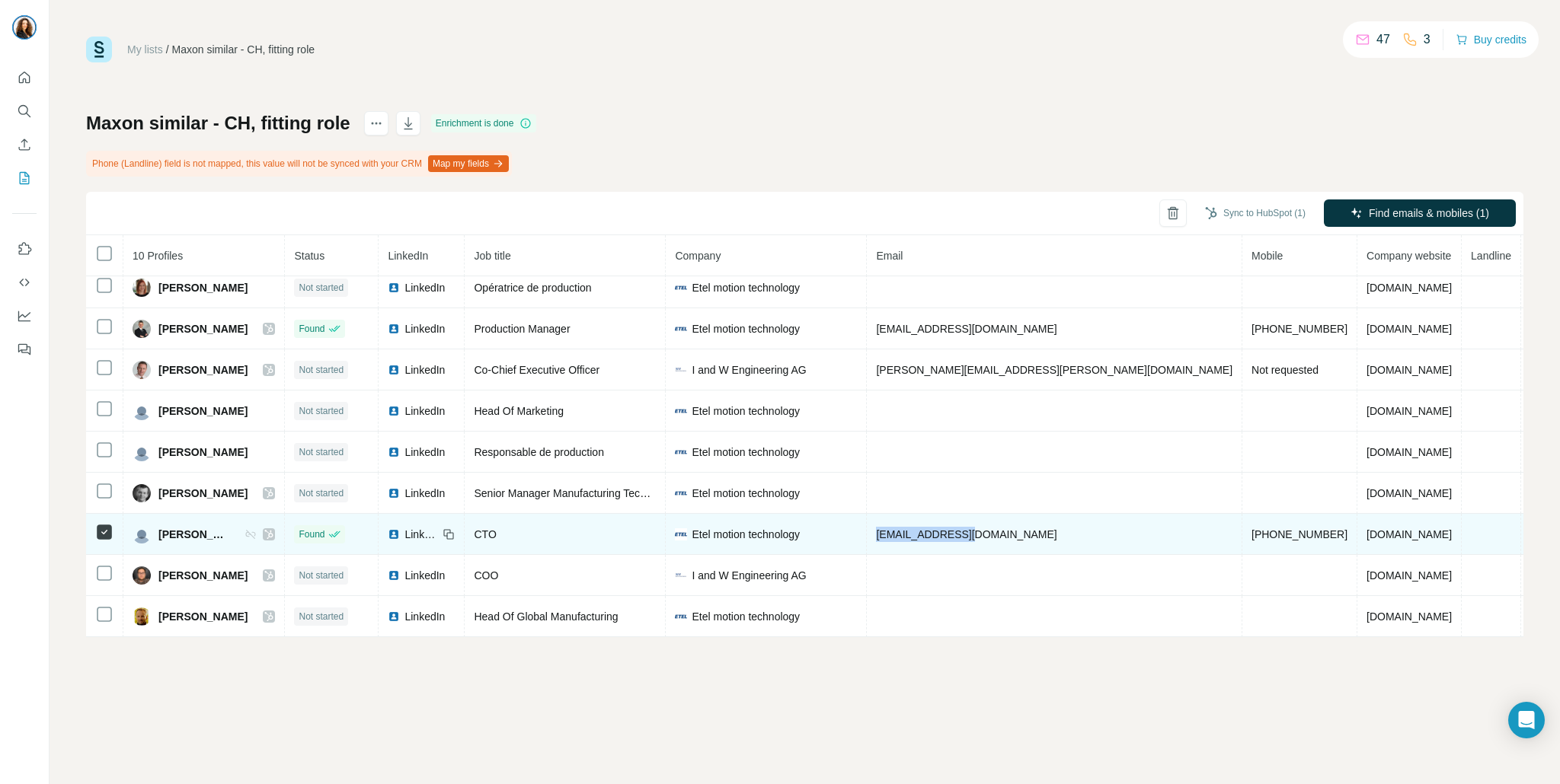
drag, startPoint x: 1064, startPoint y: 535, endPoint x: 961, endPoint y: 536, distance: 103.0
click at [961, 536] on td "jvaucher@etel.ch" at bounding box center [1055, 534] width 376 height 41
copy span "jvaucher@etel.ch"
